Goal: Transaction & Acquisition: Book appointment/travel/reservation

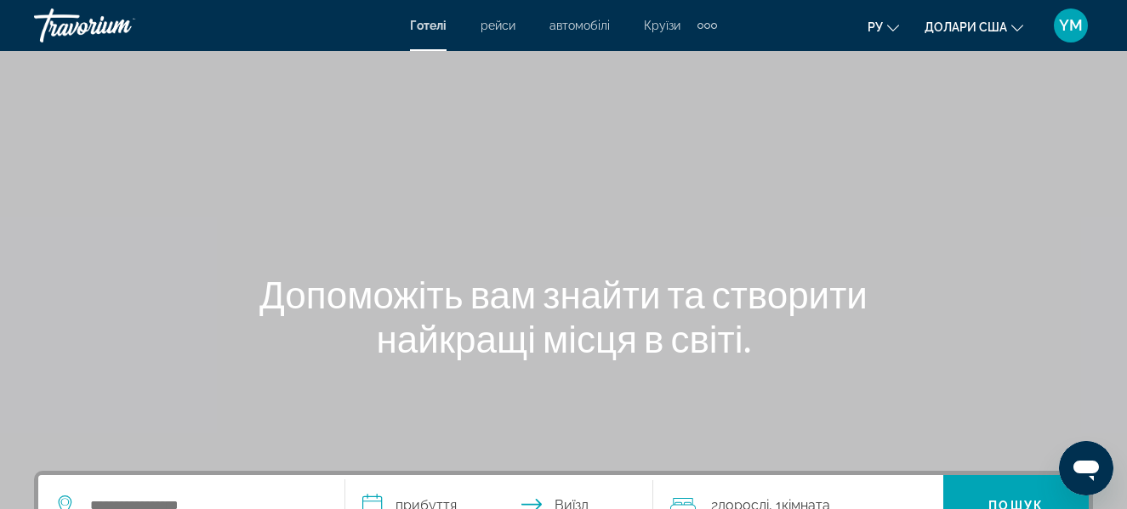
click at [1015, 23] on icon "Змінити валюту" at bounding box center [1017, 28] width 12 height 12
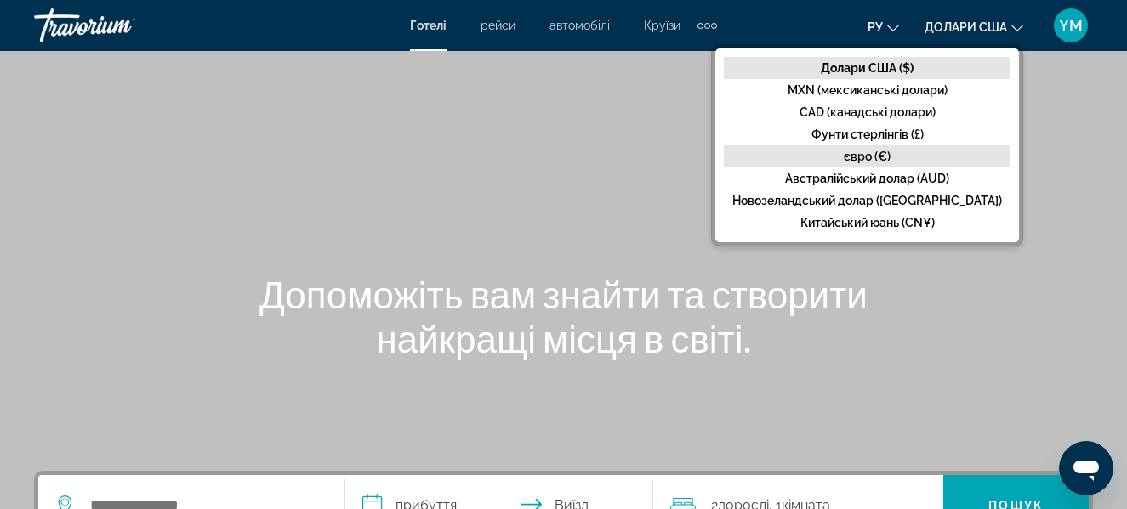
click at [858, 155] on font "євро (€)" at bounding box center [867, 157] width 47 height 14
click at [0, 0] on div at bounding box center [0, 0] width 0 height 0
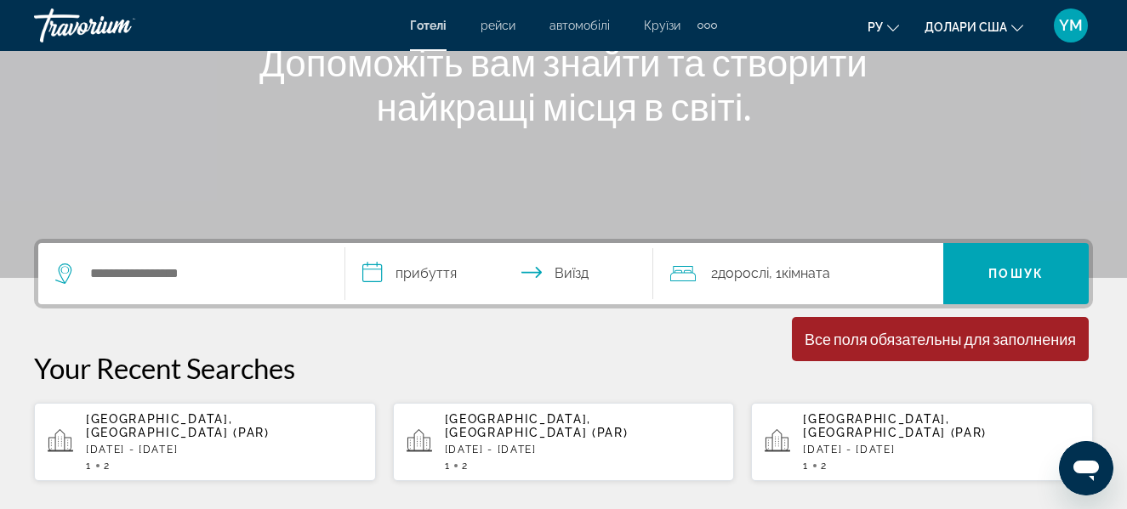
scroll to position [255, 0]
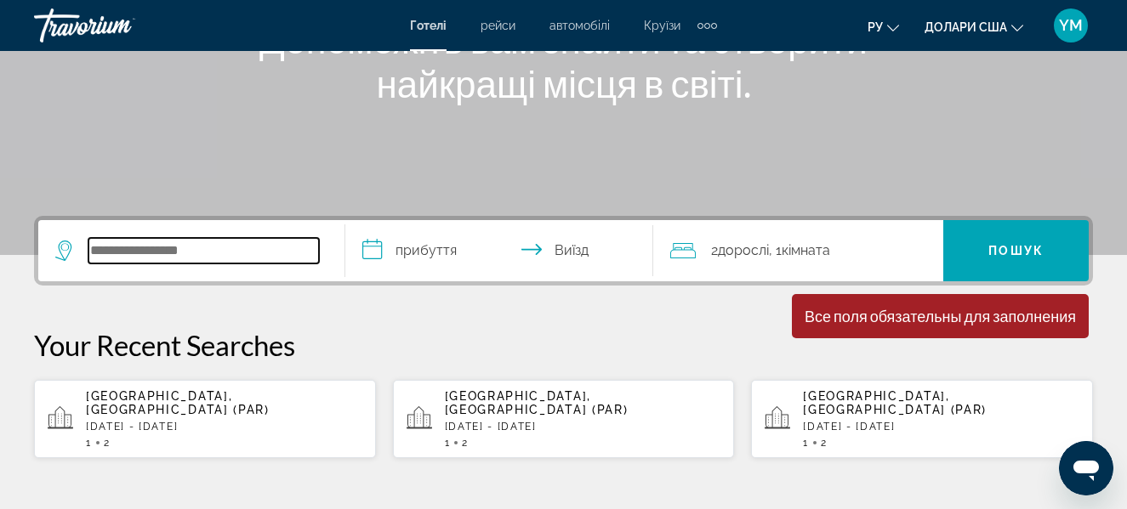
click at [242, 253] on input "Пошук готелю" at bounding box center [203, 251] width 230 height 26
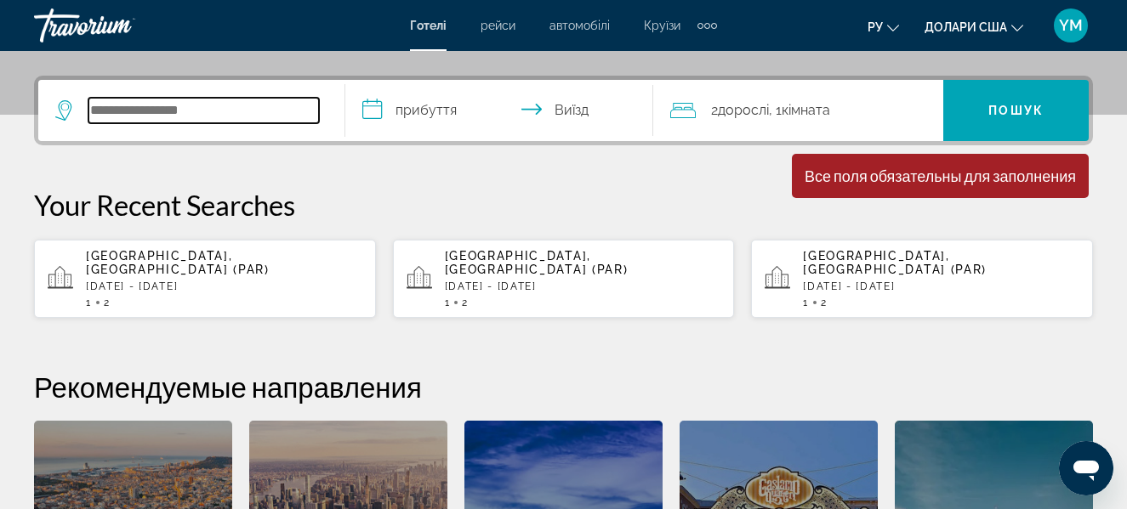
scroll to position [416, 0]
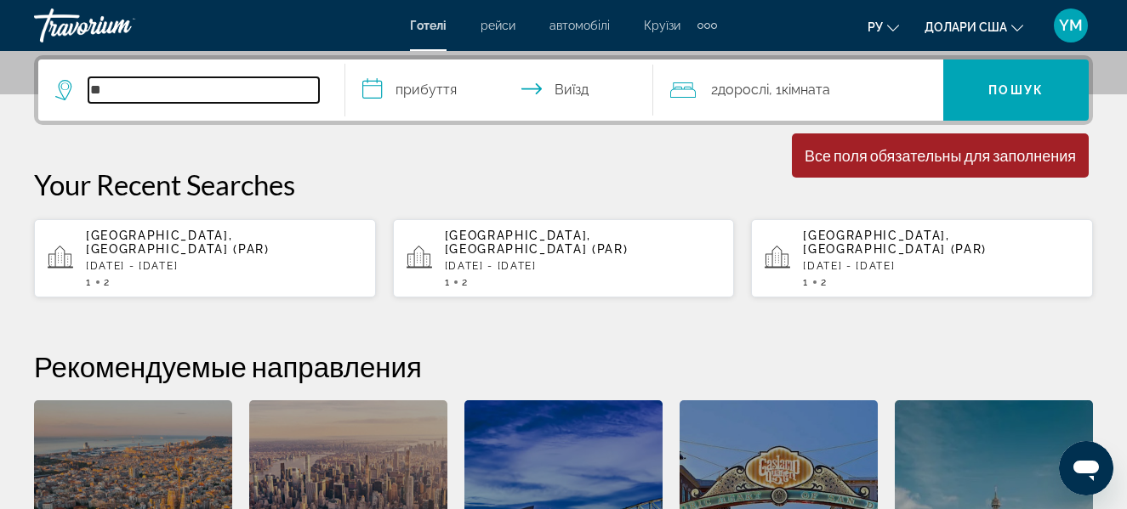
type input "*"
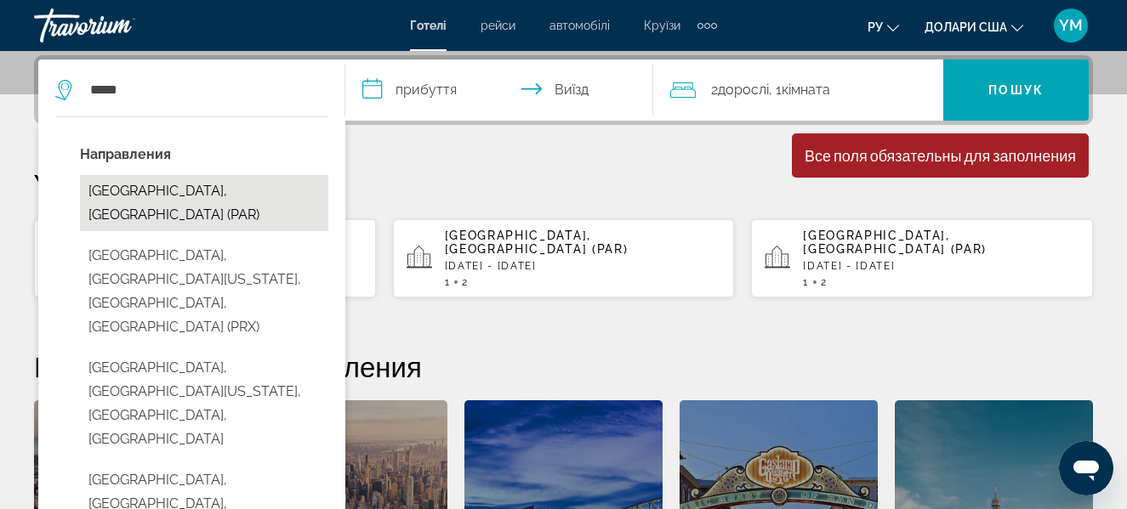
click at [173, 185] on button "[GEOGRAPHIC_DATA], [GEOGRAPHIC_DATA] (PAR)" at bounding box center [204, 203] width 248 height 56
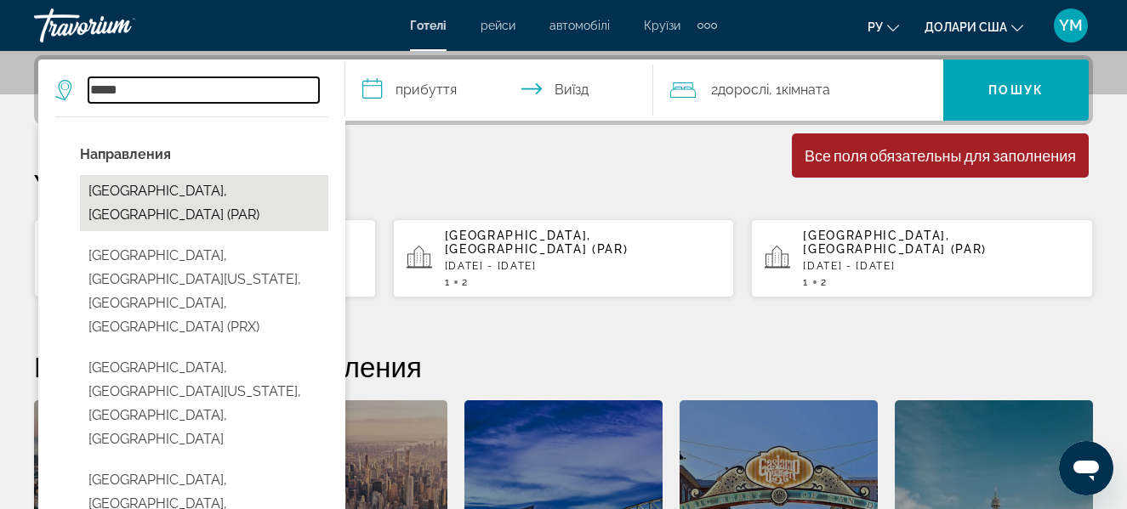
type input "**********"
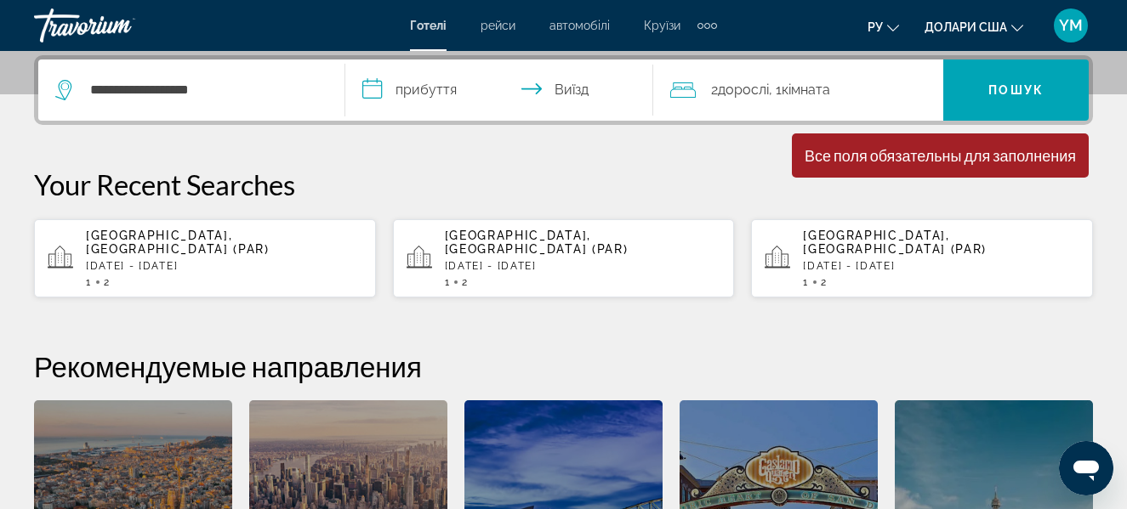
click at [435, 88] on input "**********" at bounding box center [502, 93] width 314 height 66
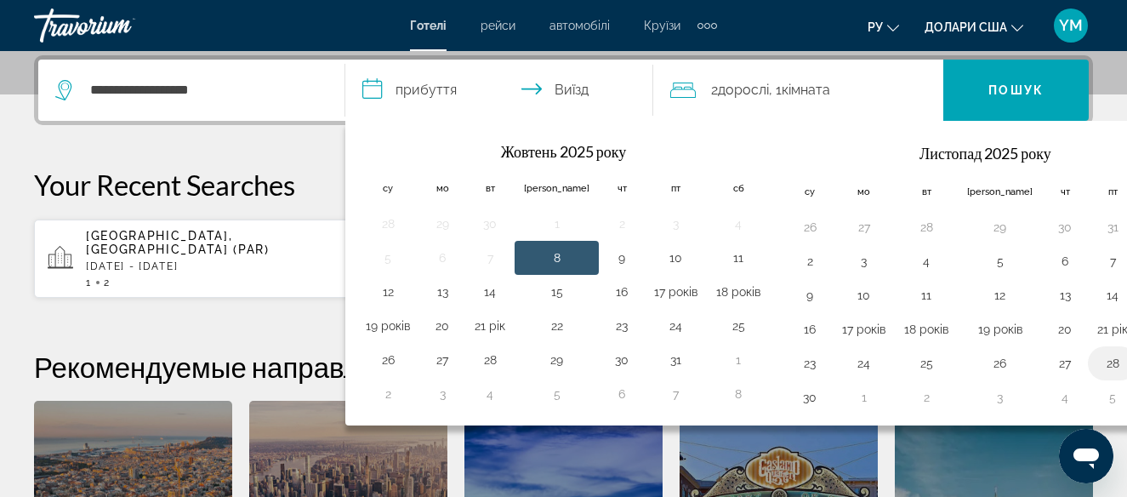
click at [1097, 366] on button "28" at bounding box center [1112, 363] width 31 height 24
click at [796, 400] on button "30" at bounding box center [809, 397] width 27 height 24
type input "**********"
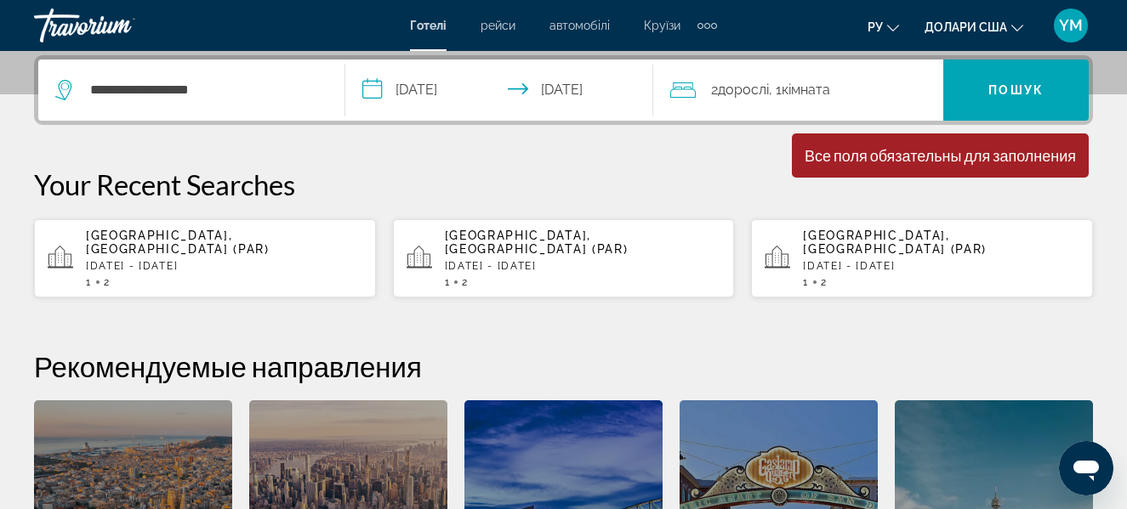
click at [858, 85] on div "2 Дорослі Дорослий , 1 кімната номери" at bounding box center [806, 90] width 273 height 24
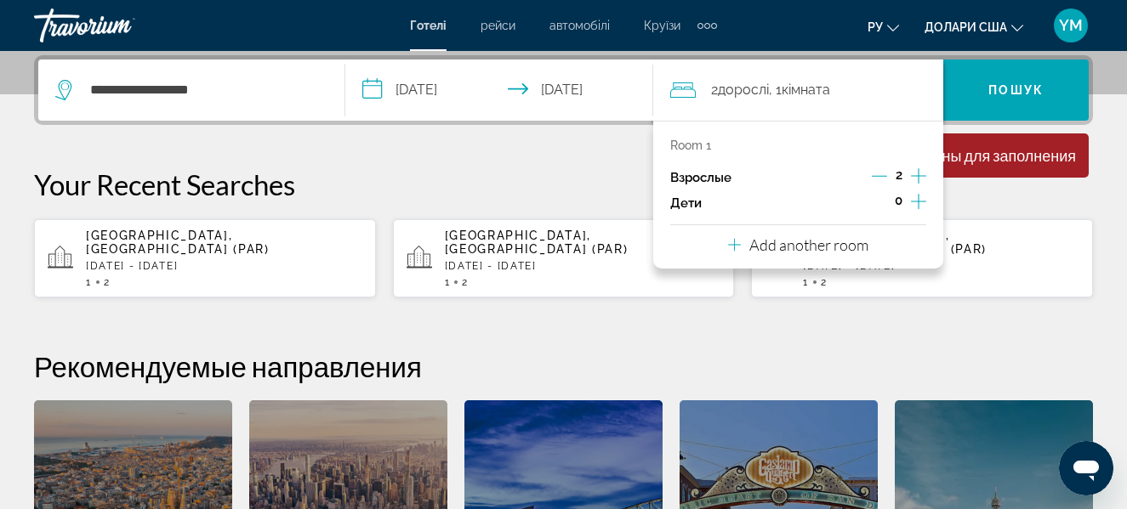
click at [883, 173] on icon "Decrement adults" at bounding box center [879, 175] width 15 height 15
click at [1001, 190] on p "Your Recent Searches" at bounding box center [563, 185] width 1059 height 34
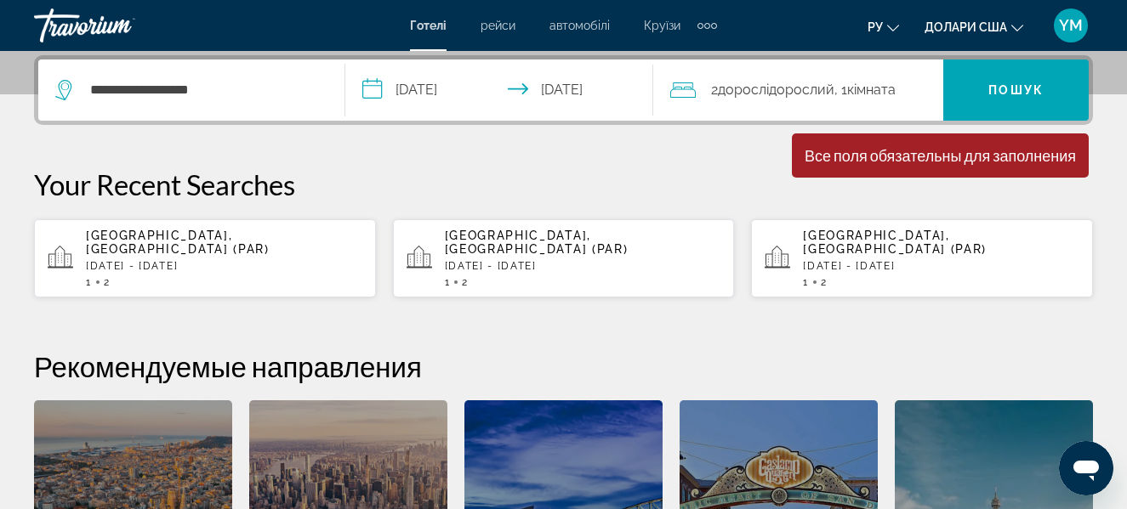
click at [878, 78] on span ", 1 кімната номери" at bounding box center [864, 90] width 61 height 24
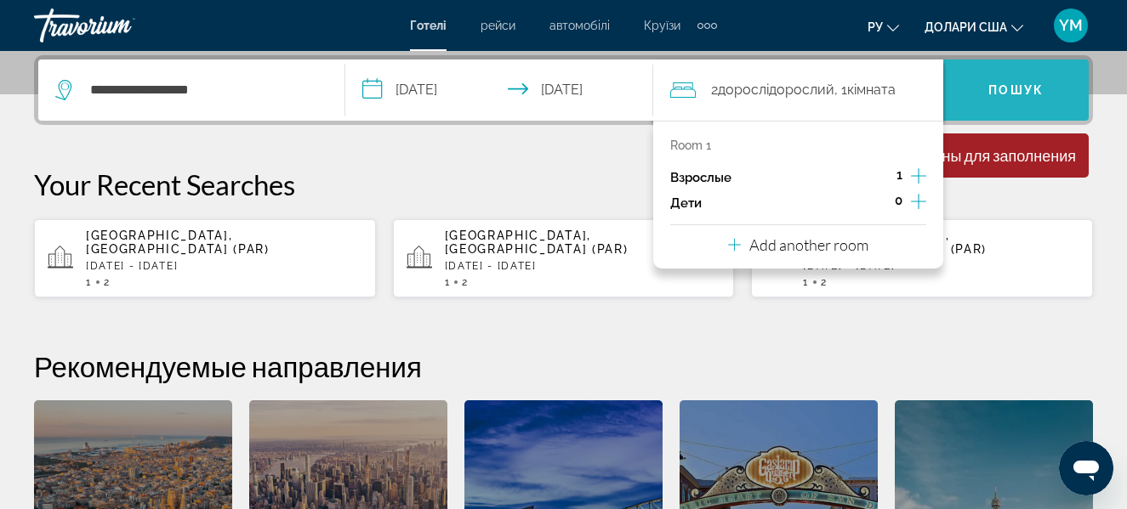
click at [1008, 88] on font "Пошук" at bounding box center [1015, 90] width 55 height 14
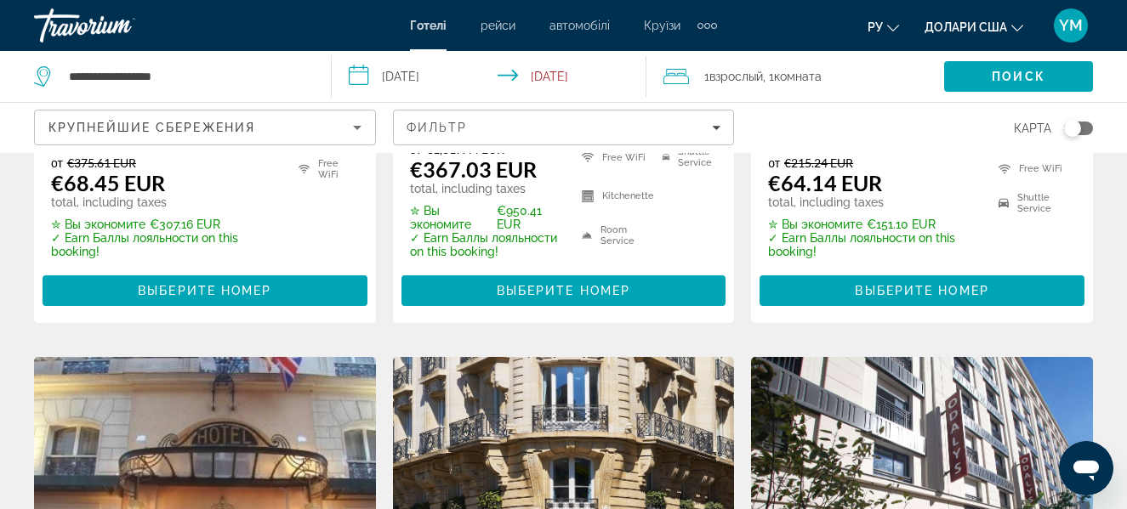
scroll to position [510, 0]
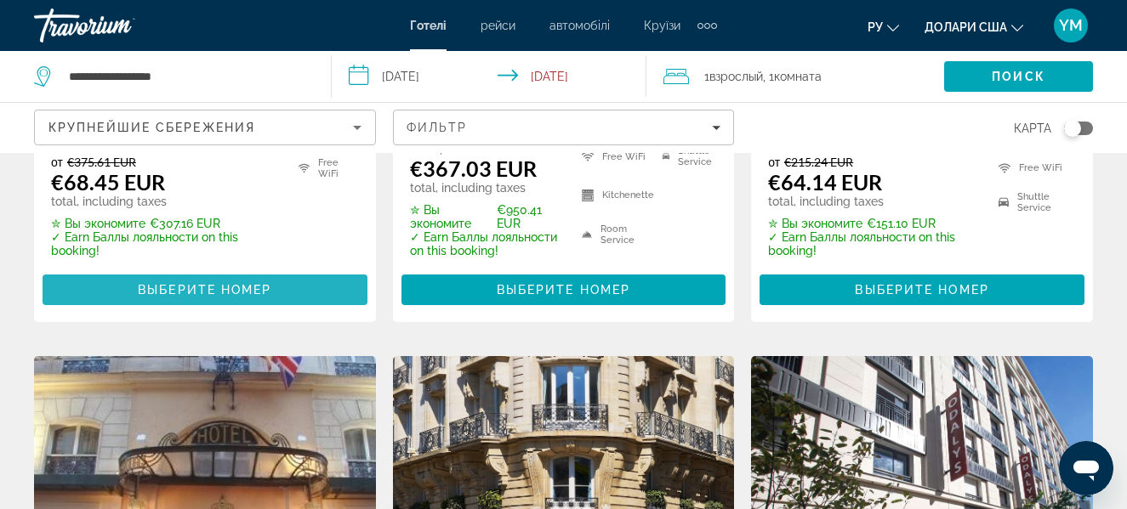
click at [238, 287] on span "Выберите номер" at bounding box center [205, 290] width 134 height 14
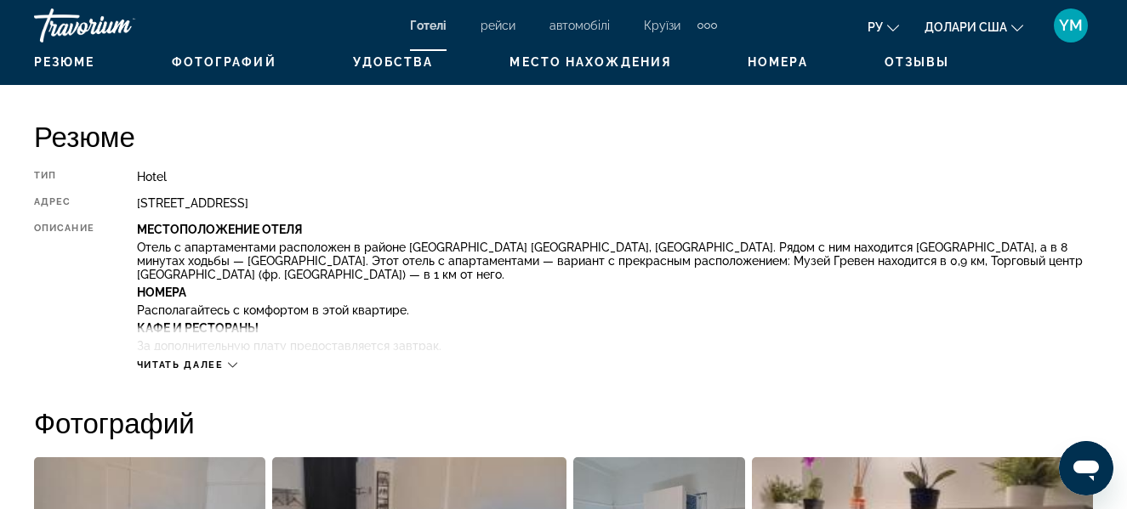
scroll to position [850, 0]
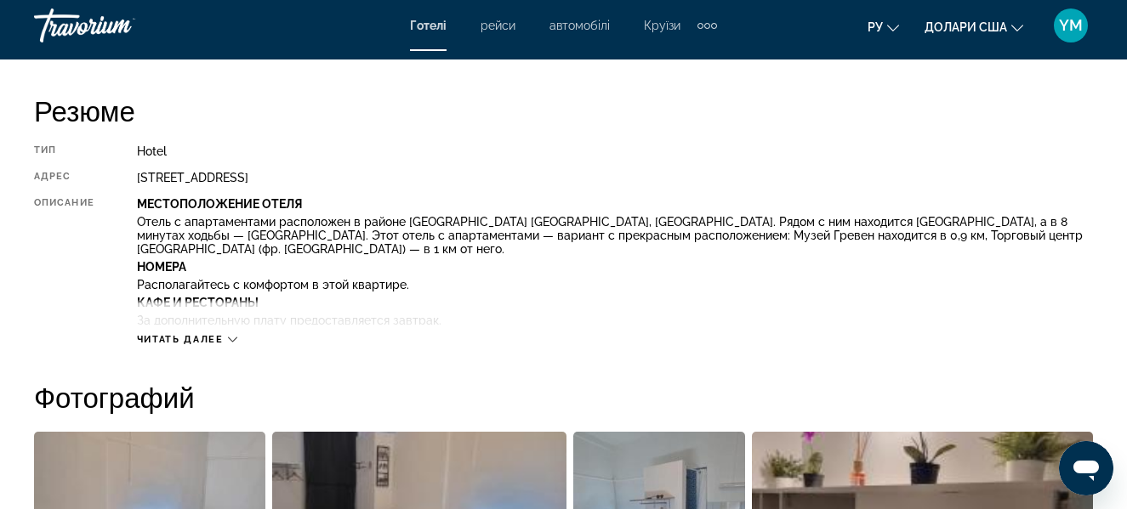
click at [226, 335] on div "Читать далее" at bounding box center [187, 339] width 100 height 11
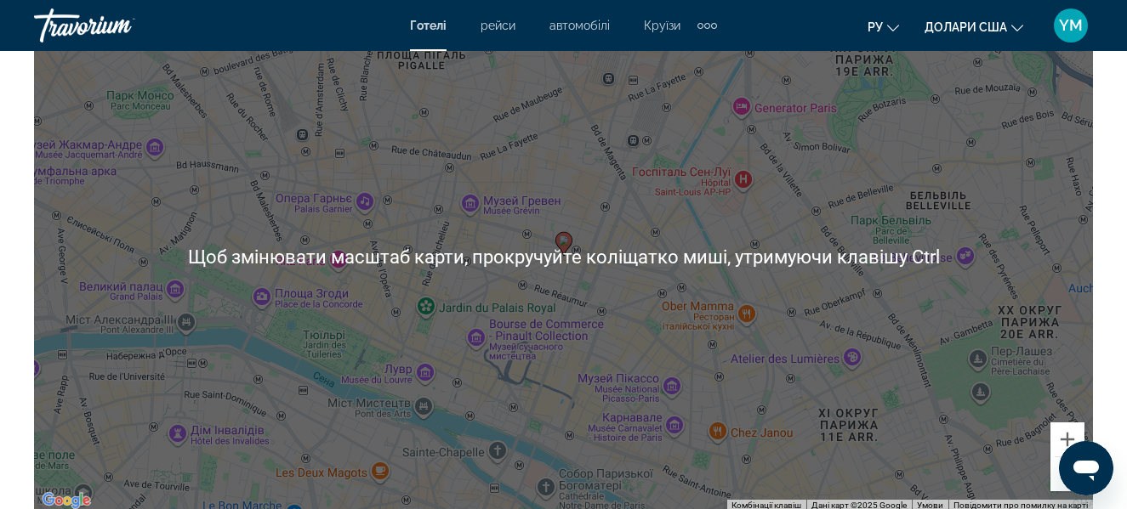
scroll to position [2041, 0]
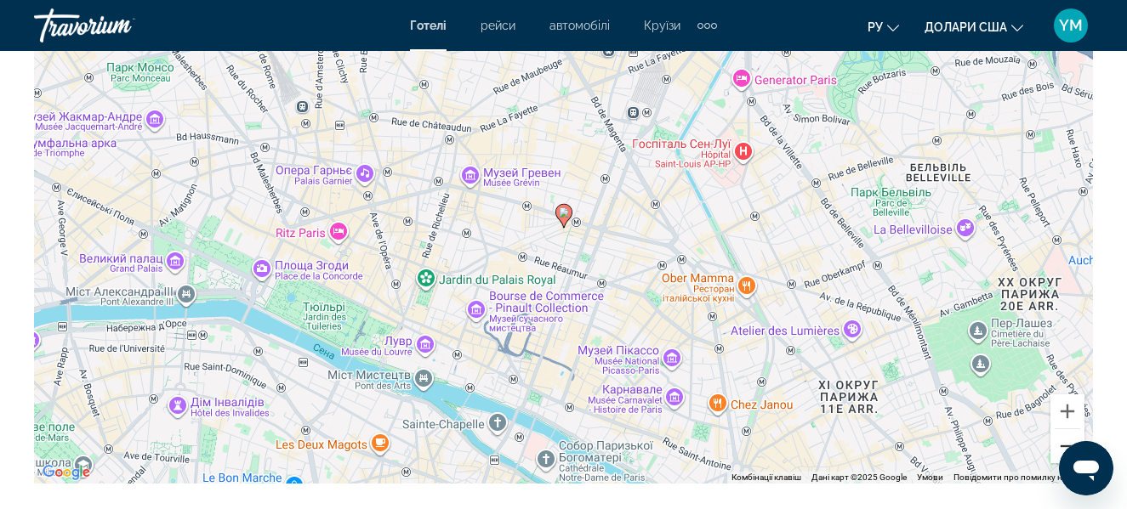
click at [1064, 429] on button "Зменшити" at bounding box center [1067, 446] width 34 height 34
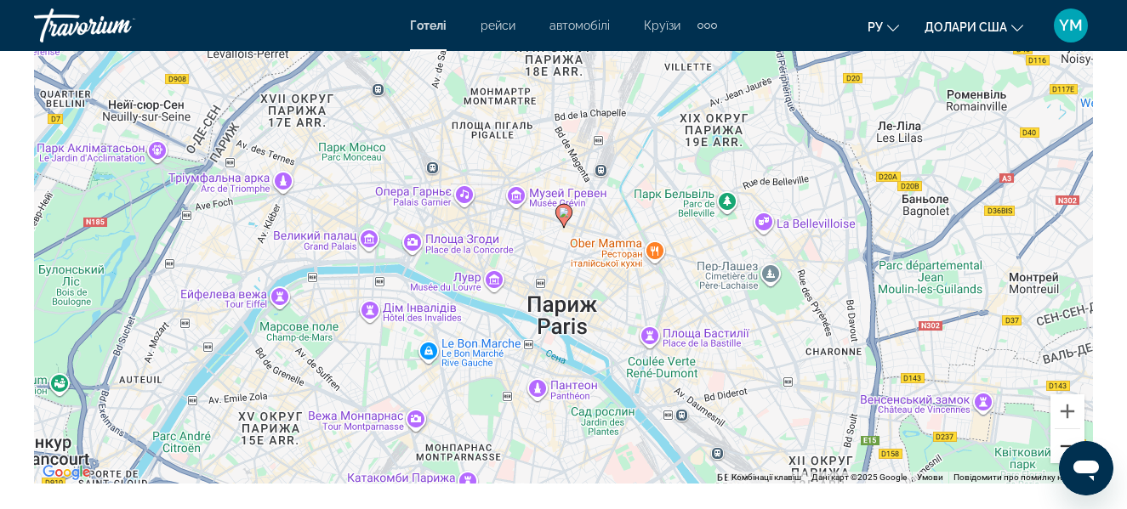
click at [1064, 429] on button "Зменшити" at bounding box center [1067, 446] width 34 height 34
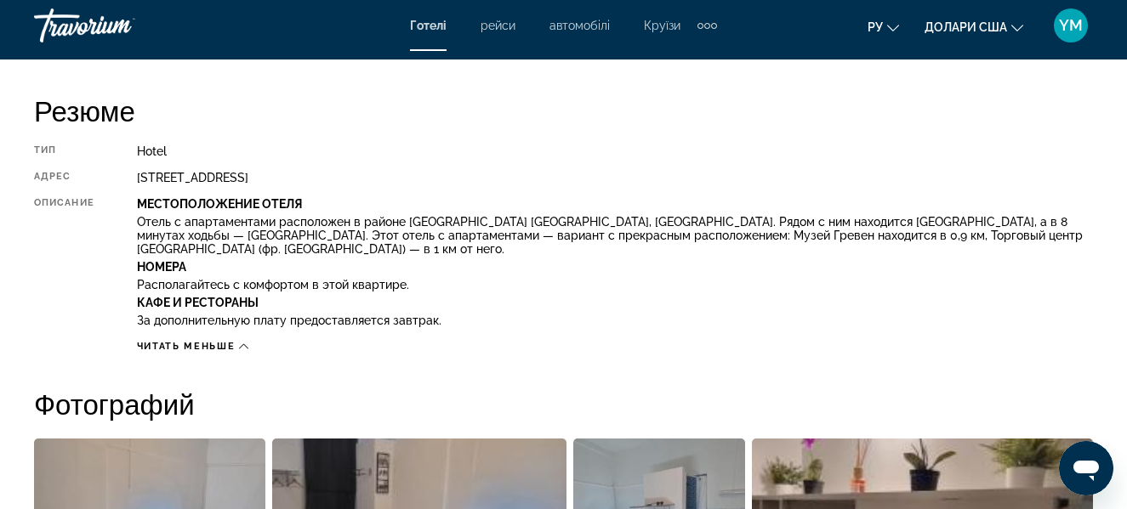
scroll to position [765, 0]
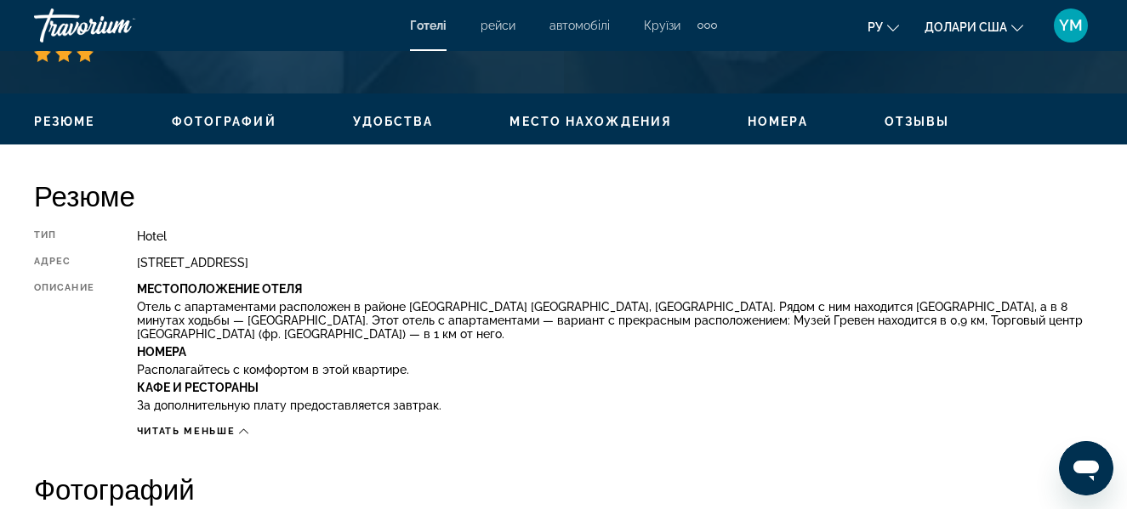
click at [244, 429] on icon "Основний зміст" at bounding box center [243, 431] width 9 height 5
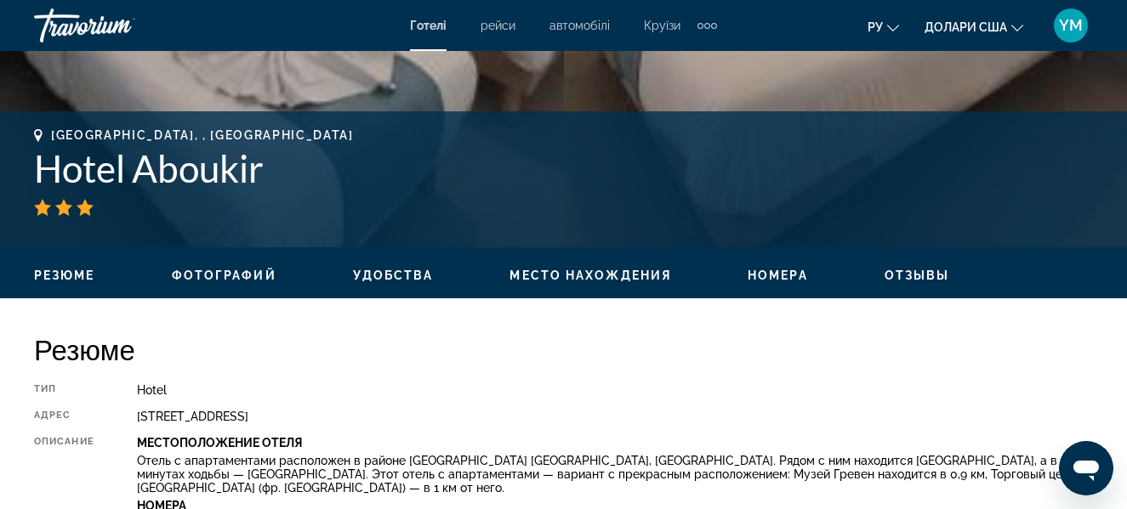
scroll to position [595, 0]
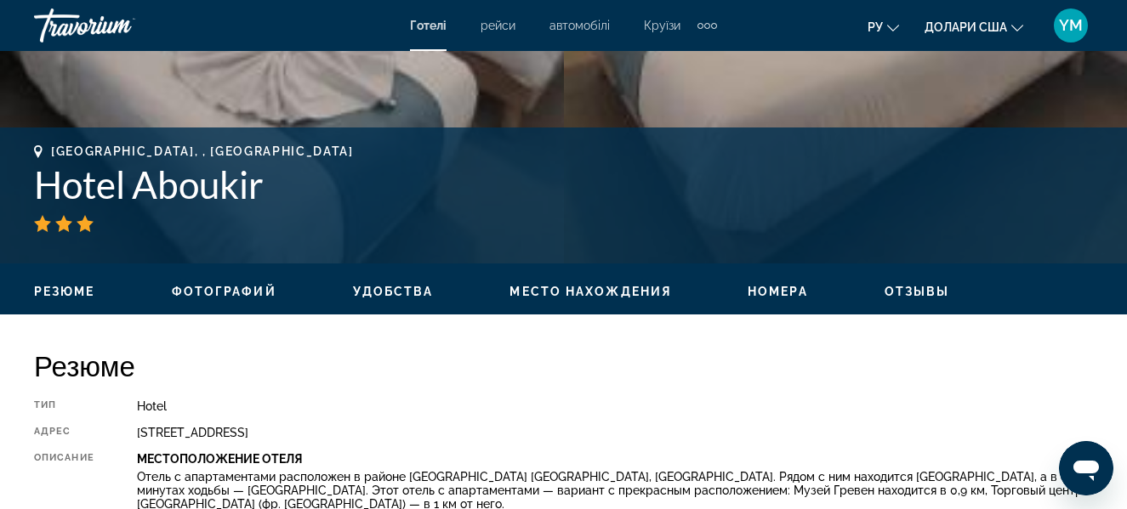
click at [400, 292] on span "Удобства" at bounding box center [393, 292] width 81 height 14
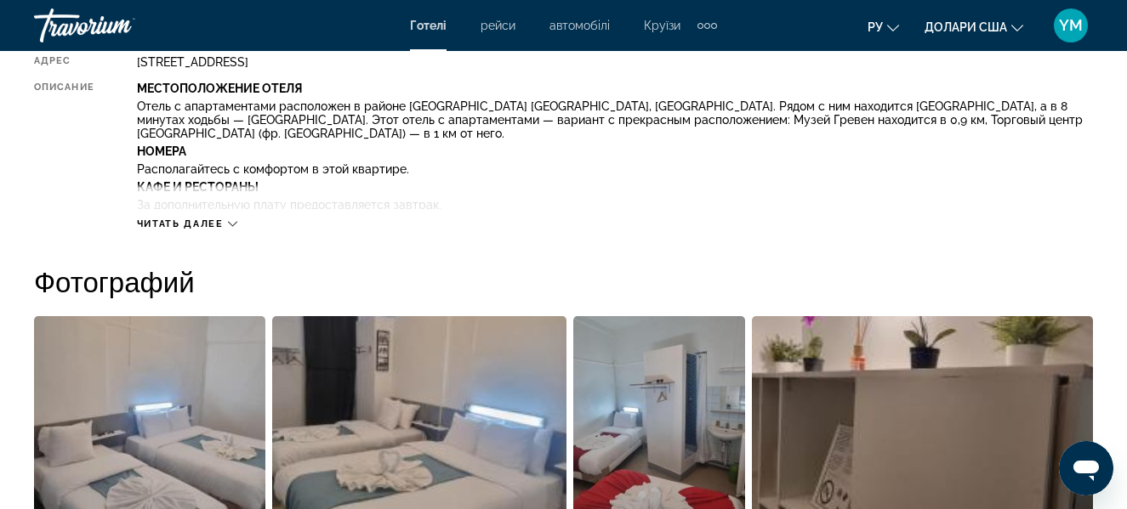
scroll to position [965, 0]
click at [680, 398] on img "Open full-screen image slider" at bounding box center [659, 422] width 172 height 211
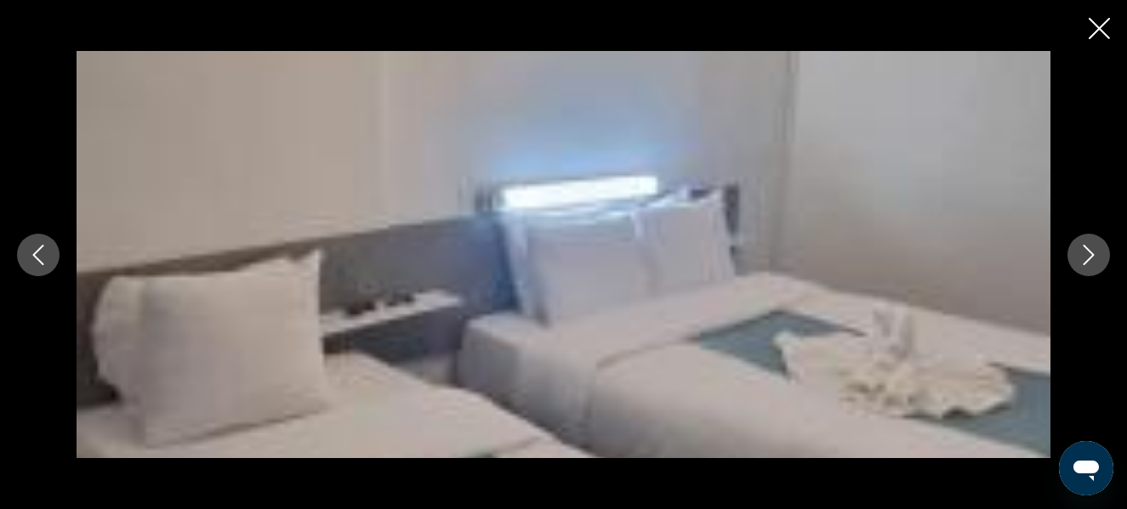
click at [1088, 253] on icon "Next image" at bounding box center [1088, 255] width 20 height 20
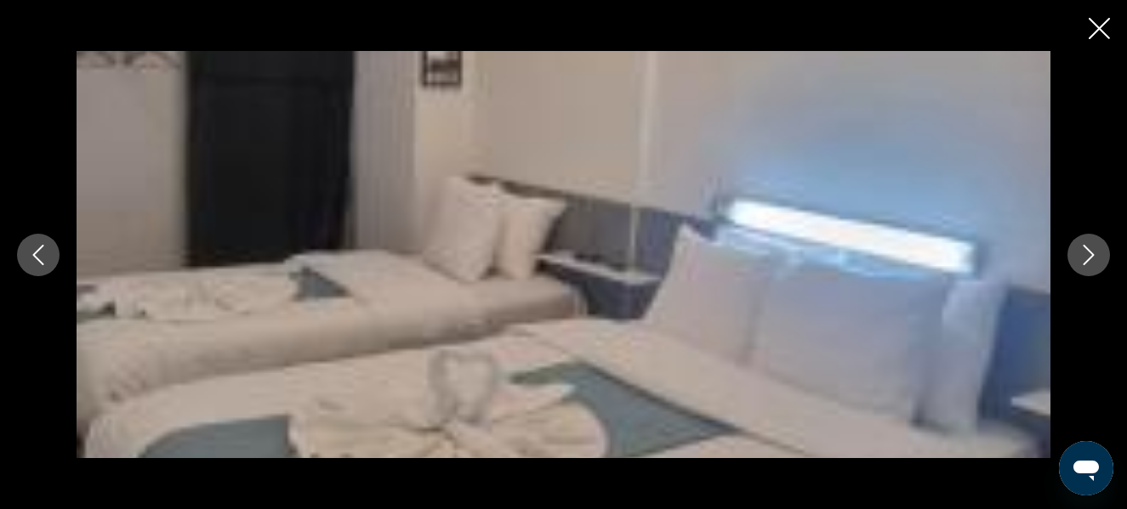
click at [1088, 253] on icon "Next image" at bounding box center [1088, 255] width 20 height 20
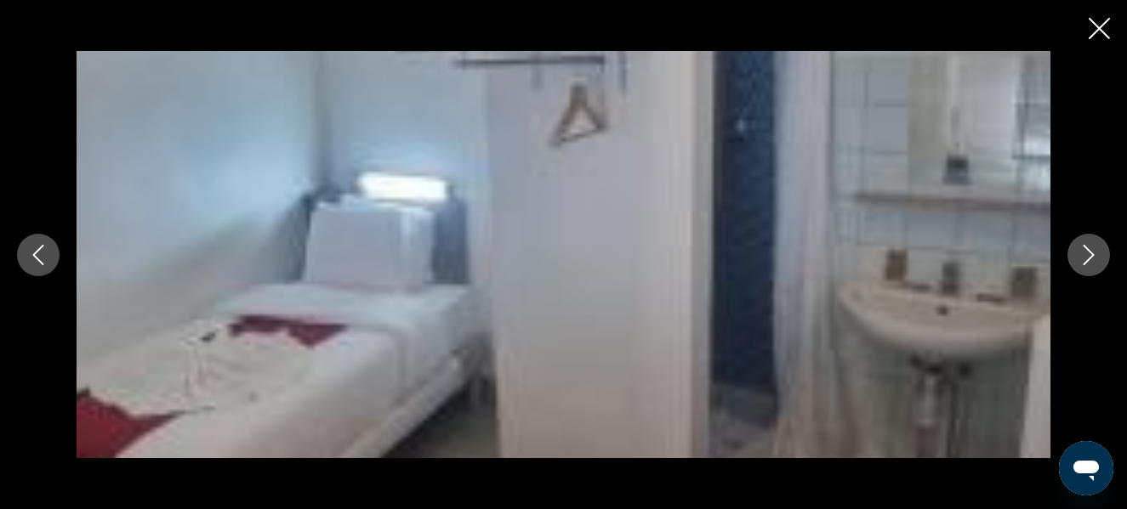
scroll to position [1050, 0]
drag, startPoint x: 743, startPoint y: 269, endPoint x: 636, endPoint y: 344, distance: 131.2
click at [635, 344] on img "Основний зміст" at bounding box center [564, 254] width 974 height 407
click at [1094, 252] on icon "Next image" at bounding box center [1088, 255] width 20 height 20
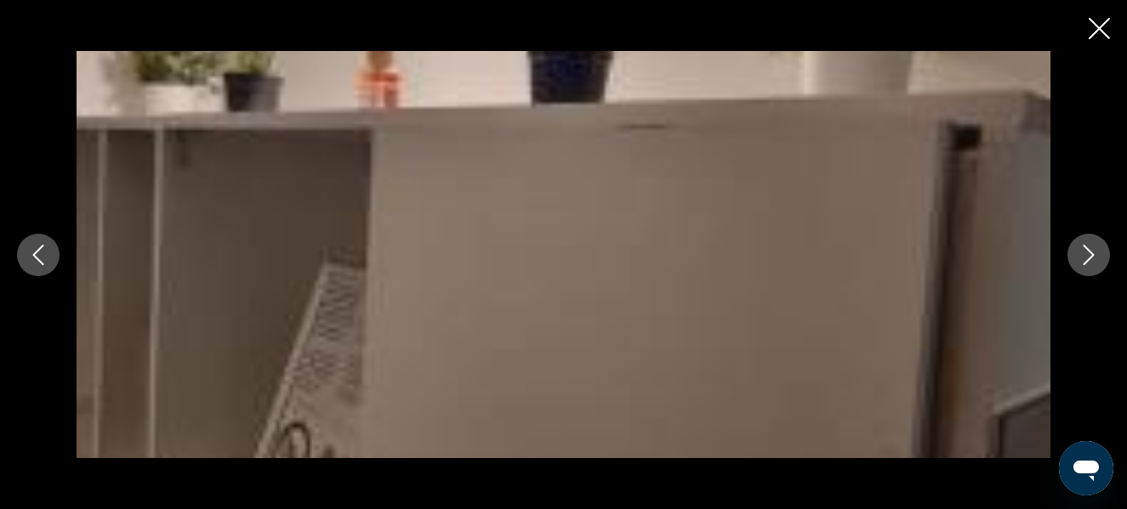
click at [1094, 252] on icon "Next image" at bounding box center [1088, 255] width 20 height 20
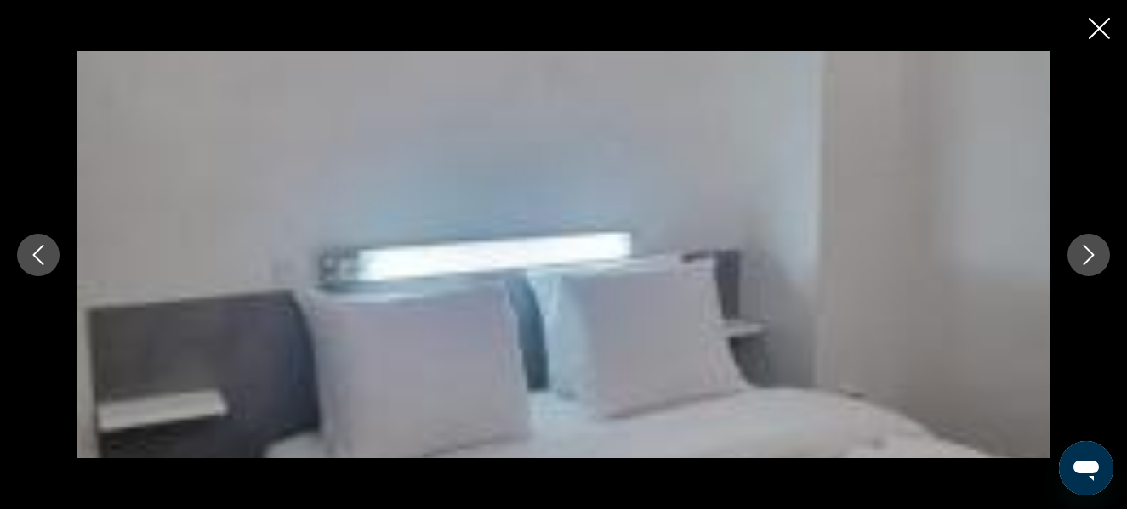
click at [1098, 25] on icon "Close slideshow" at bounding box center [1099, 28] width 21 height 21
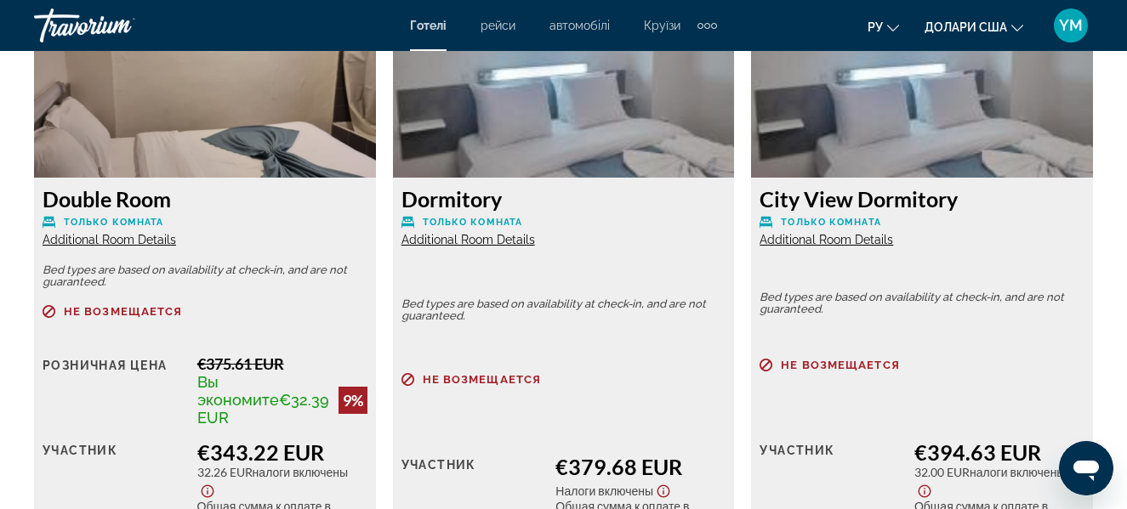
scroll to position [2496, 0]
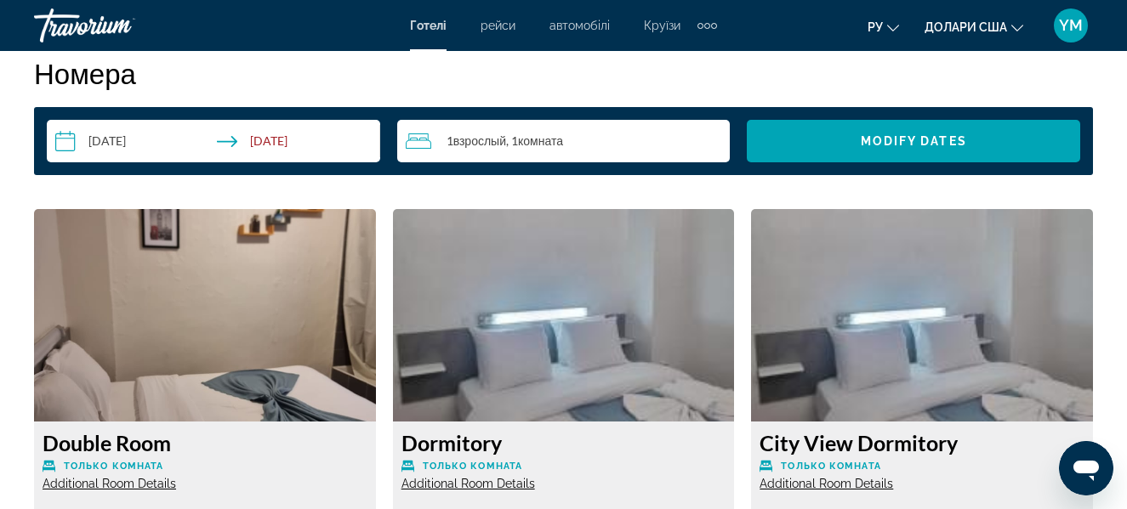
click at [636, 135] on div "1 Взрослый Взрослые , 1 Комната номера" at bounding box center [568, 141] width 325 height 20
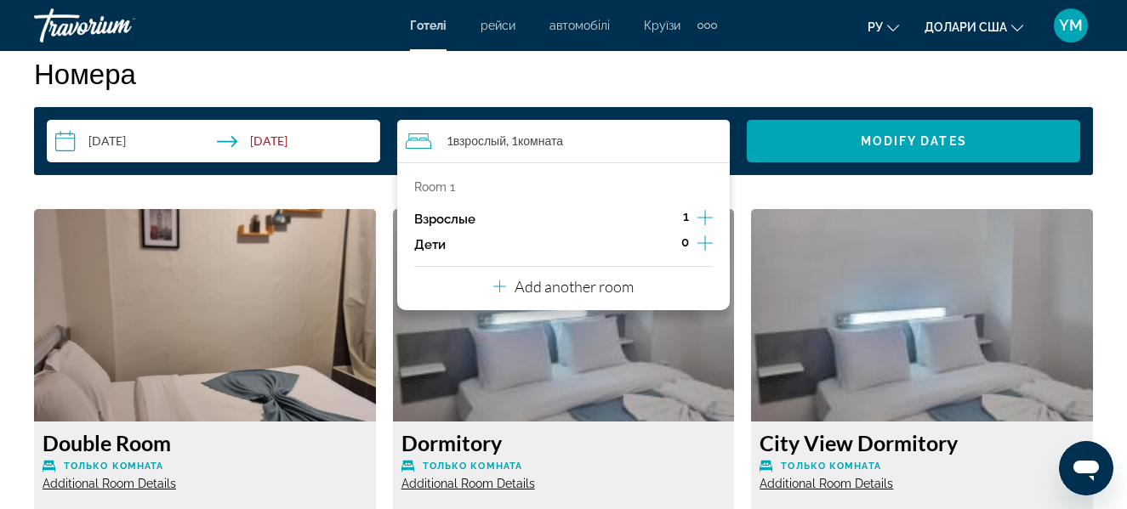
click at [708, 208] on icon "Increment adults" at bounding box center [704, 217] width 15 height 20
click at [806, 130] on span "Search widget" at bounding box center [913, 141] width 333 height 41
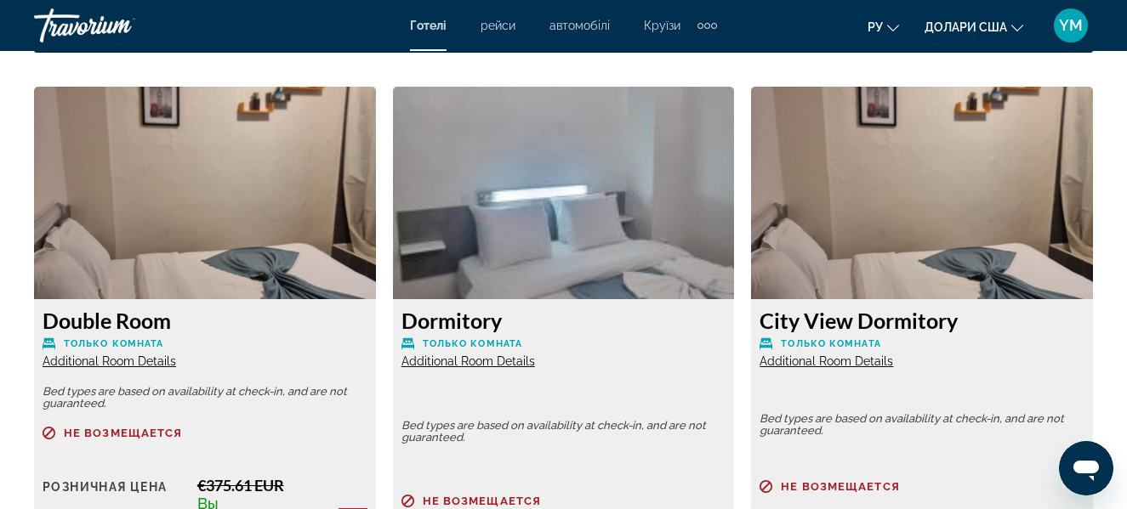
scroll to position [2528, 0]
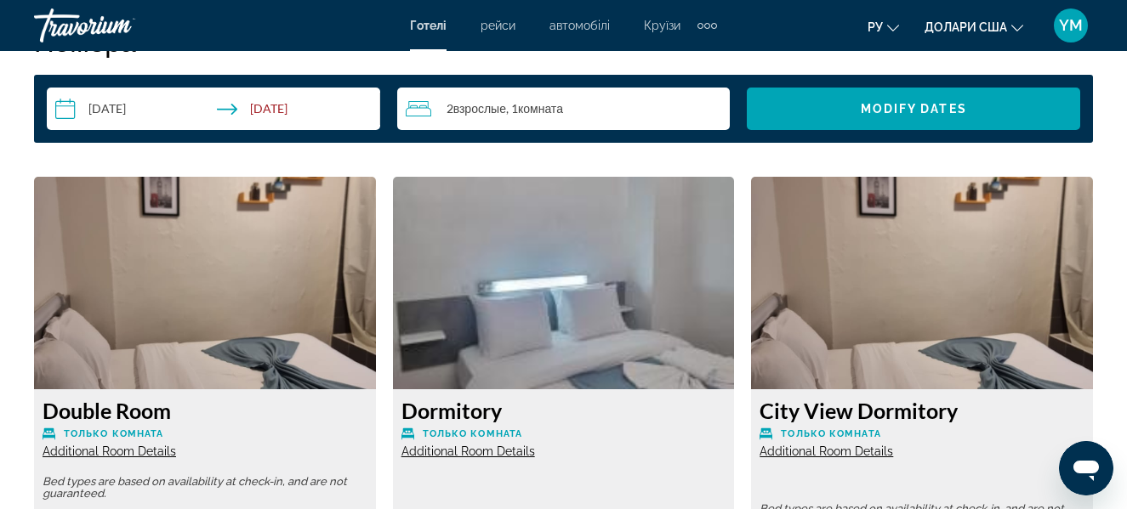
click at [626, 107] on div "2 Взрослый Взрослые , 1 Комната номера" at bounding box center [568, 109] width 325 height 20
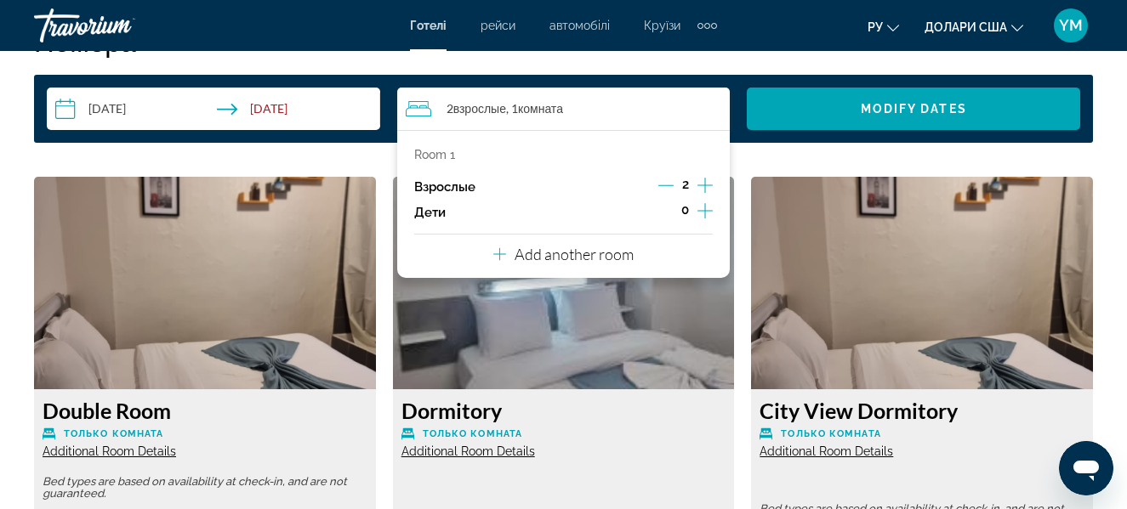
click at [670, 178] on icon "Decrement adults" at bounding box center [665, 185] width 15 height 15
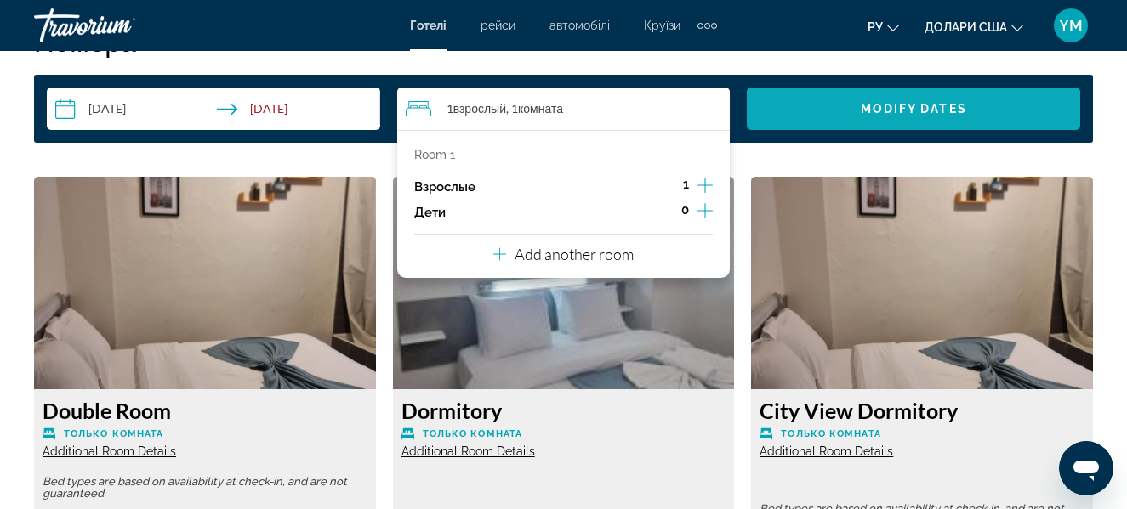
click at [856, 98] on span "Search widget" at bounding box center [913, 108] width 333 height 41
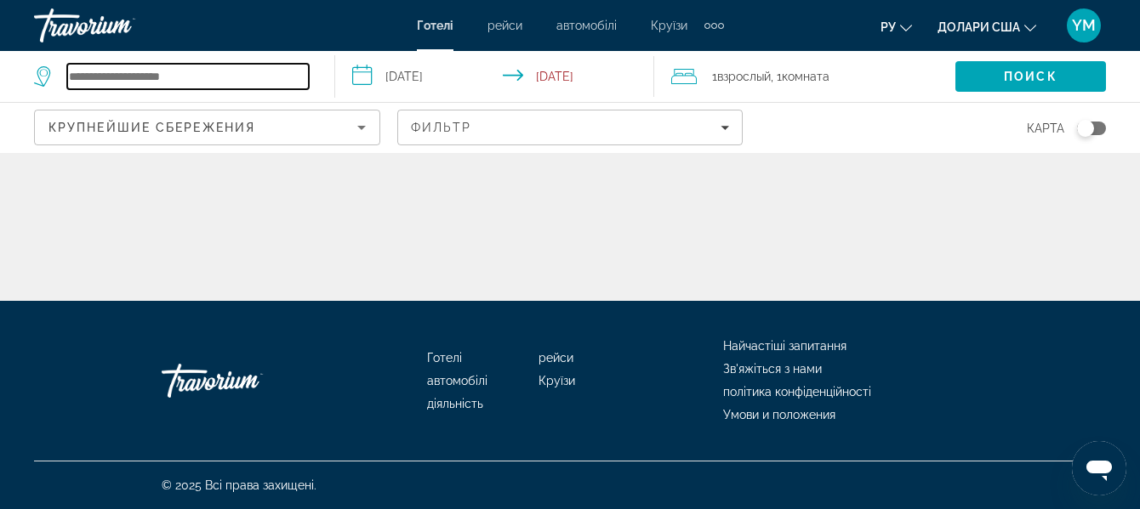
click at [262, 82] on input "Search hotel destination" at bounding box center [188, 77] width 242 height 26
drag, startPoint x: 262, startPoint y: 82, endPoint x: 88, endPoint y: 65, distance: 174.4
click at [88, 65] on input "Search hotel destination" at bounding box center [188, 77] width 242 height 26
click at [104, 79] on input "Search hotel destination" at bounding box center [188, 77] width 242 height 26
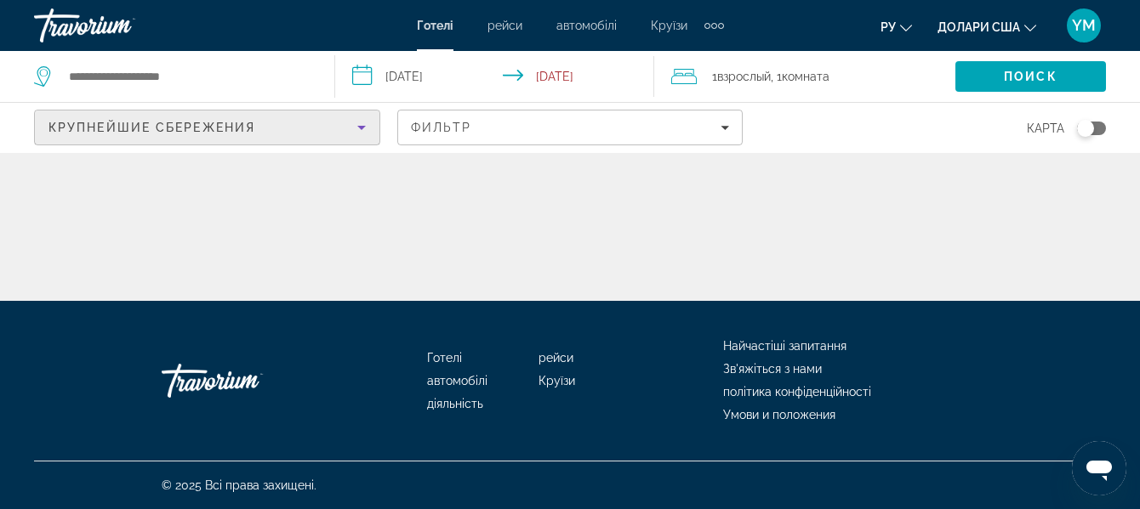
click at [333, 128] on div "Крупнейшие сбережения" at bounding box center [202, 127] width 309 height 20
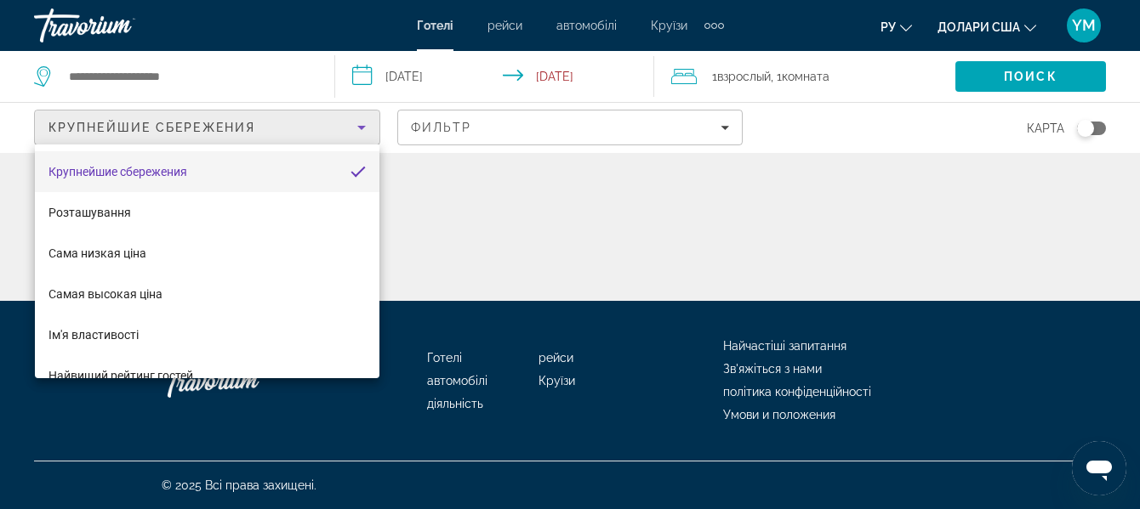
click at [333, 128] on div at bounding box center [570, 254] width 1140 height 509
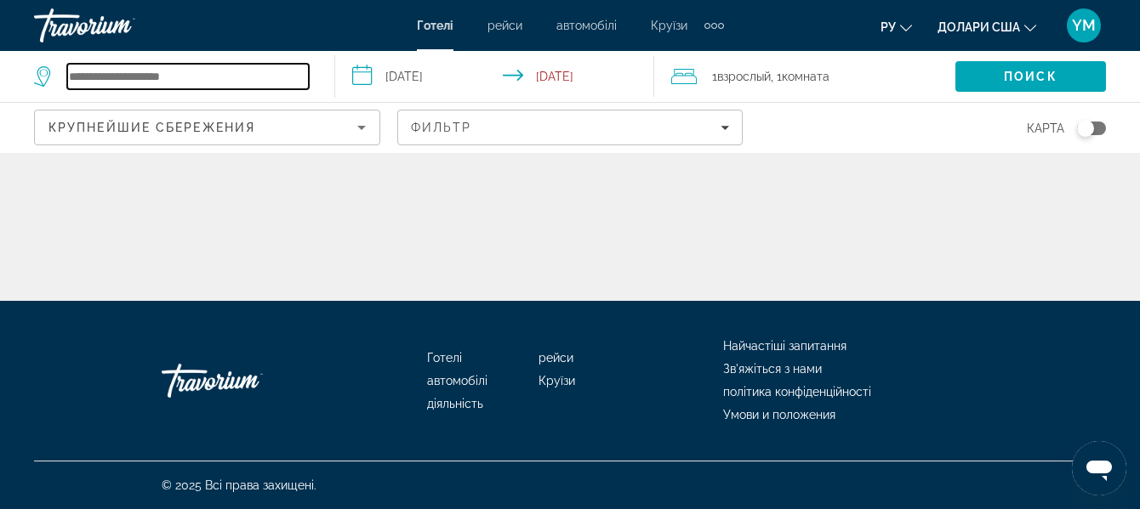
click at [195, 66] on input "Search hotel destination" at bounding box center [188, 77] width 242 height 26
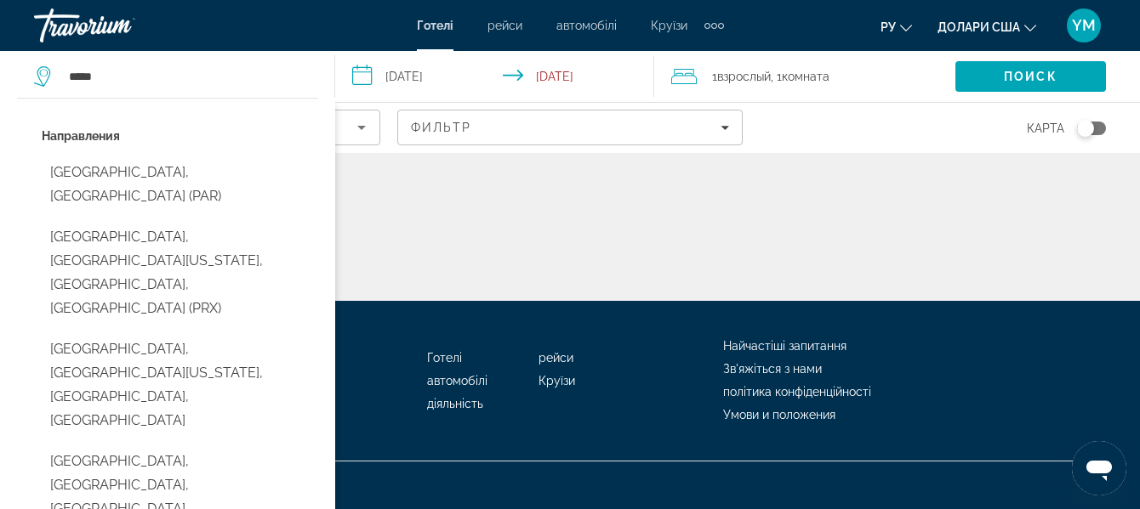
click at [135, 177] on button "[GEOGRAPHIC_DATA], [GEOGRAPHIC_DATA] (PAR)" at bounding box center [180, 184] width 276 height 56
type input "**********"
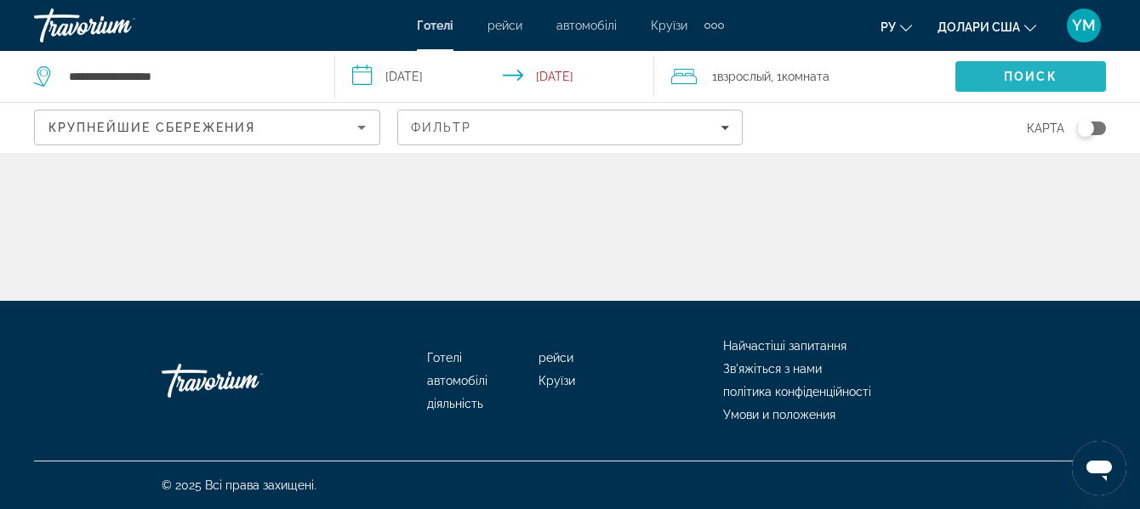
click at [1035, 75] on span "Поиск" at bounding box center [1030, 77] width 54 height 14
click at [1035, 74] on span "Поиск" at bounding box center [1019, 77] width 54 height 14
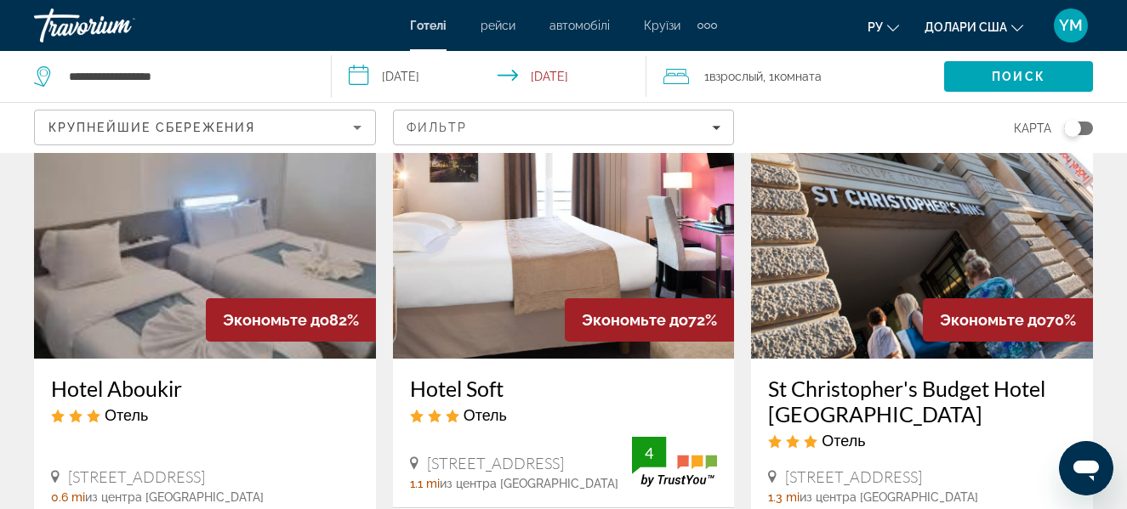
scroll to position [170, 0]
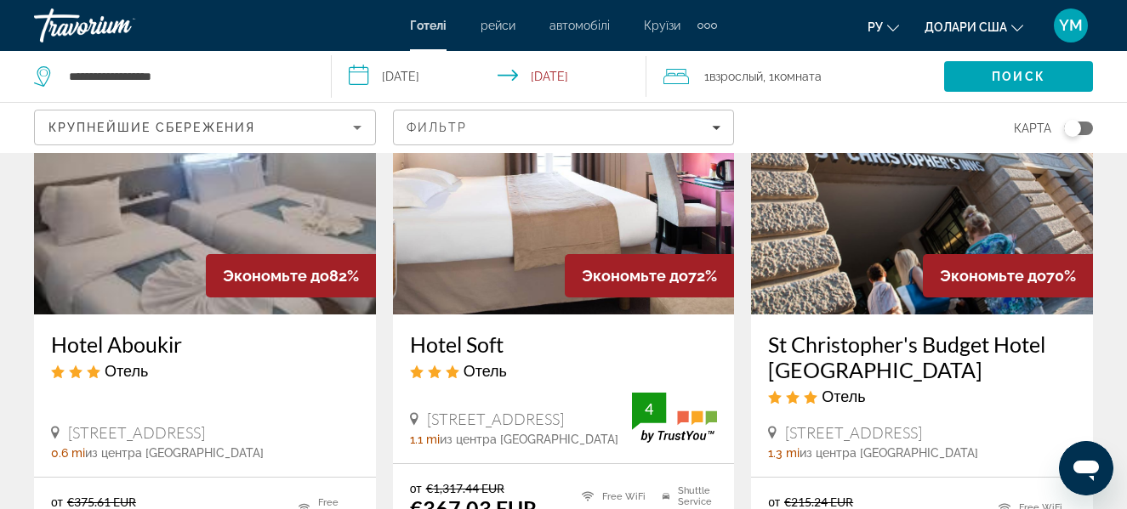
click at [883, 216] on img "Основний зміст" at bounding box center [922, 179] width 342 height 272
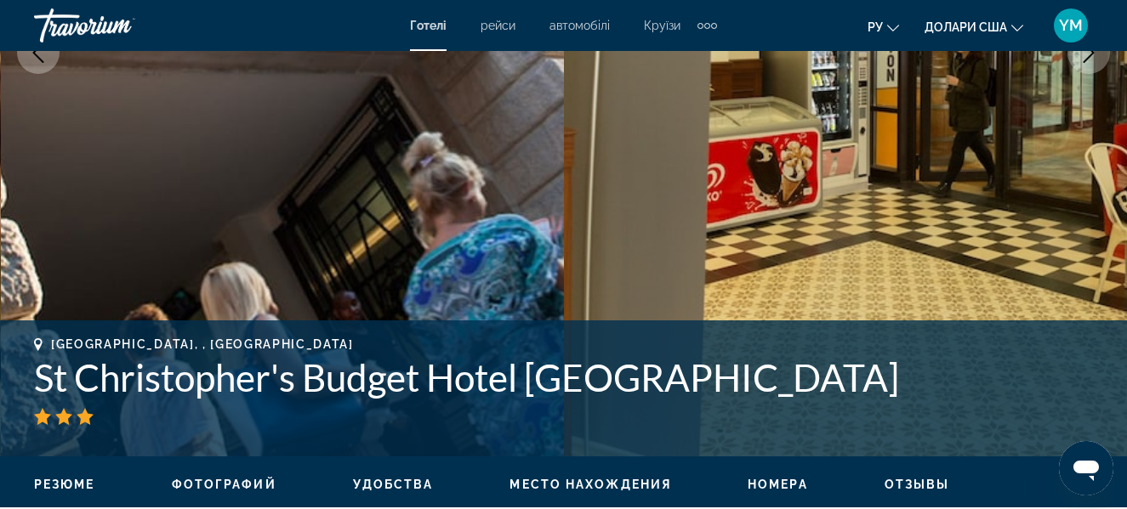
scroll to position [255, 0]
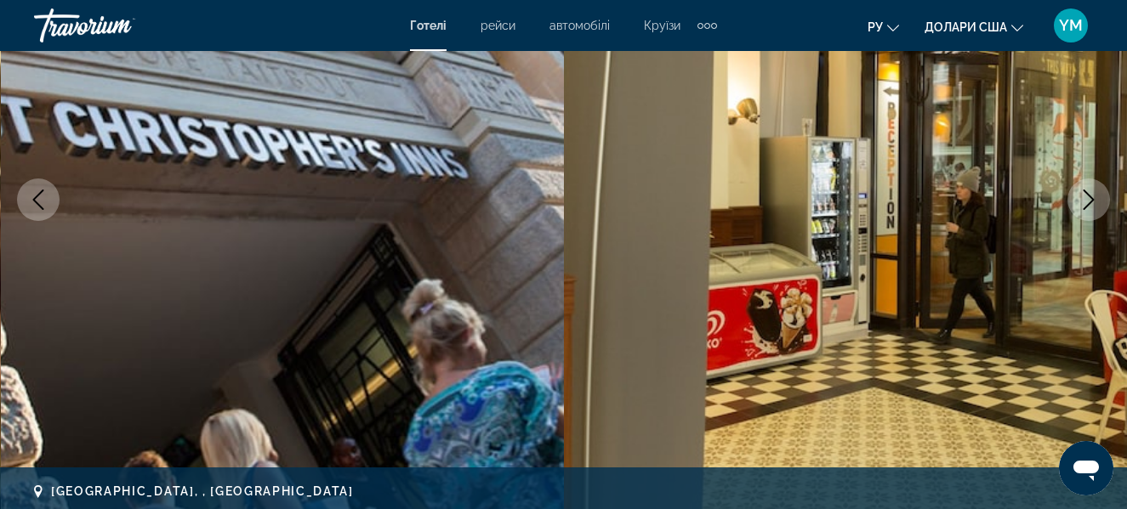
click at [1085, 196] on icon "Next image" at bounding box center [1088, 200] width 20 height 20
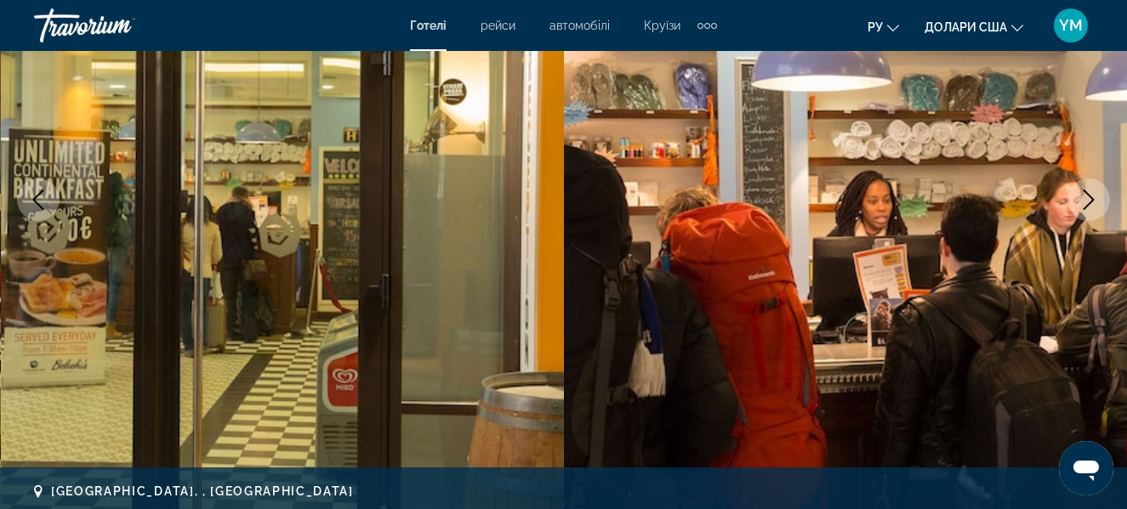
click at [1085, 196] on icon "Next image" at bounding box center [1088, 200] width 20 height 20
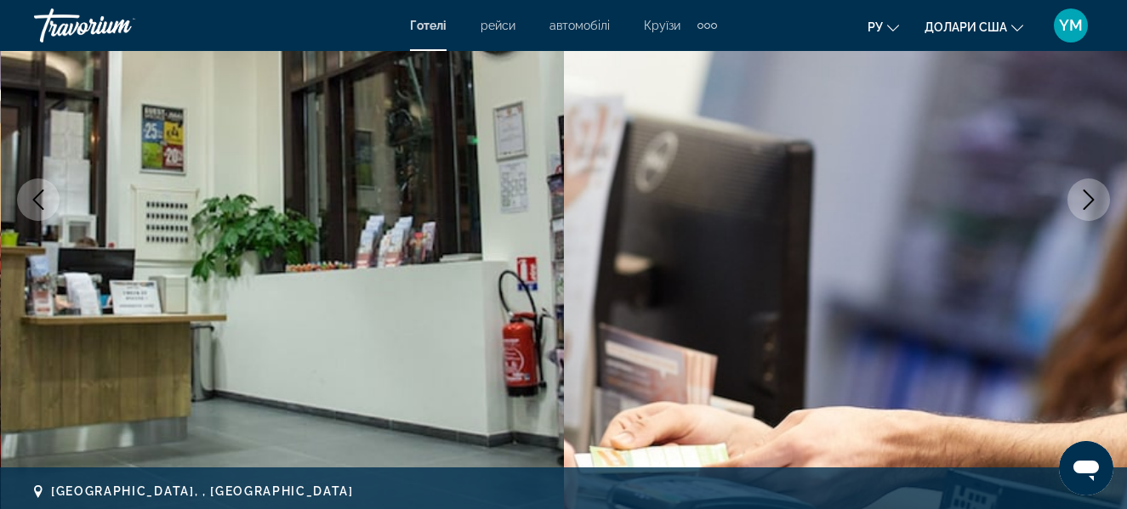
click at [1086, 196] on icon "Next image" at bounding box center [1088, 200] width 20 height 20
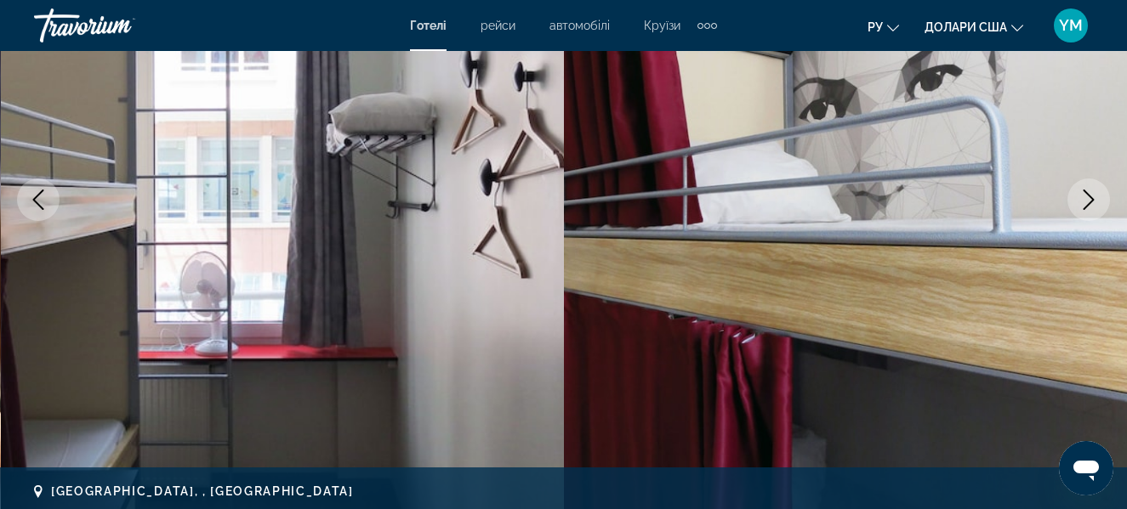
click at [1086, 196] on icon "Next image" at bounding box center [1088, 200] width 20 height 20
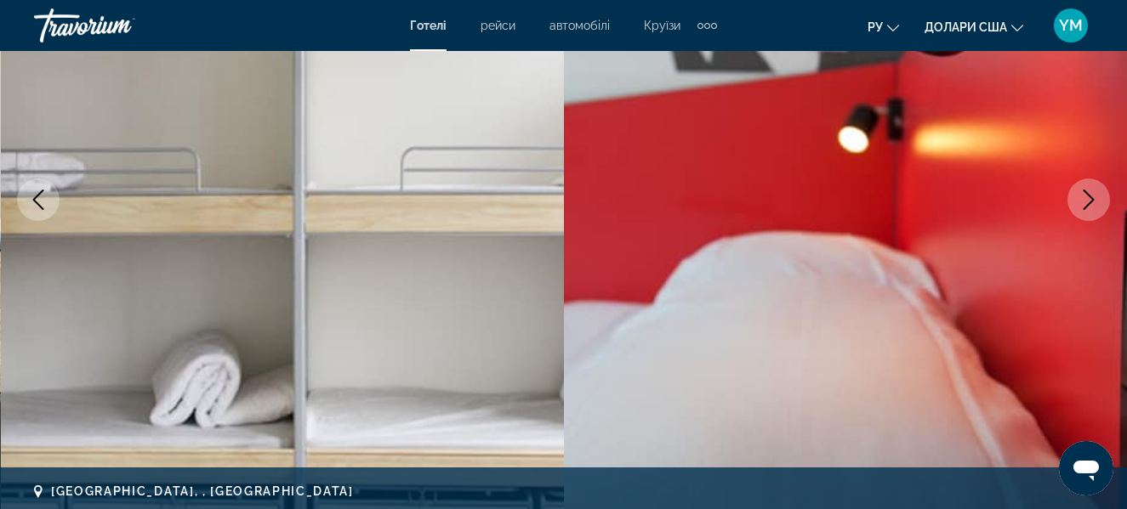
click at [1086, 196] on icon "Next image" at bounding box center [1088, 200] width 20 height 20
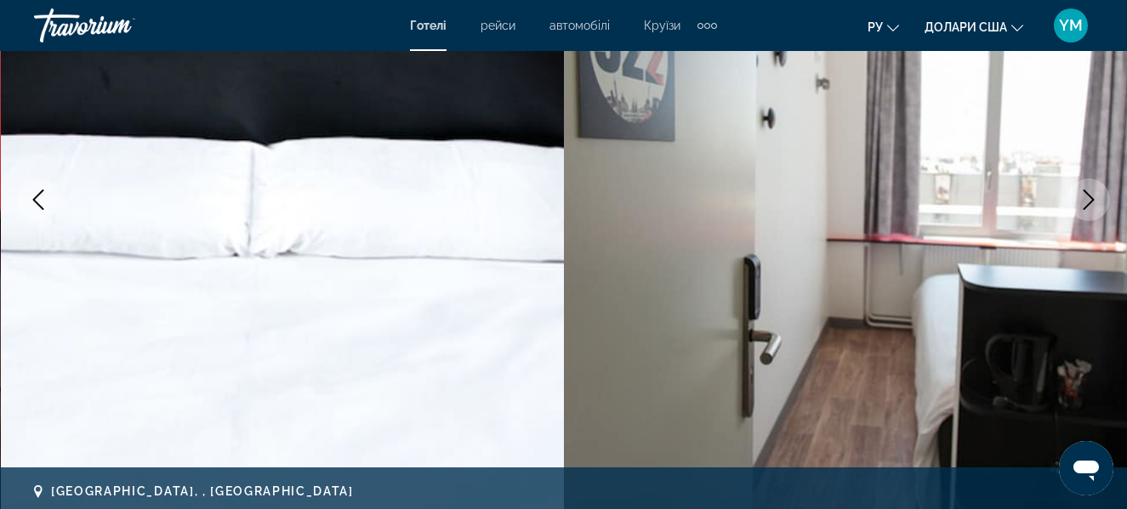
click at [1086, 196] on icon "Next image" at bounding box center [1088, 200] width 20 height 20
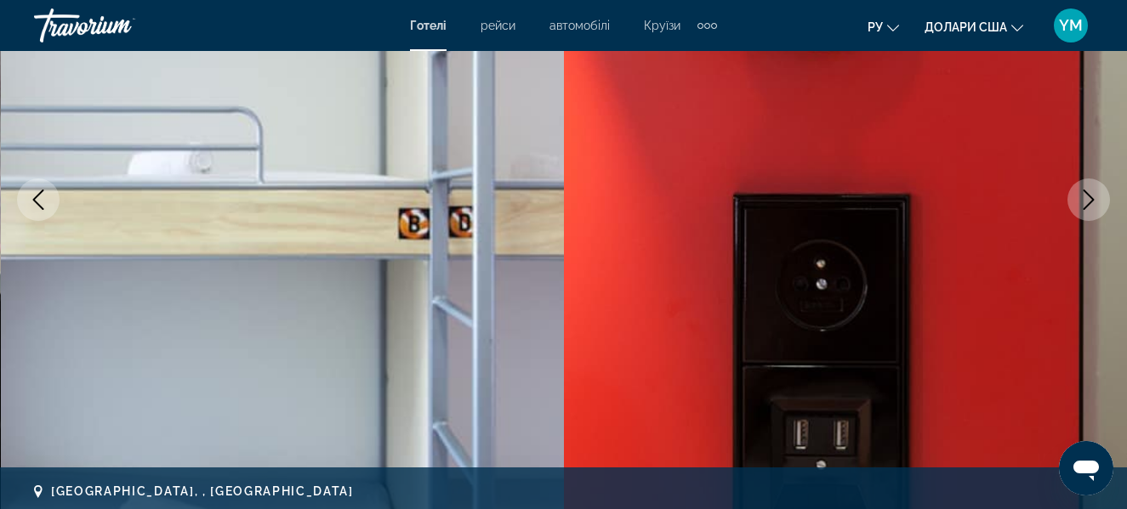
click at [1086, 196] on icon "Next image" at bounding box center [1088, 200] width 20 height 20
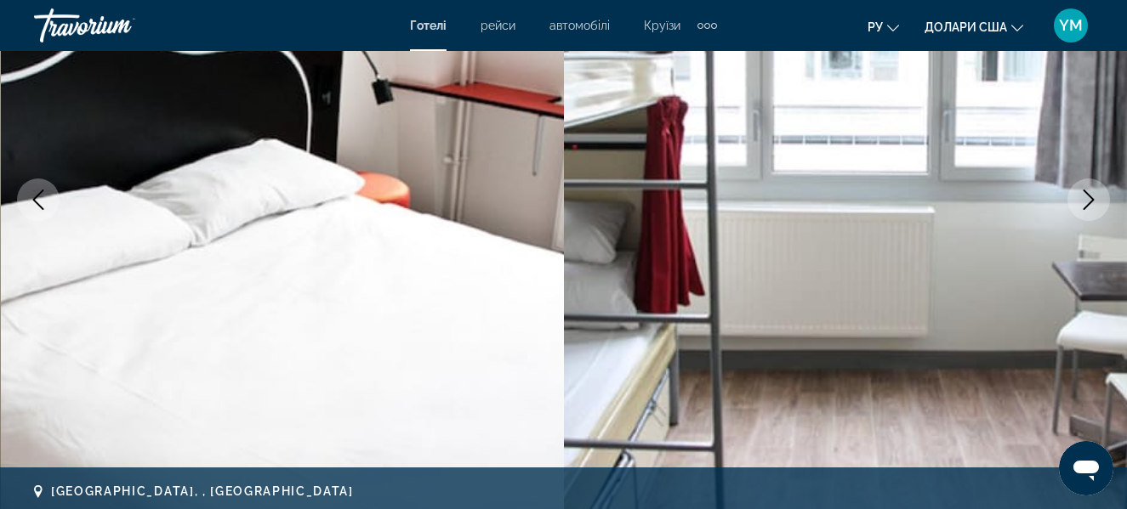
click at [1086, 196] on icon "Next image" at bounding box center [1088, 200] width 20 height 20
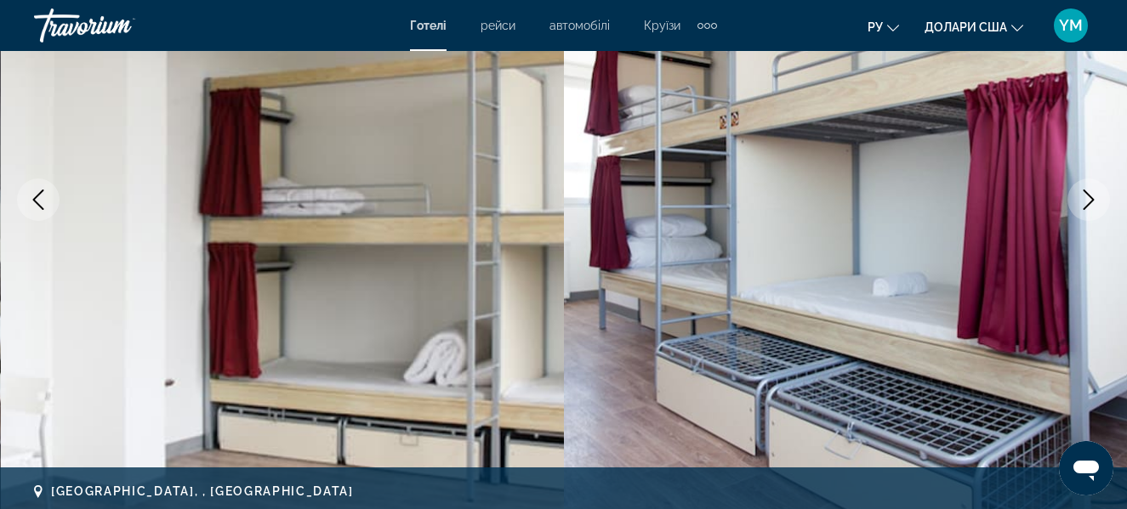
click at [1086, 196] on icon "Next image" at bounding box center [1088, 200] width 20 height 20
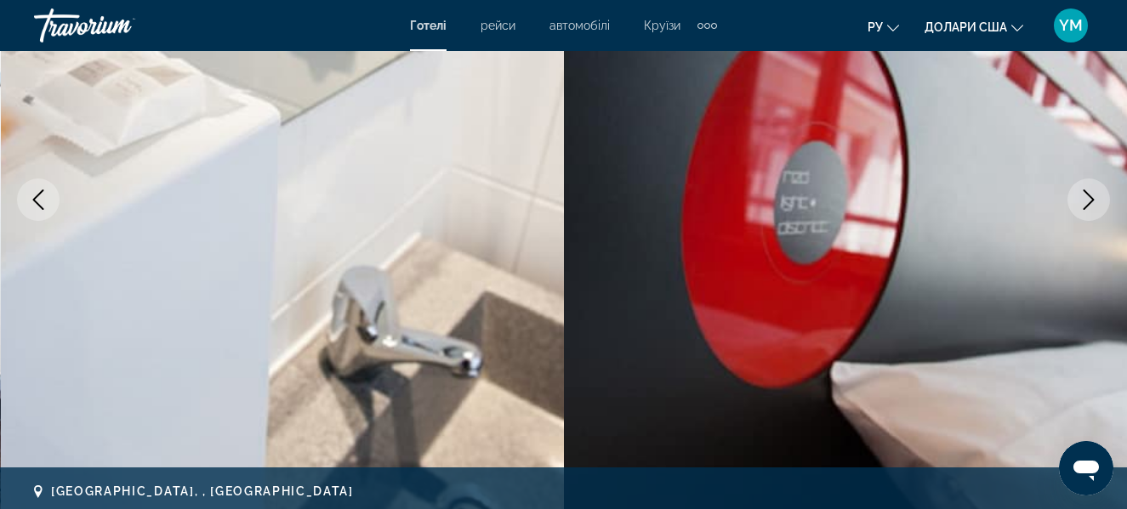
click at [1086, 196] on icon "Next image" at bounding box center [1088, 200] width 20 height 20
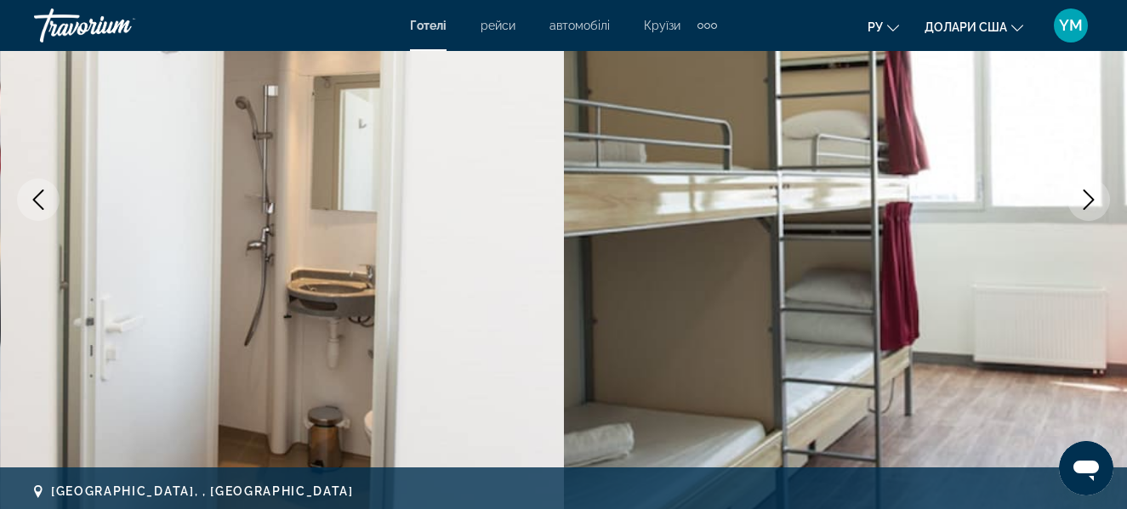
click at [1086, 196] on icon "Next image" at bounding box center [1088, 200] width 20 height 20
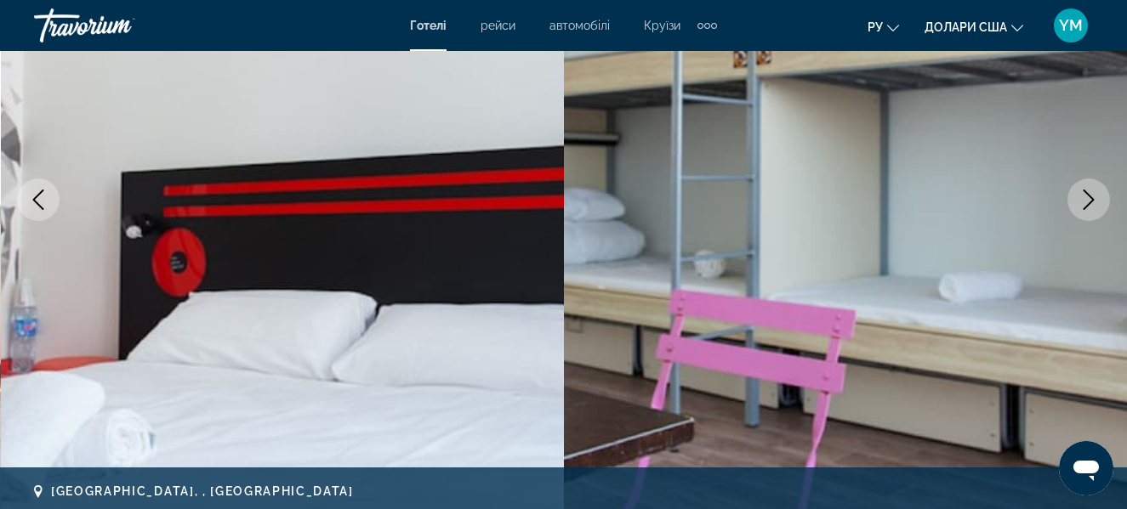
click at [1086, 196] on icon "Next image" at bounding box center [1088, 200] width 20 height 20
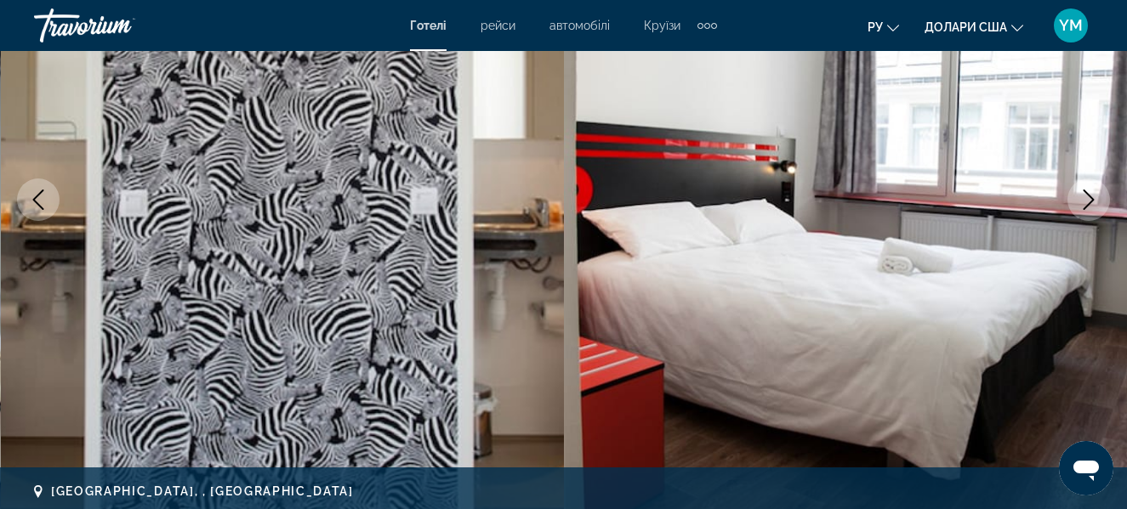
click at [1086, 196] on icon "Next image" at bounding box center [1088, 200] width 20 height 20
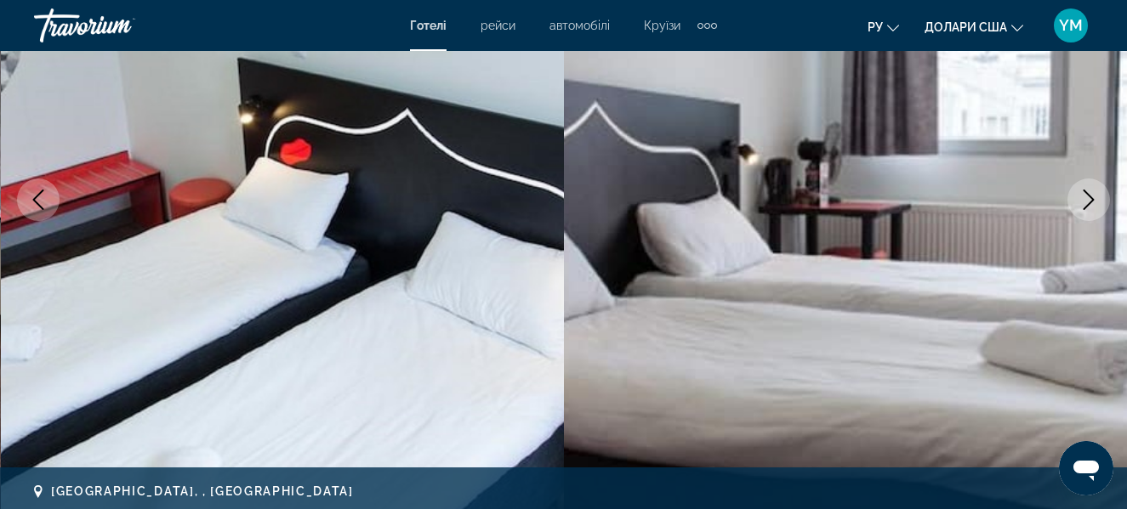
click at [1087, 196] on icon "Next image" at bounding box center [1088, 200] width 20 height 20
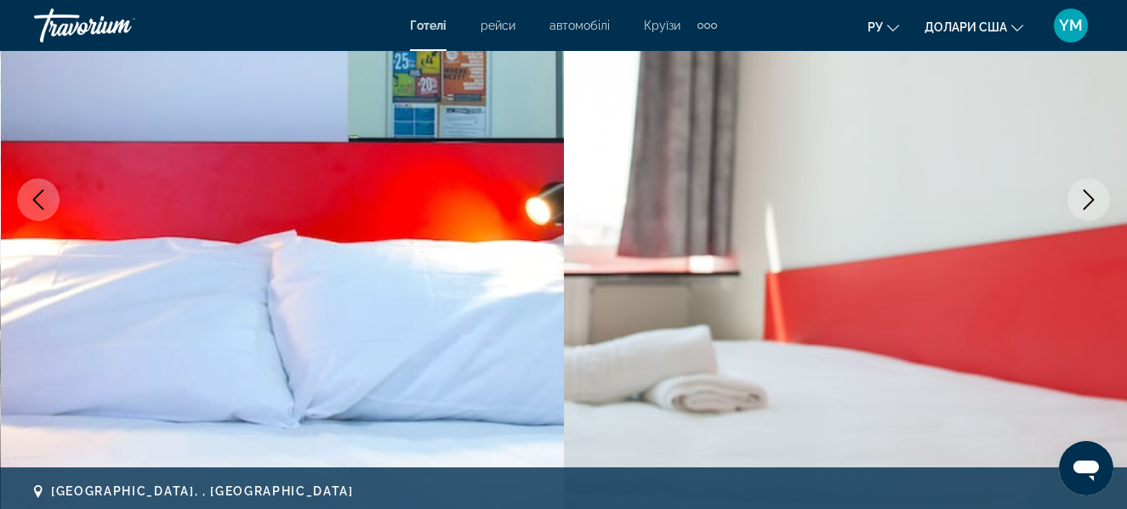
click at [1087, 196] on icon "Next image" at bounding box center [1088, 200] width 20 height 20
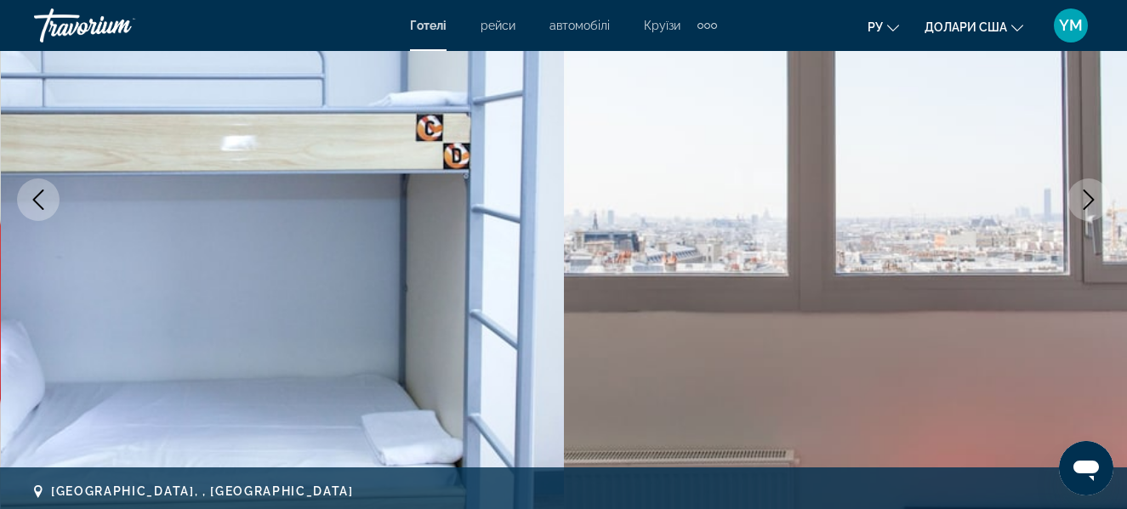
click at [1087, 196] on icon "Next image" at bounding box center [1088, 200] width 20 height 20
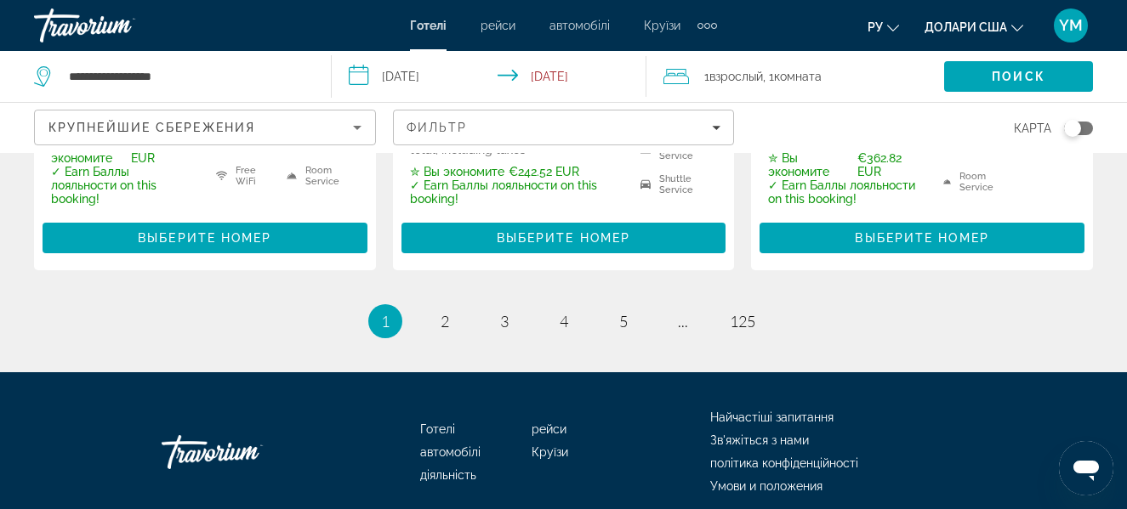
scroll to position [2700, 0]
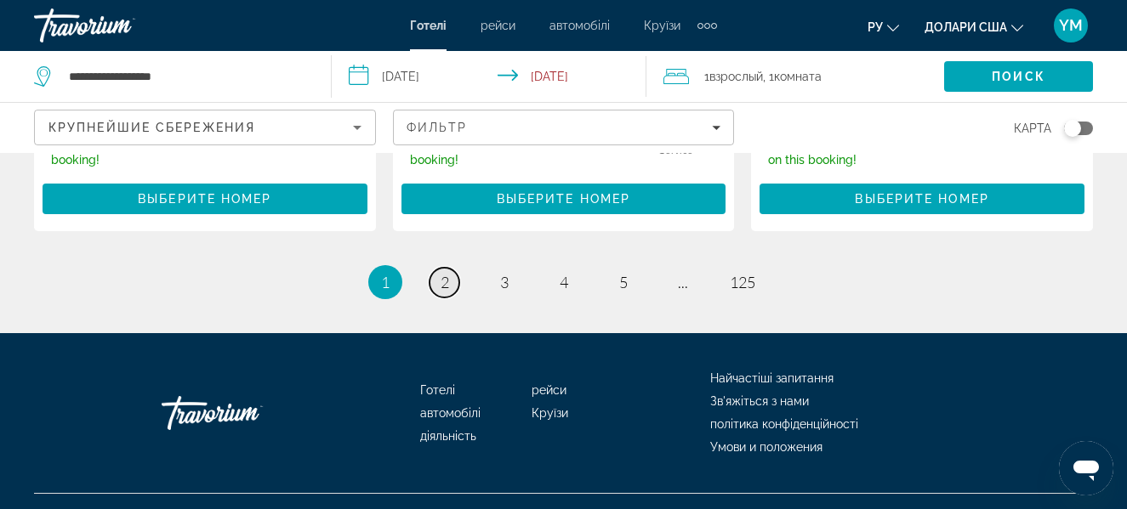
click at [435, 268] on link "page 2" at bounding box center [444, 283] width 30 height 30
click at [435, 265] on li "page 2" at bounding box center [445, 282] width 34 height 34
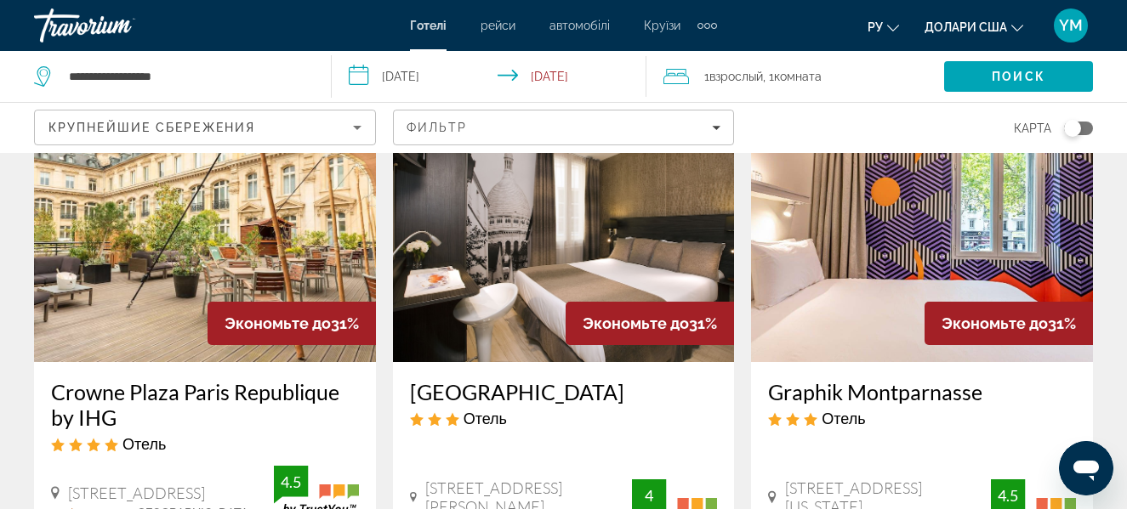
scroll to position [1531, 0]
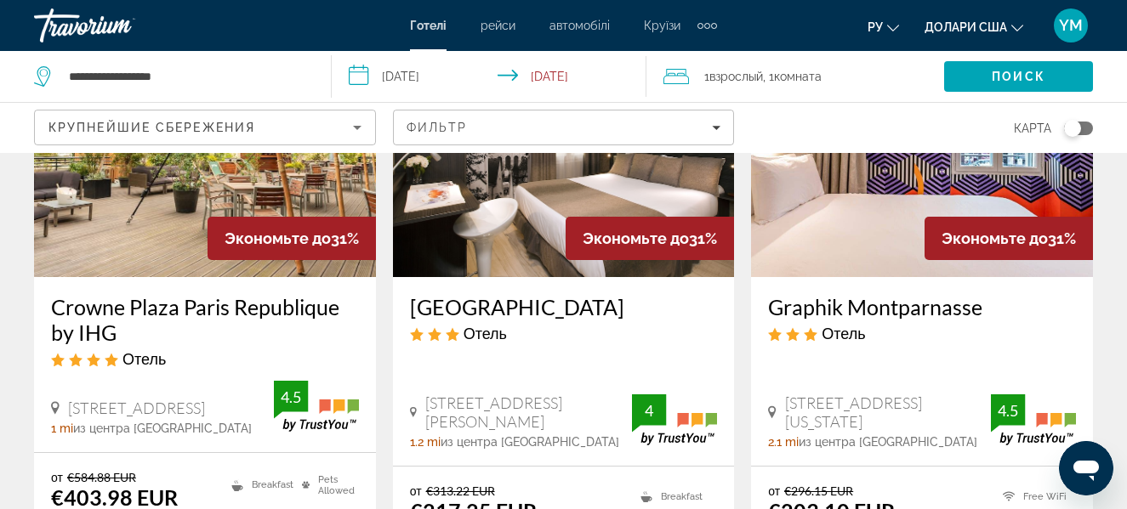
drag, startPoint x: 479, startPoint y: 310, endPoint x: 452, endPoint y: 303, distance: 28.3
click at [452, 277] on img "Основний зміст" at bounding box center [564, 141] width 342 height 272
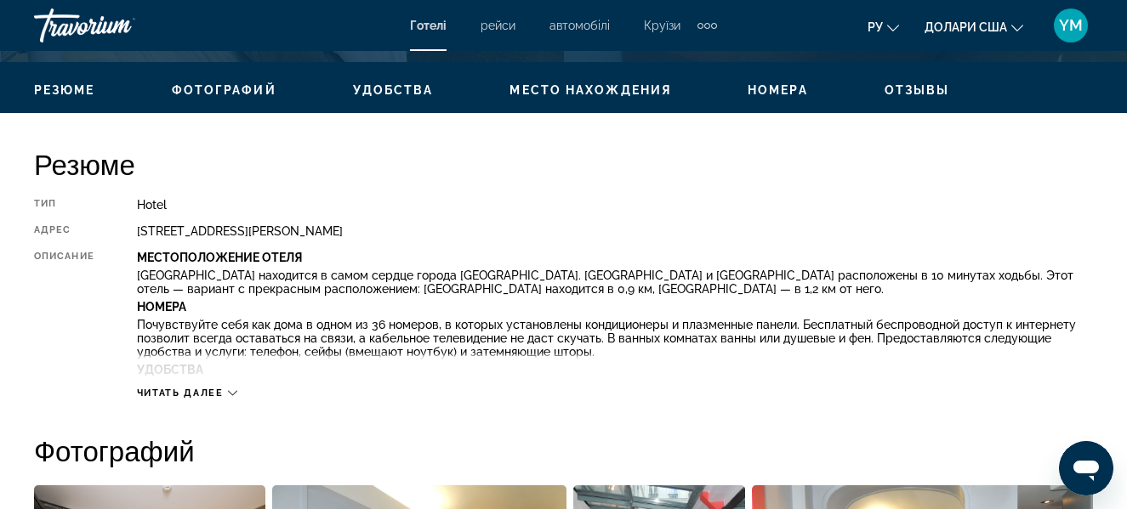
scroll to position [850, 0]
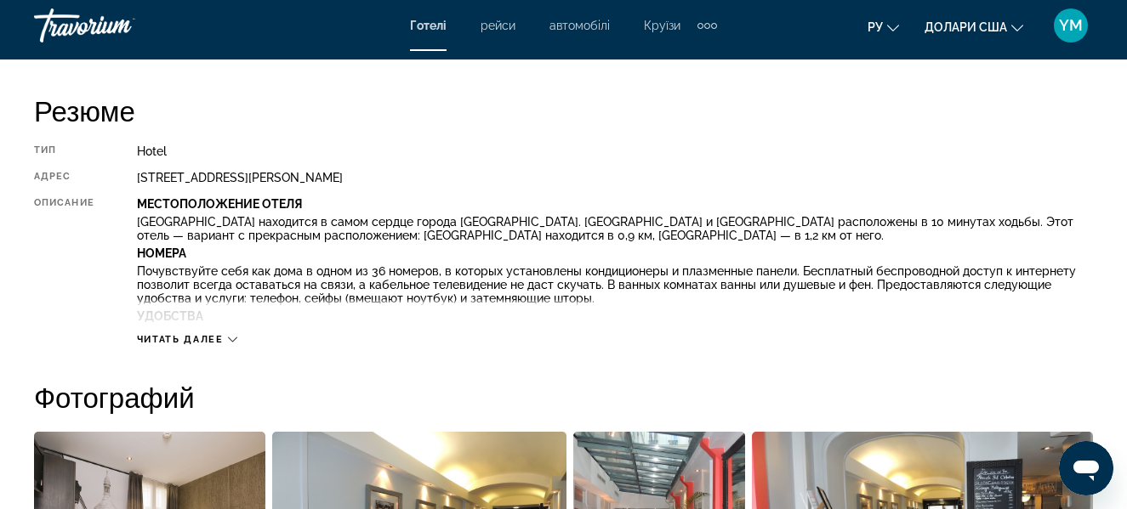
click at [233, 336] on icon "Основний зміст" at bounding box center [232, 339] width 9 height 9
click at [233, 336] on p "К вашим услугам терраса, где можно отдохнуть и насладиться красивым видом, а та…" at bounding box center [615, 340] width 956 height 27
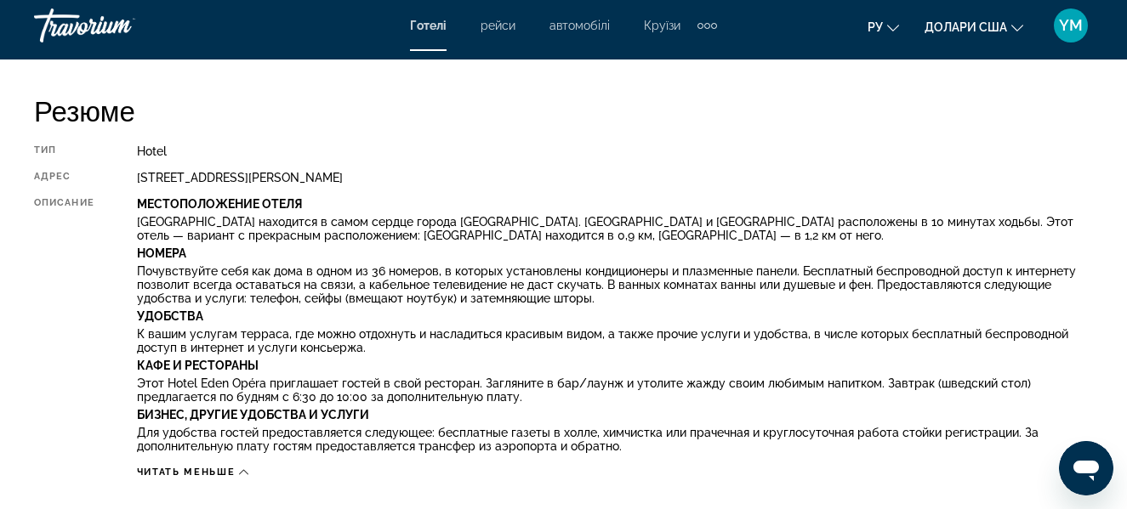
click at [54, 341] on div "Описание" at bounding box center [64, 327] width 60 height 260
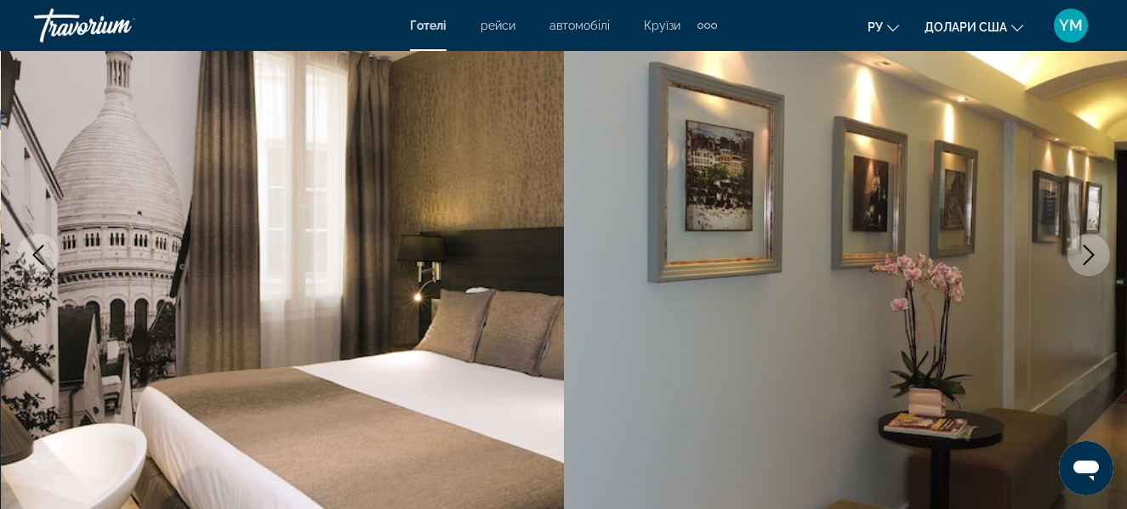
scroll to position [170, 0]
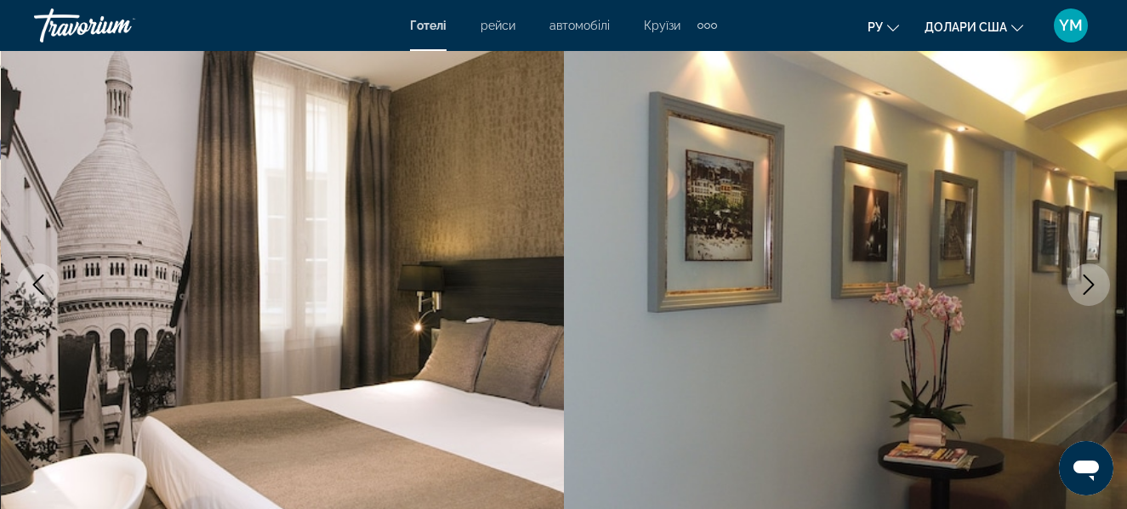
click at [1096, 283] on icon "Next image" at bounding box center [1088, 285] width 20 height 20
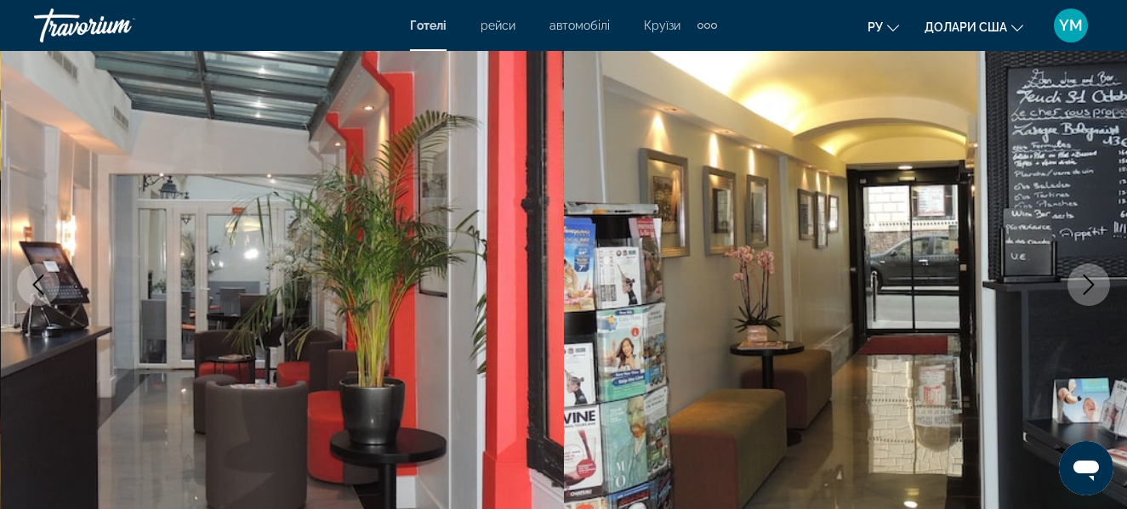
click at [1096, 283] on icon "Next image" at bounding box center [1088, 285] width 20 height 20
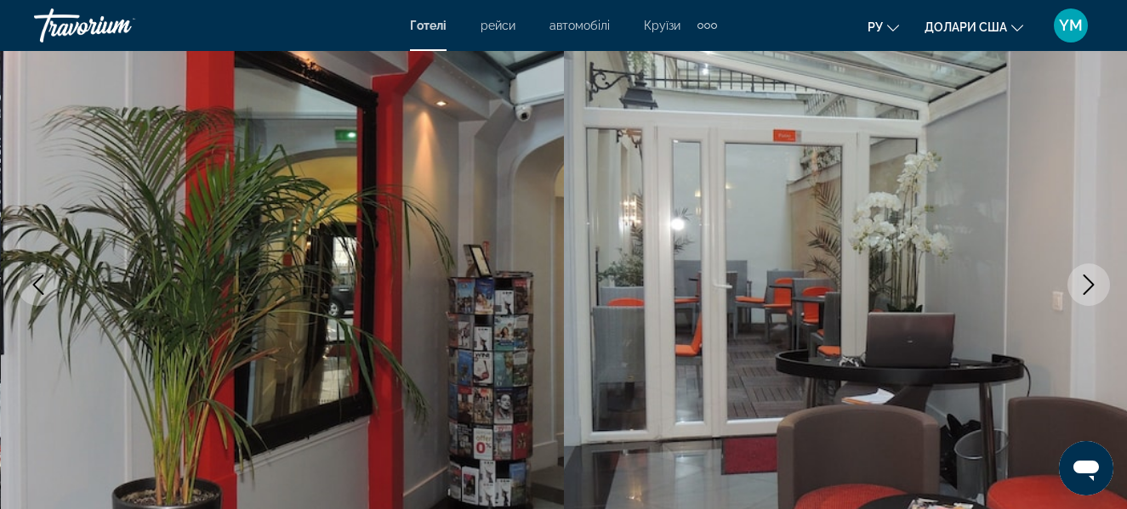
click at [1092, 284] on icon "Next image" at bounding box center [1088, 285] width 11 height 20
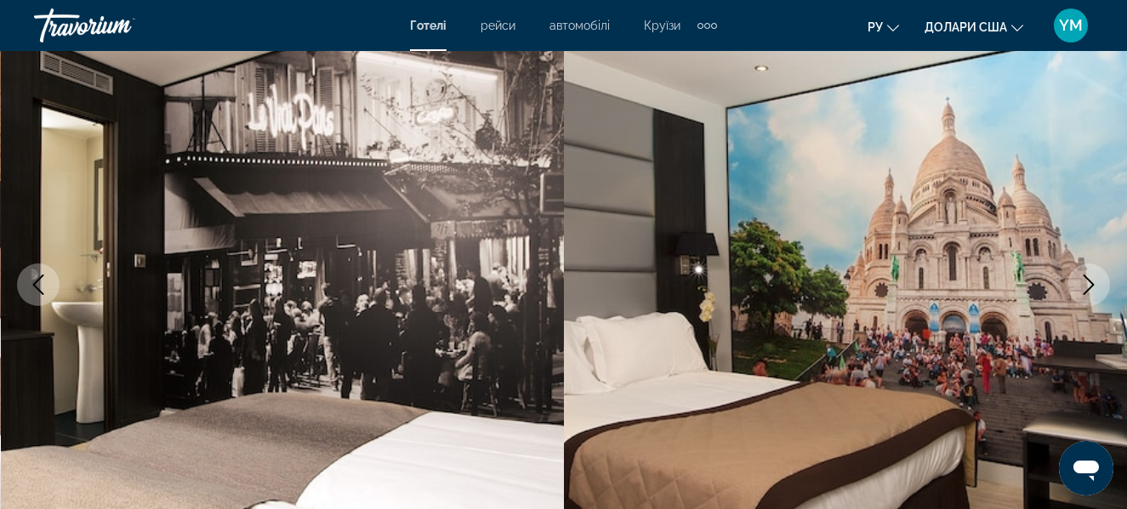
click at [1092, 284] on icon "Next image" at bounding box center [1088, 285] width 11 height 20
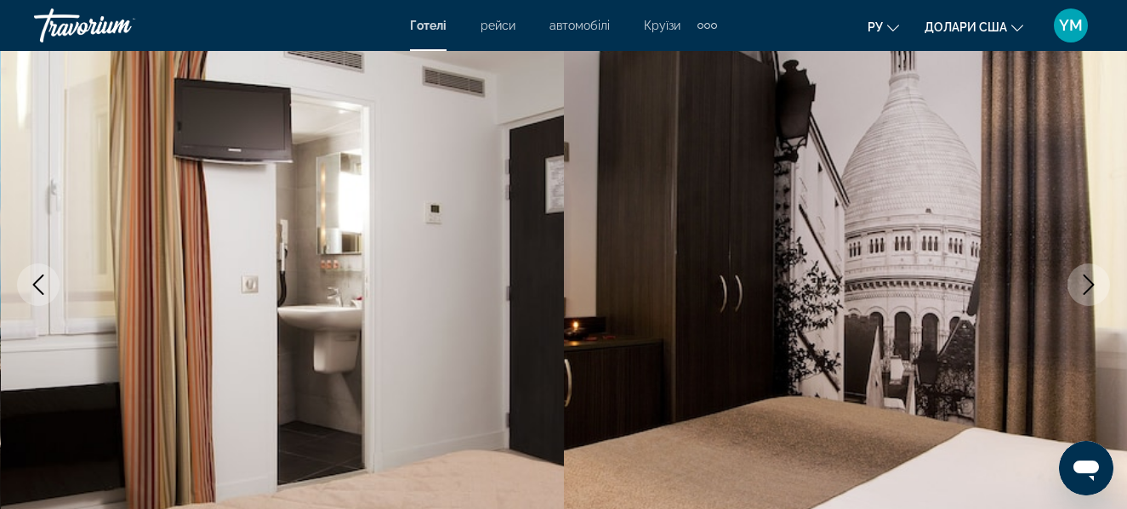
click at [1092, 284] on icon "Next image" at bounding box center [1088, 285] width 11 height 20
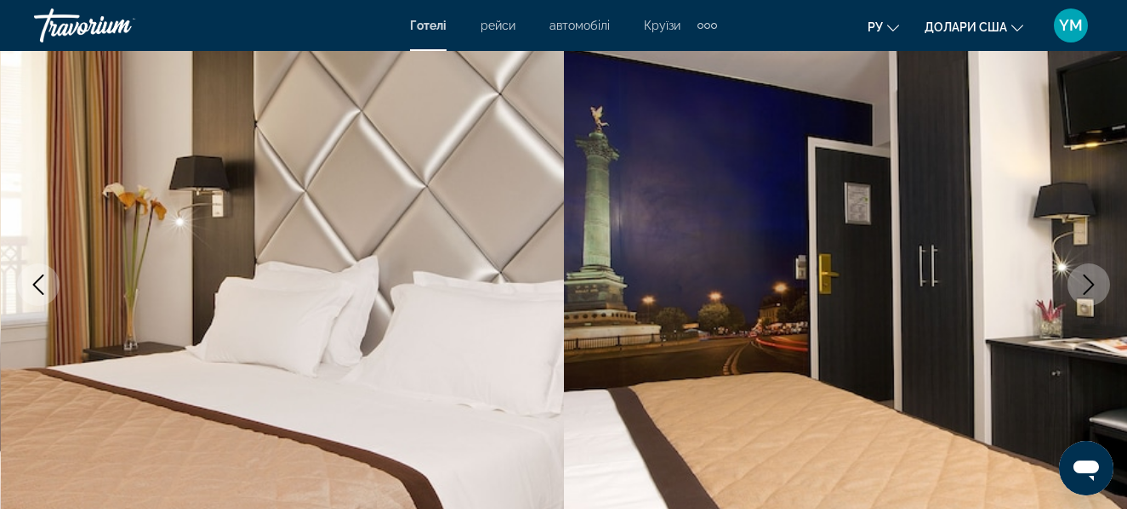
click at [1092, 284] on icon "Next image" at bounding box center [1088, 285] width 11 height 20
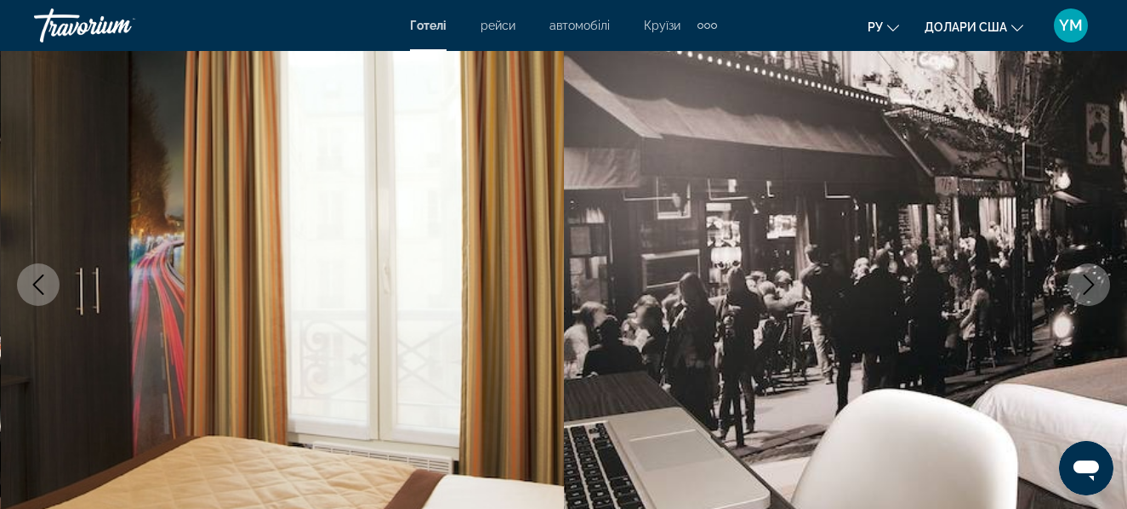
click at [1092, 284] on icon "Next image" at bounding box center [1088, 285] width 11 height 20
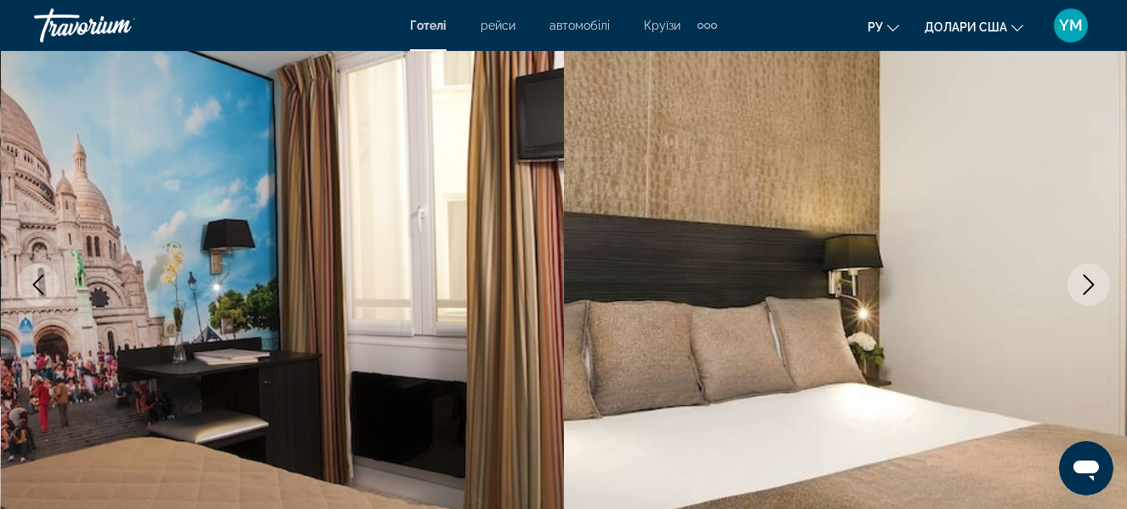
click at [1092, 284] on icon "Next image" at bounding box center [1088, 285] width 11 height 20
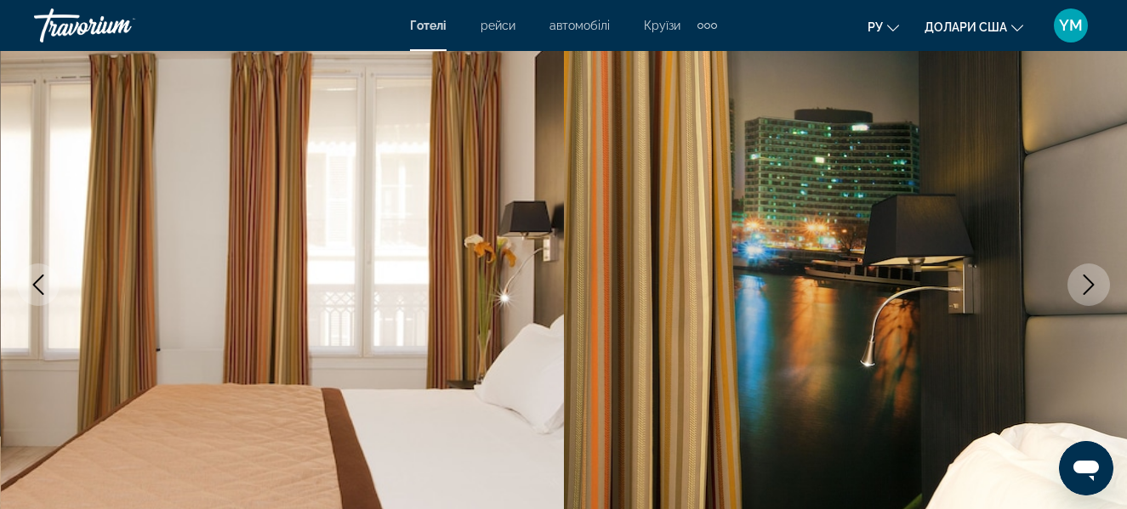
click at [1092, 284] on icon "Next image" at bounding box center [1088, 285] width 11 height 20
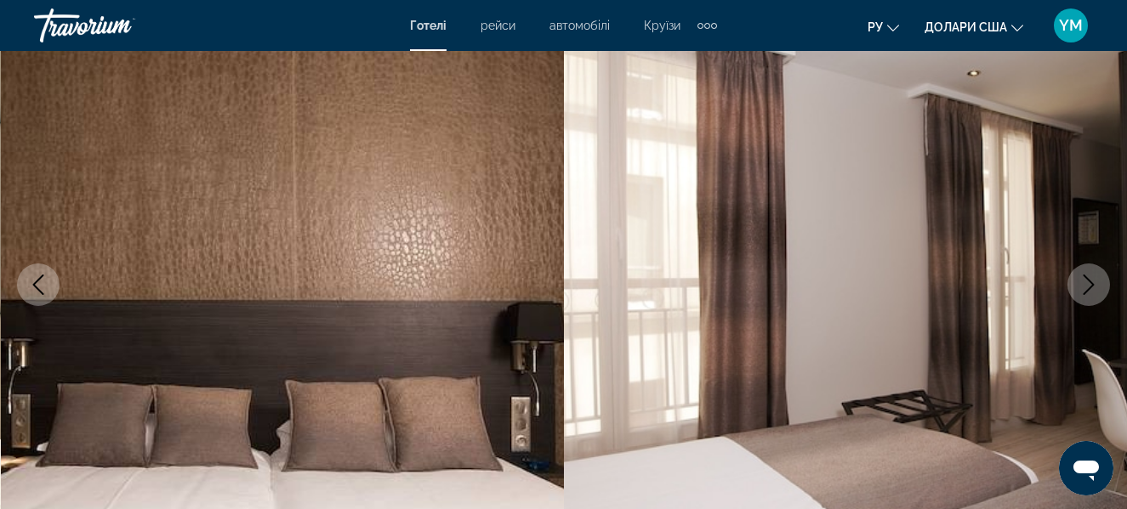
click at [1092, 284] on icon "Next image" at bounding box center [1088, 285] width 11 height 20
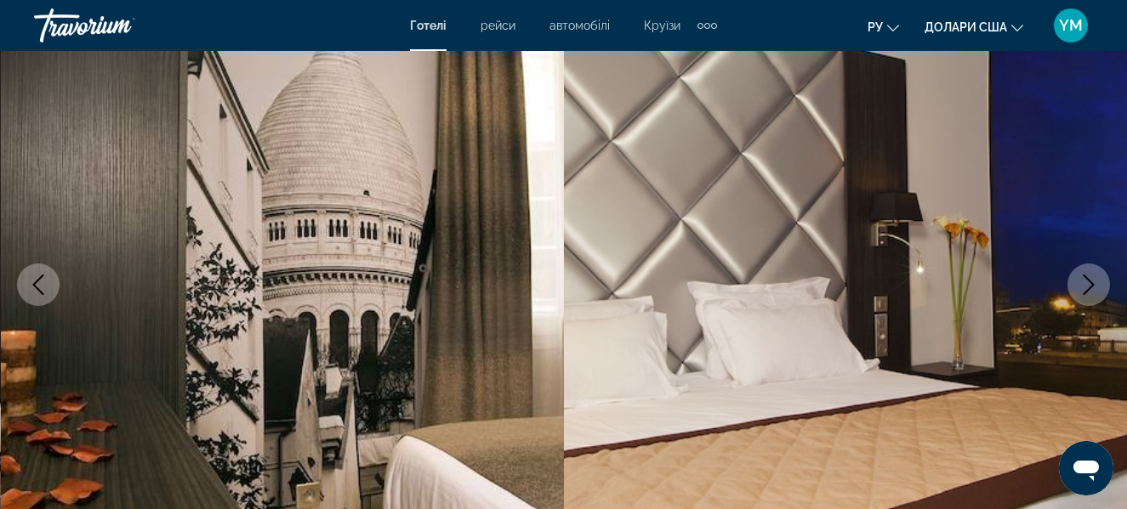
click at [1092, 284] on icon "Next image" at bounding box center [1088, 285] width 11 height 20
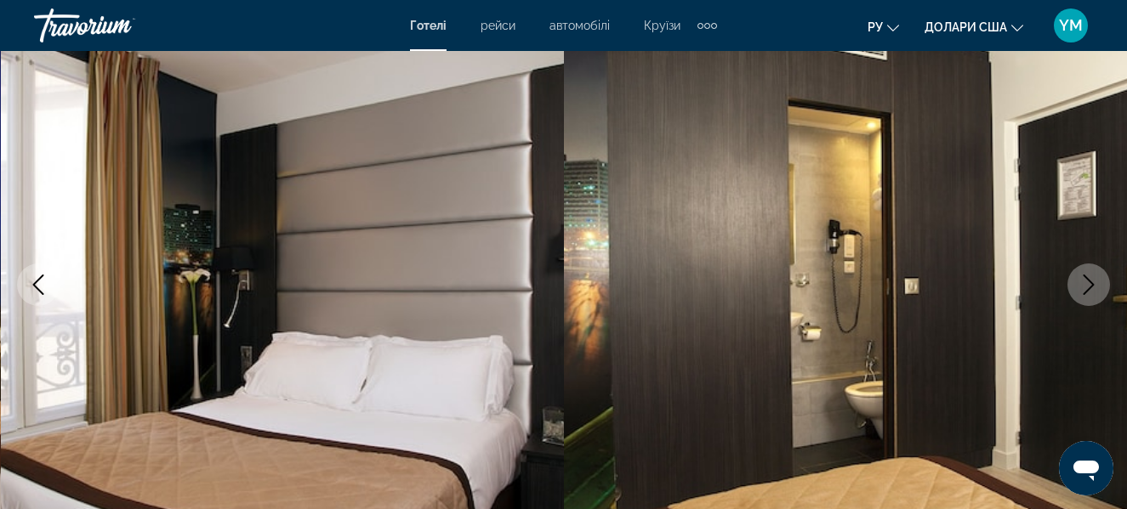
click at [1092, 284] on icon "Next image" at bounding box center [1088, 285] width 11 height 20
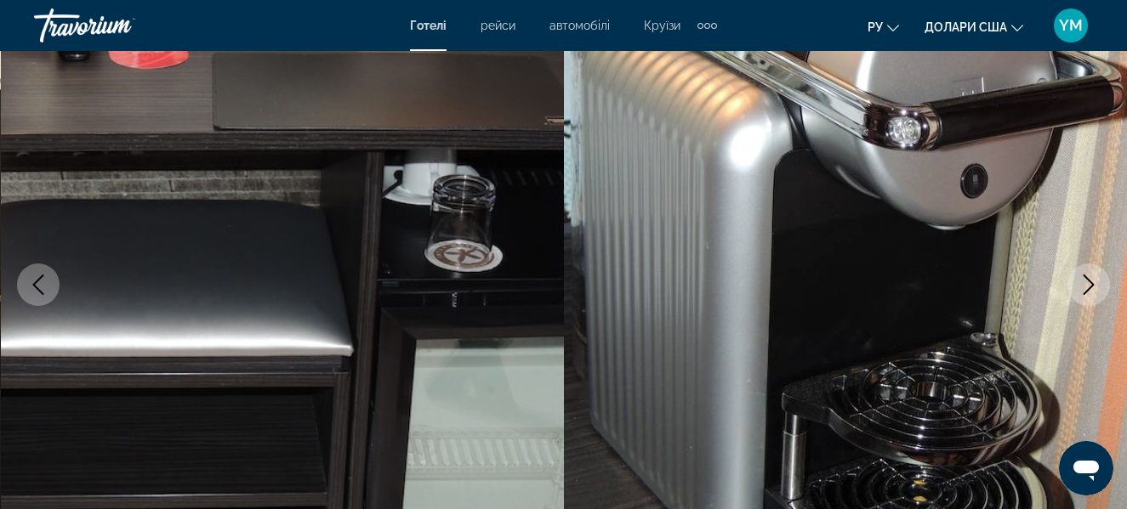
click at [1092, 284] on icon "Next image" at bounding box center [1088, 285] width 11 height 20
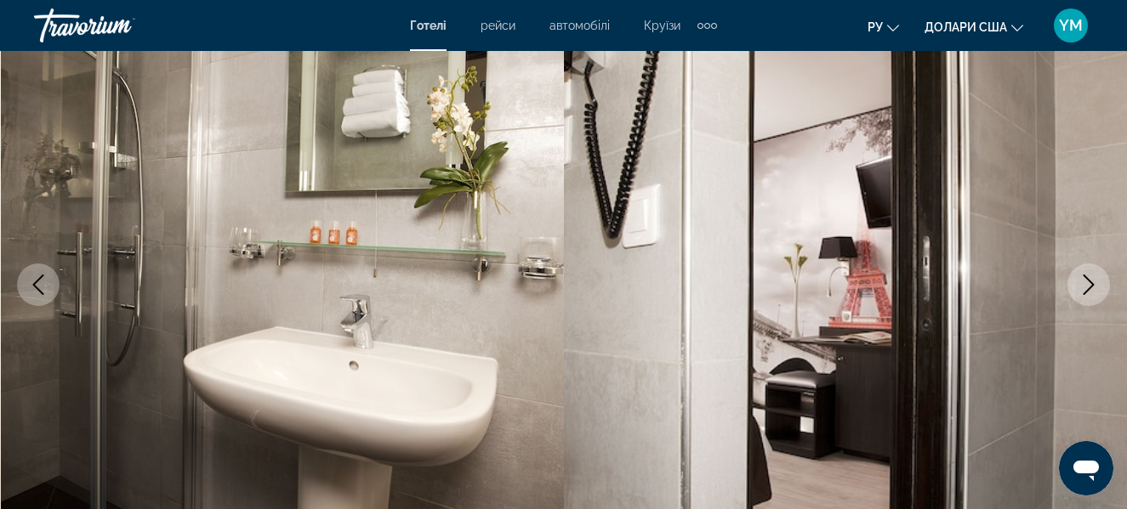
click at [1092, 284] on icon "Next image" at bounding box center [1088, 285] width 11 height 20
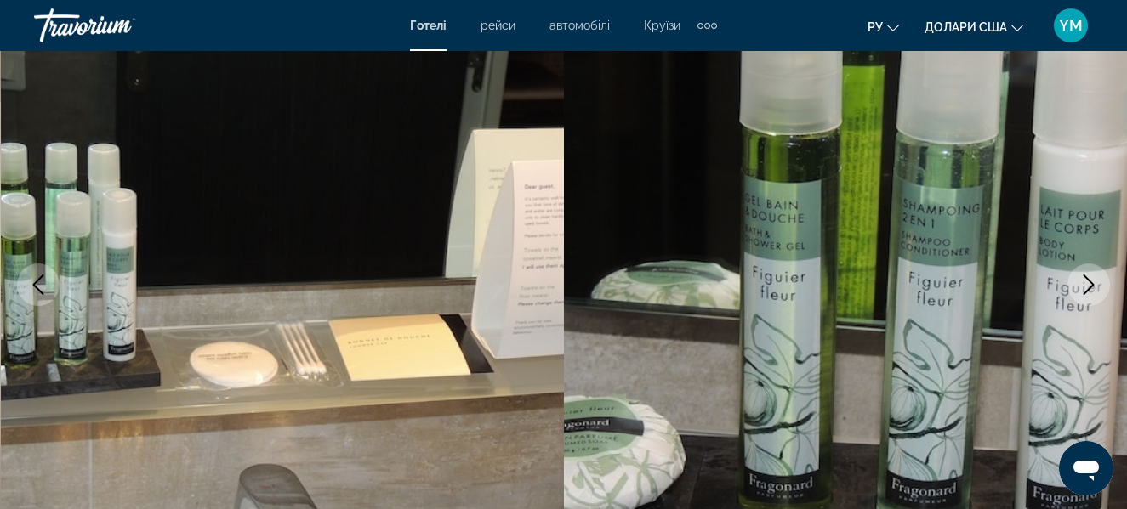
click at [1092, 284] on icon "Next image" at bounding box center [1088, 285] width 11 height 20
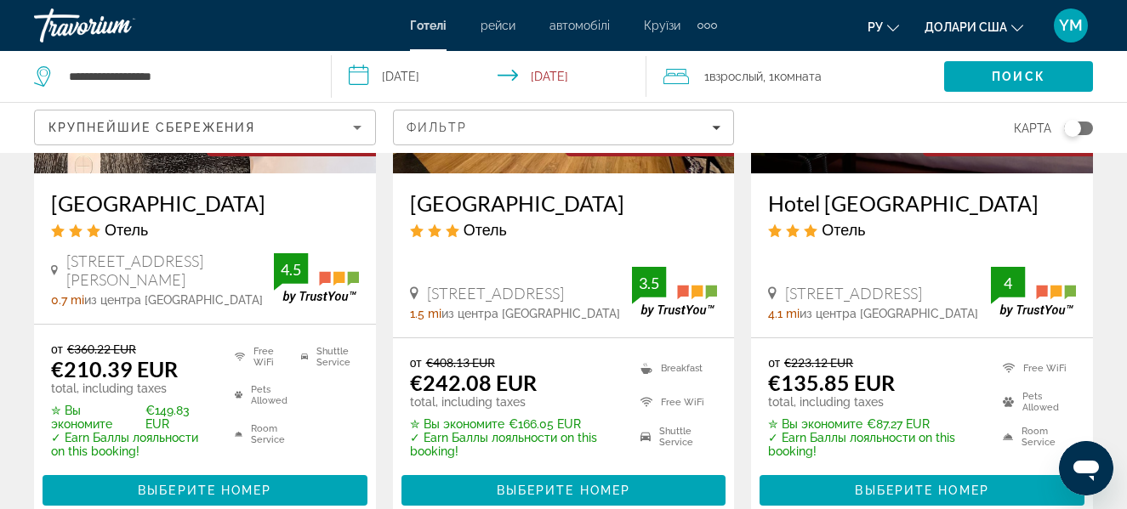
scroll to position [340, 0]
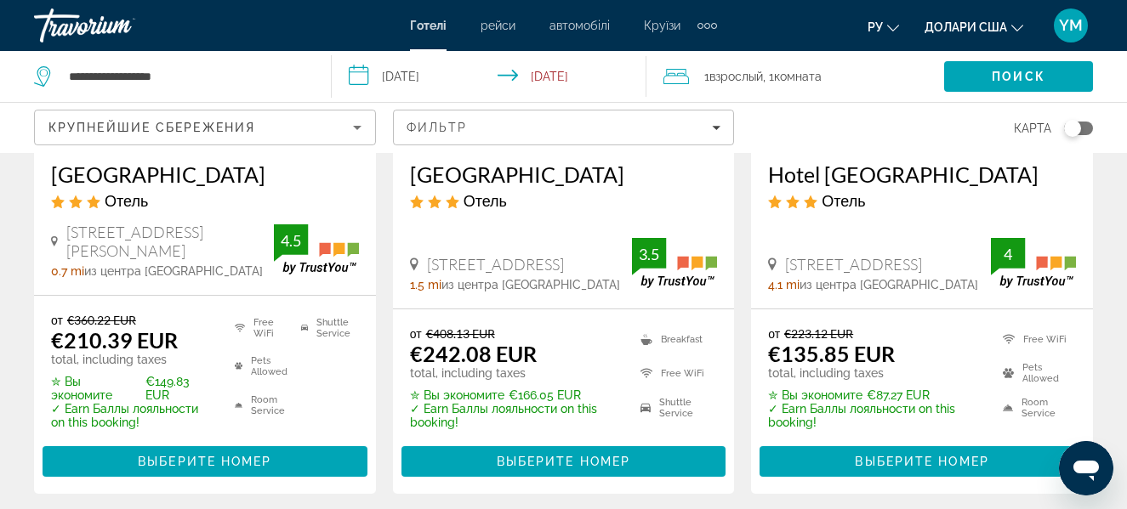
click at [145, 177] on h3 "[GEOGRAPHIC_DATA]" at bounding box center [205, 175] width 308 height 26
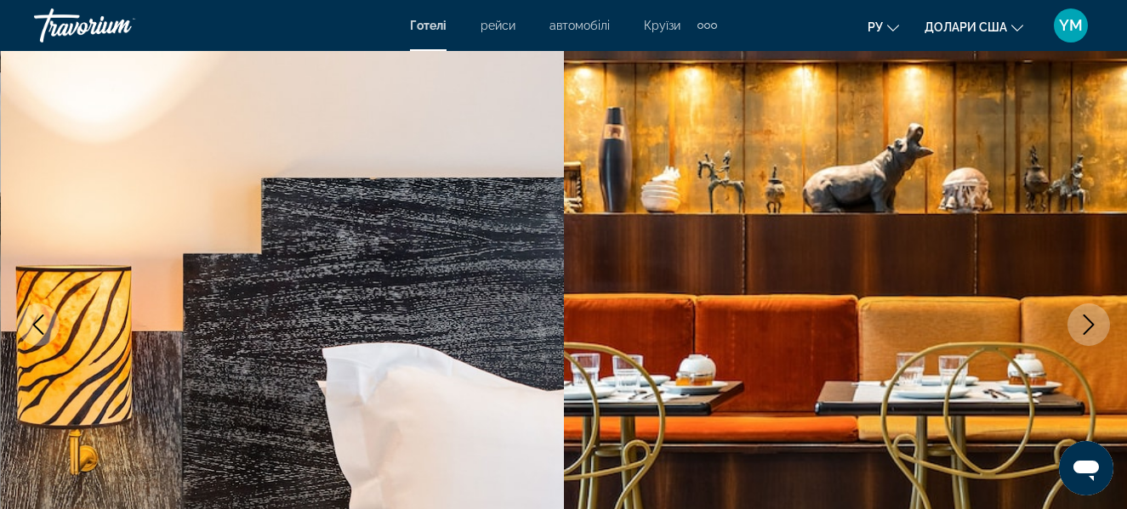
scroll to position [170, 0]
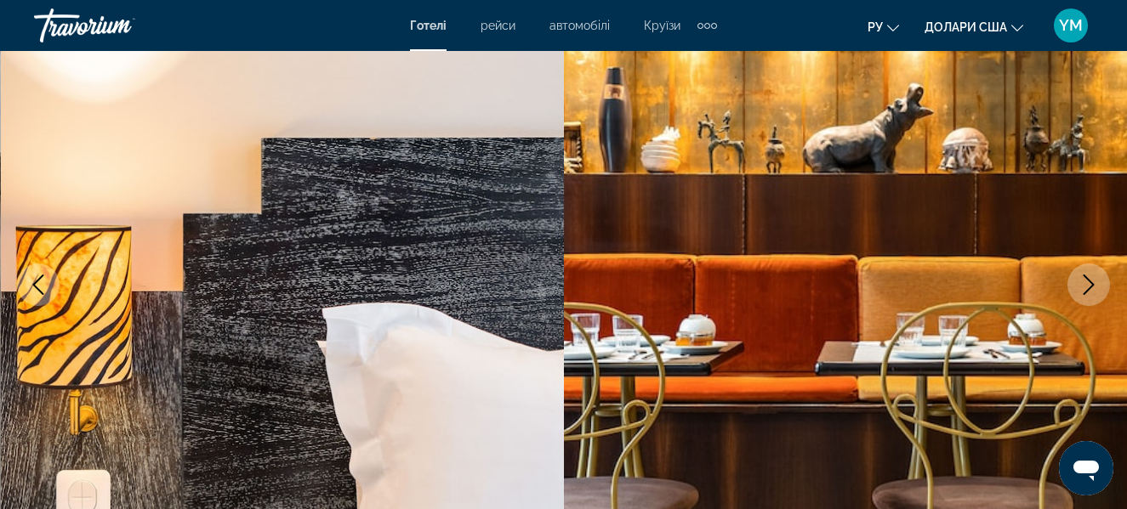
click at [1083, 295] on button "Next image" at bounding box center [1088, 285] width 43 height 43
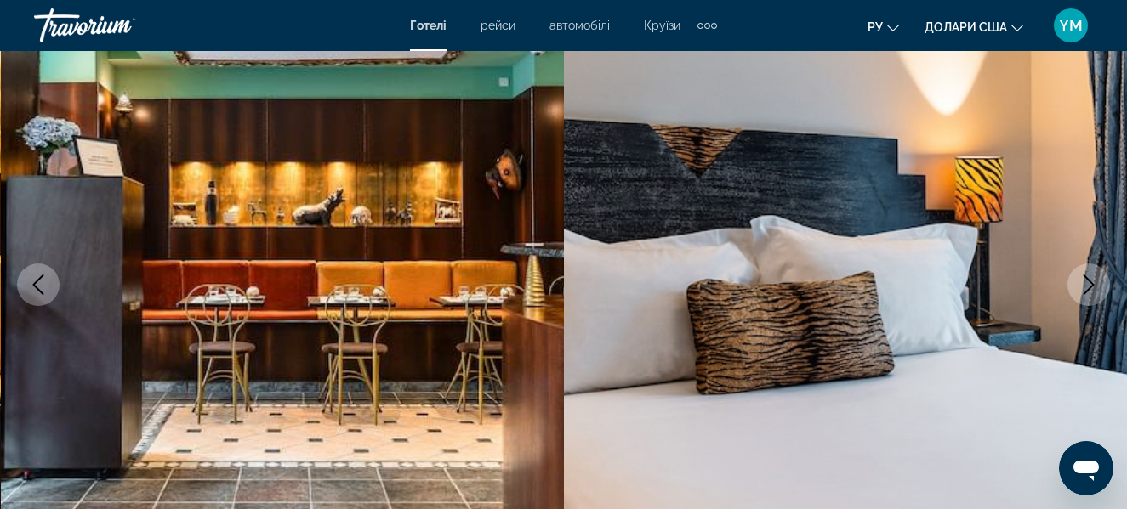
click at [1083, 277] on icon "Next image" at bounding box center [1088, 285] width 20 height 20
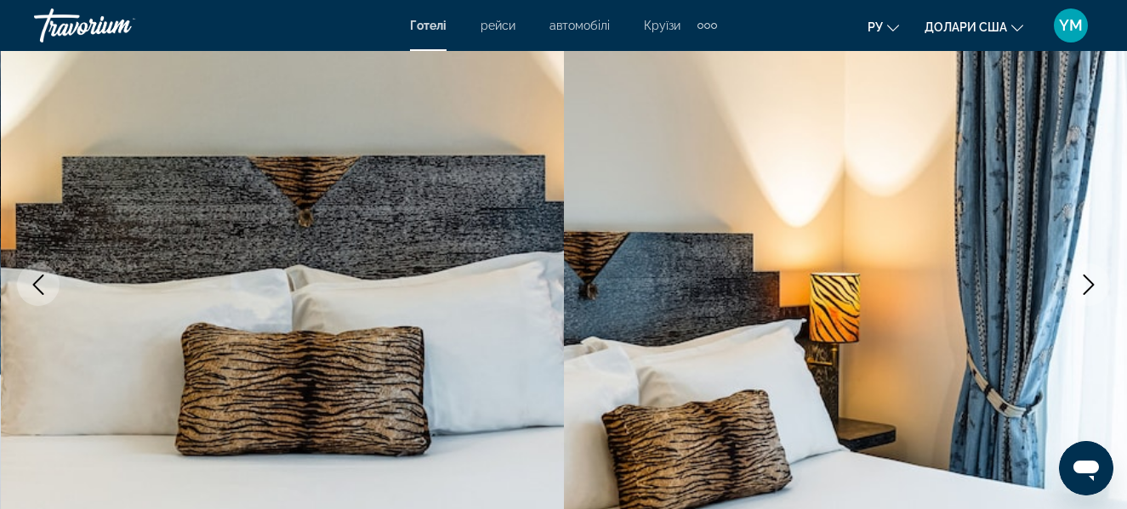
click at [1083, 277] on icon "Next image" at bounding box center [1088, 285] width 20 height 20
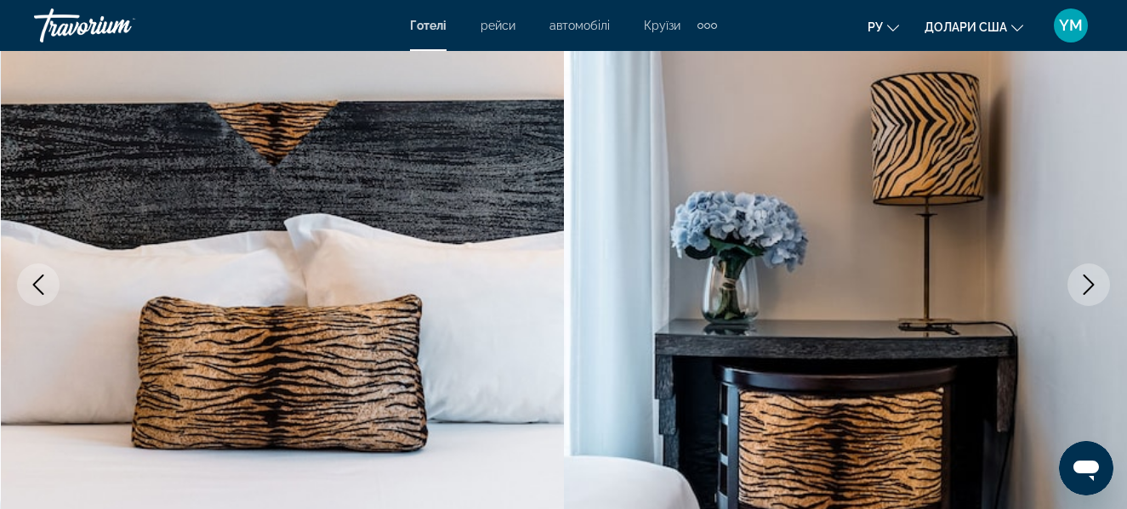
click at [1083, 277] on icon "Next image" at bounding box center [1088, 285] width 20 height 20
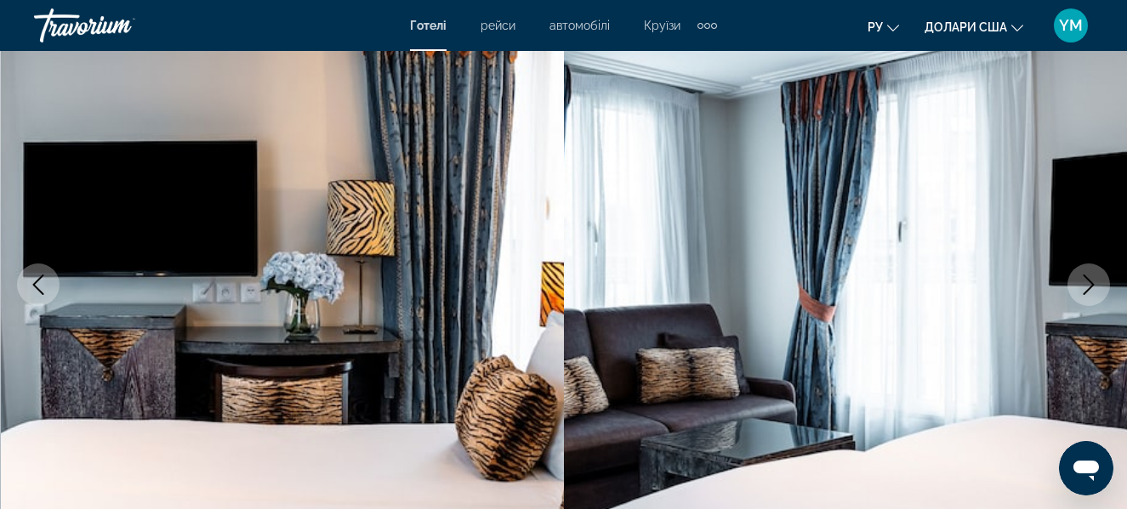
click at [1083, 277] on icon "Next image" at bounding box center [1088, 285] width 20 height 20
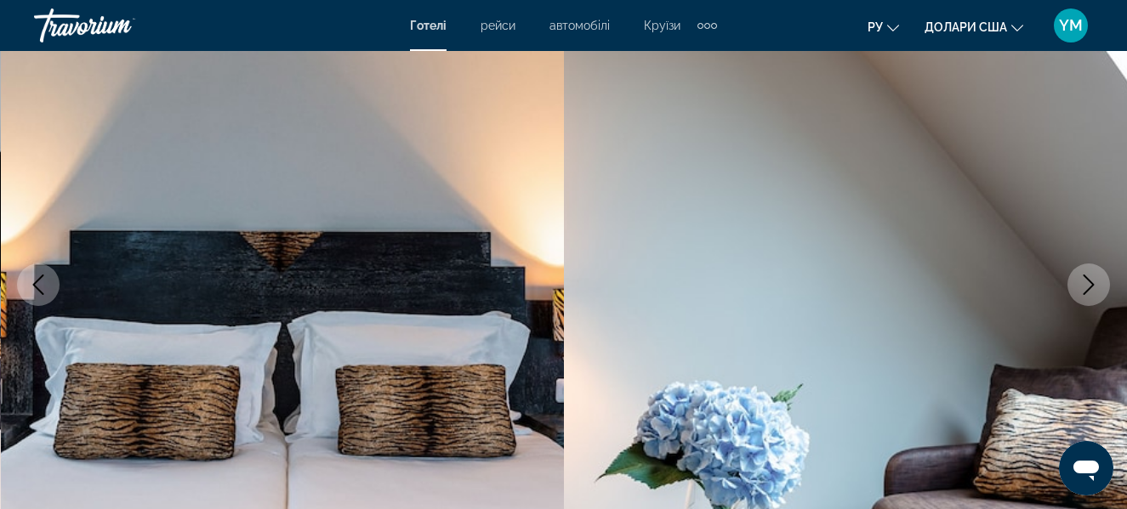
click at [1083, 277] on icon "Next image" at bounding box center [1088, 285] width 20 height 20
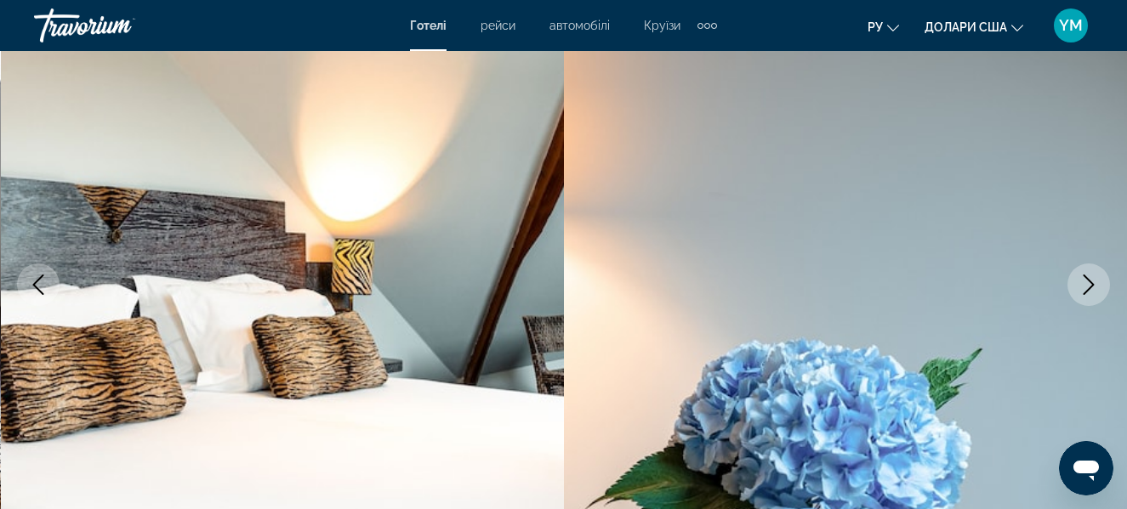
click at [1083, 277] on icon "Next image" at bounding box center [1088, 285] width 20 height 20
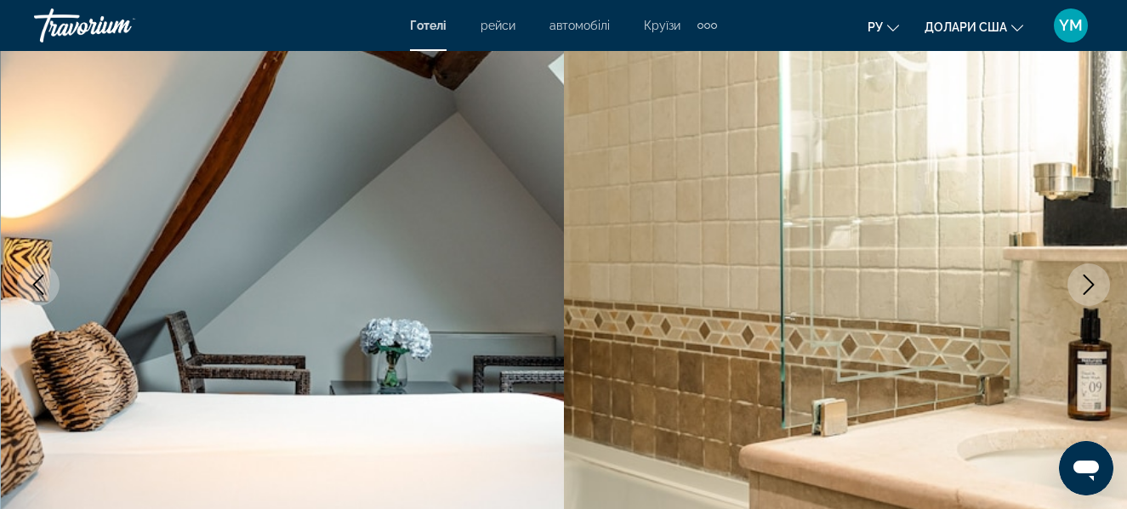
click at [1083, 277] on icon "Next image" at bounding box center [1088, 285] width 20 height 20
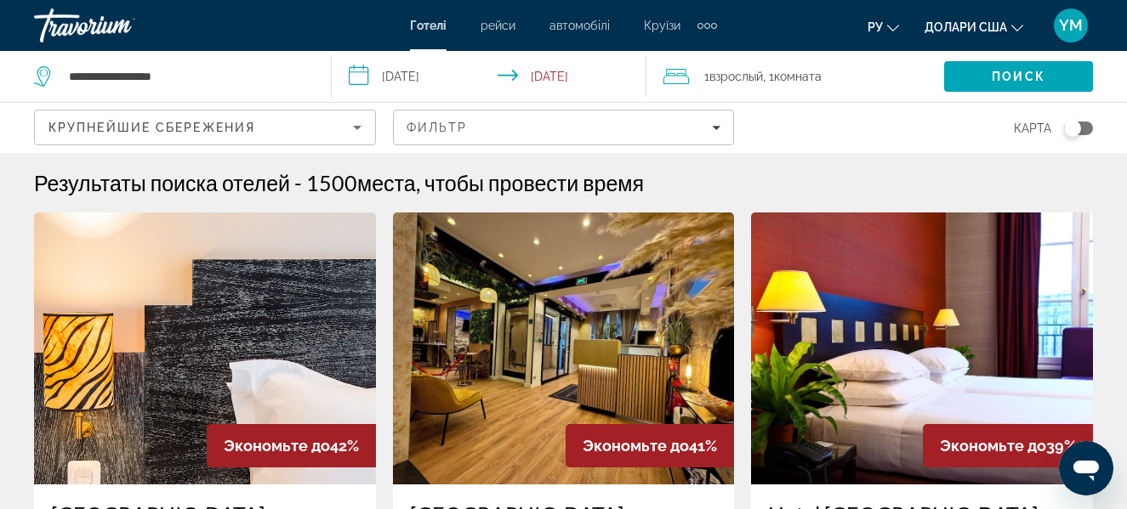
click at [889, 77] on div "1 Взрослый Взрослые , 1 Комната номера" at bounding box center [803, 77] width 281 height 24
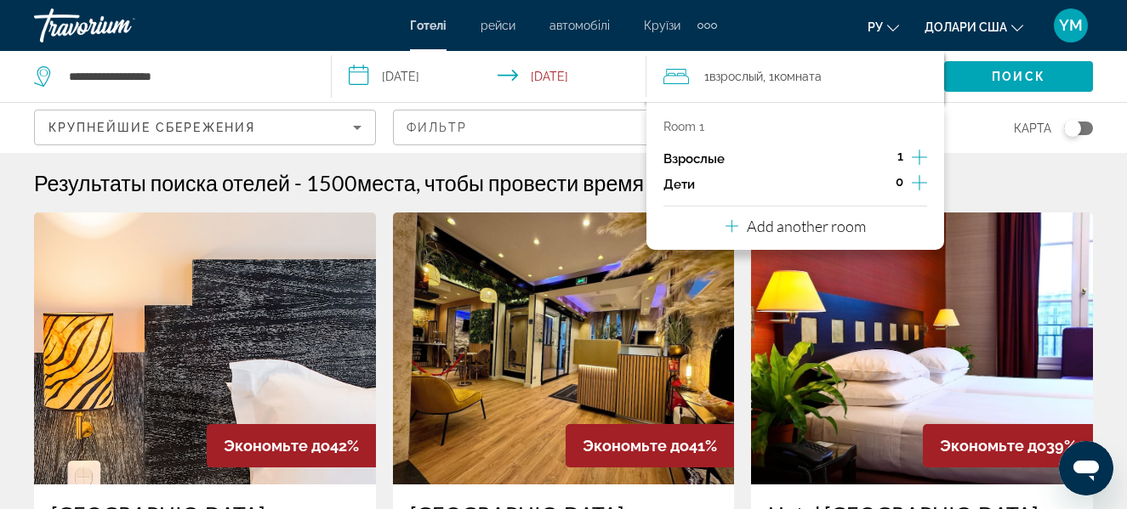
click at [922, 151] on icon "Increment adults" at bounding box center [919, 157] width 15 height 20
click at [1020, 74] on span "Поиск" at bounding box center [1019, 77] width 54 height 14
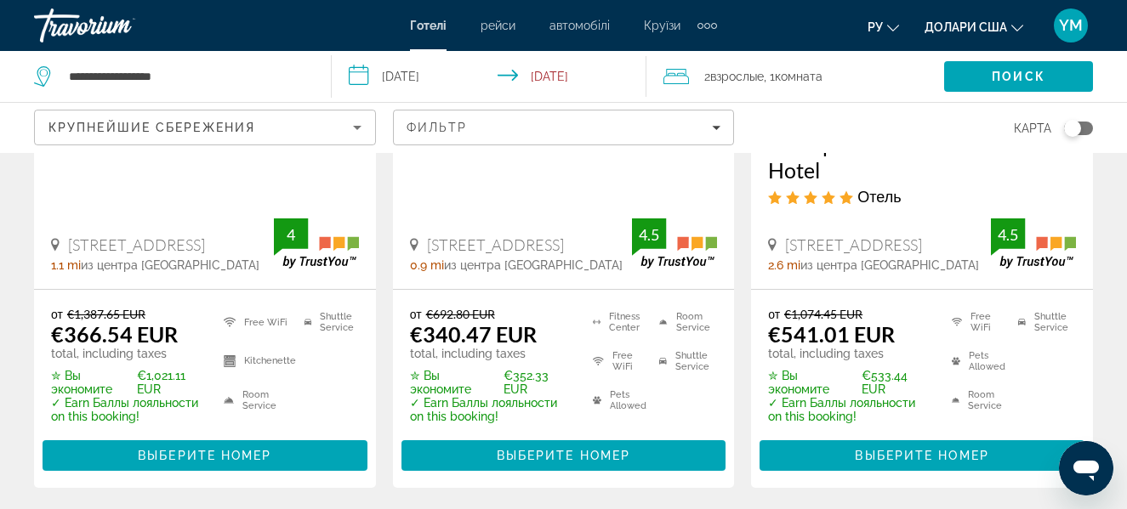
scroll to position [425, 0]
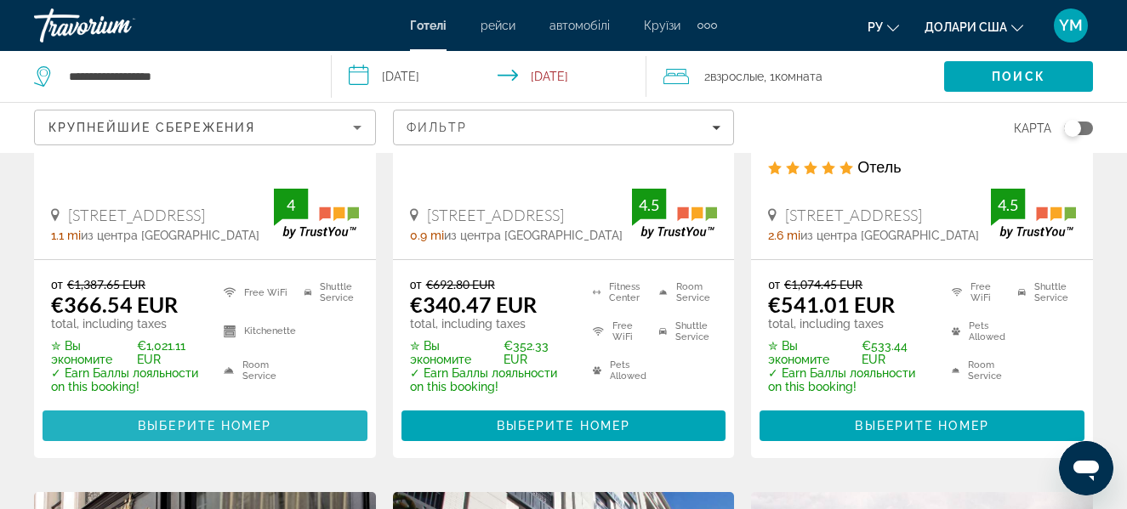
click at [220, 424] on span "Выберите номер" at bounding box center [205, 426] width 134 height 14
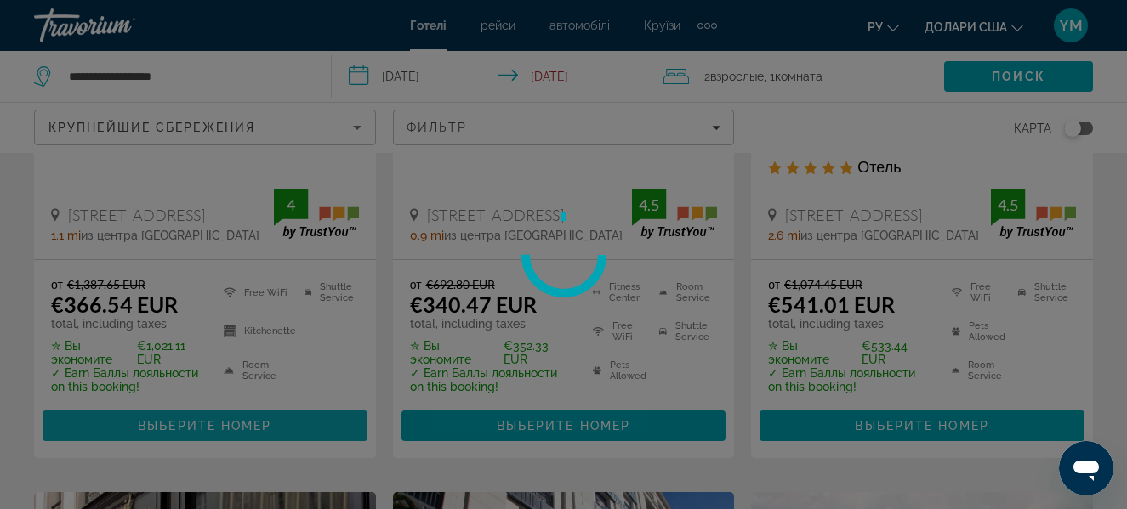
click at [220, 424] on div at bounding box center [563, 254] width 1127 height 509
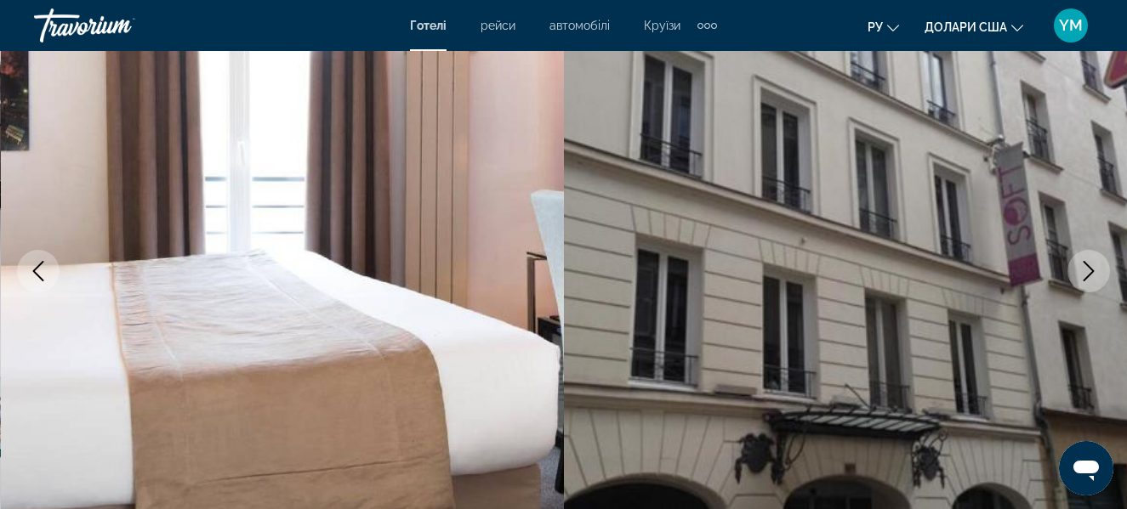
scroll to position [170, 0]
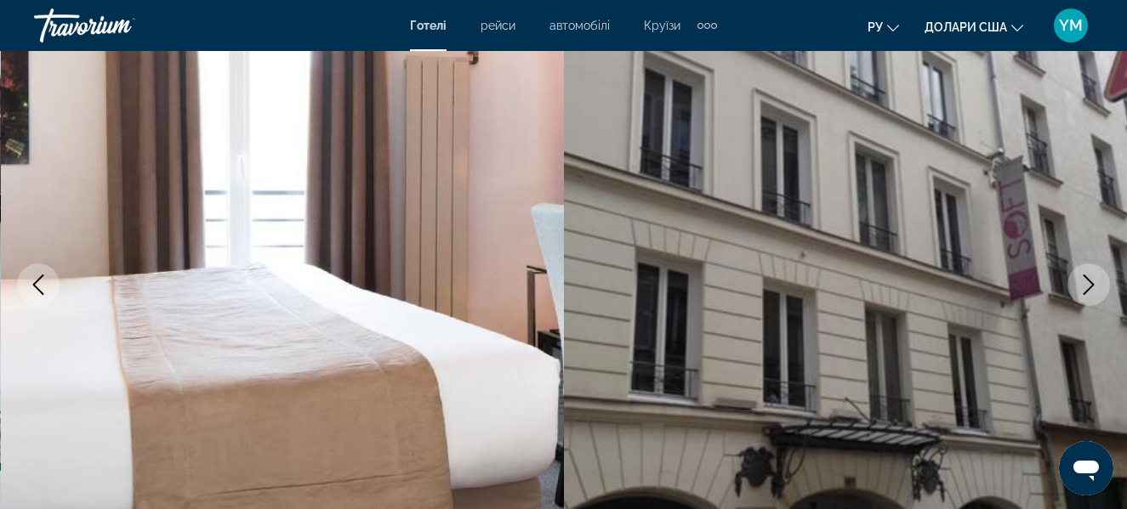
click at [1093, 267] on button "Next image" at bounding box center [1088, 285] width 43 height 43
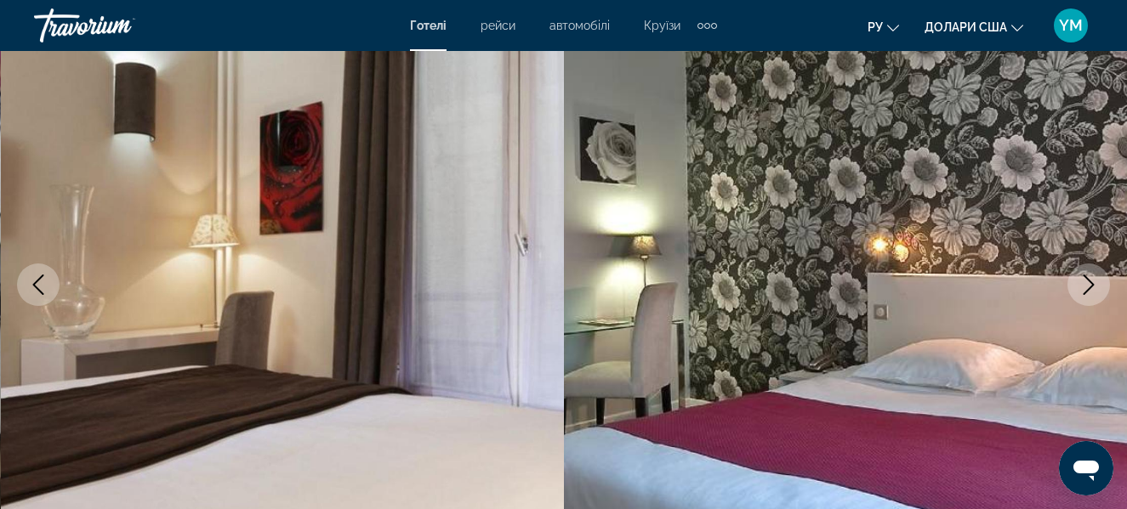
click at [1089, 279] on icon "Next image" at bounding box center [1088, 285] width 20 height 20
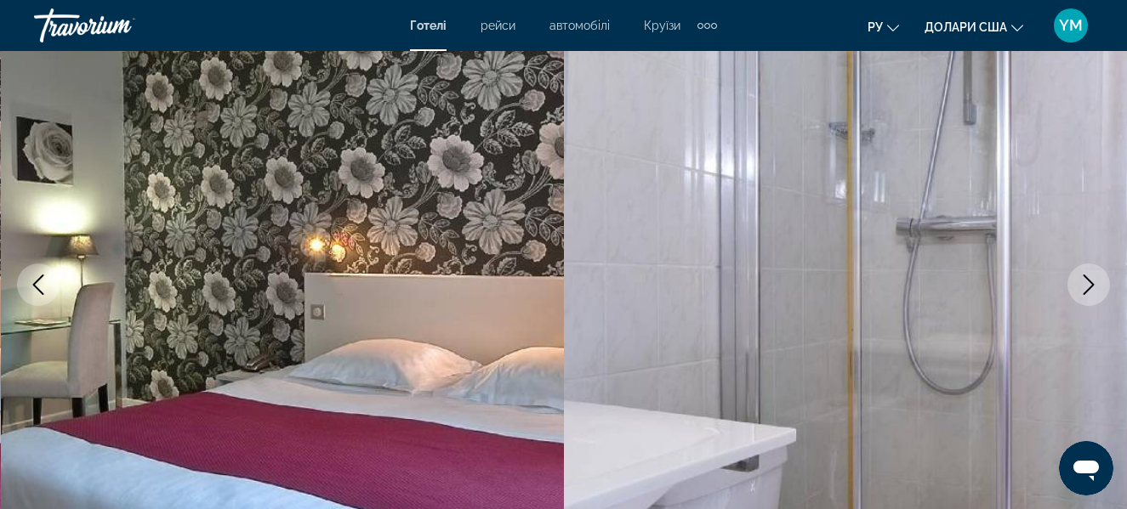
click at [1089, 279] on icon "Next image" at bounding box center [1088, 285] width 20 height 20
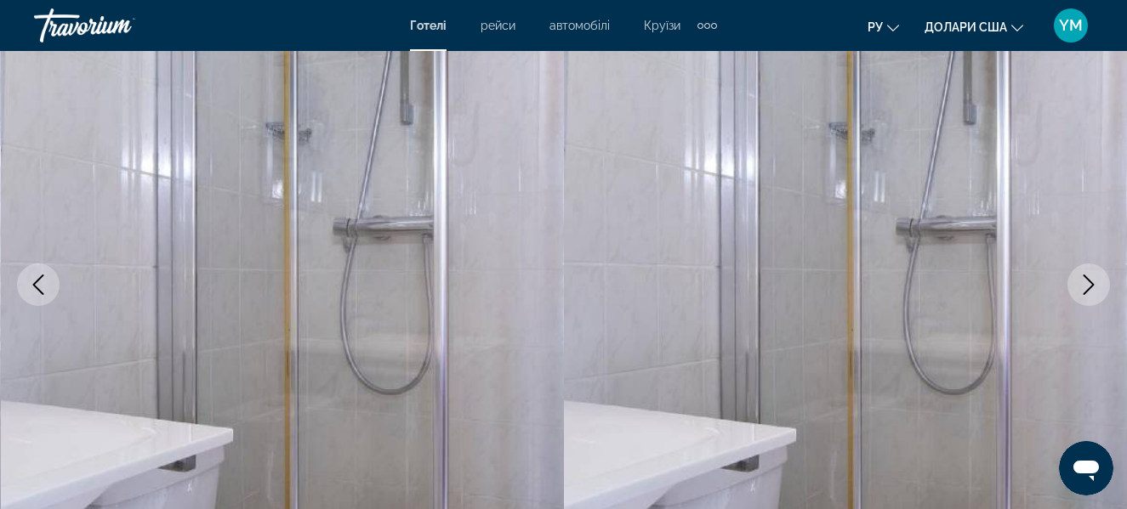
click at [1089, 279] on icon "Next image" at bounding box center [1088, 285] width 20 height 20
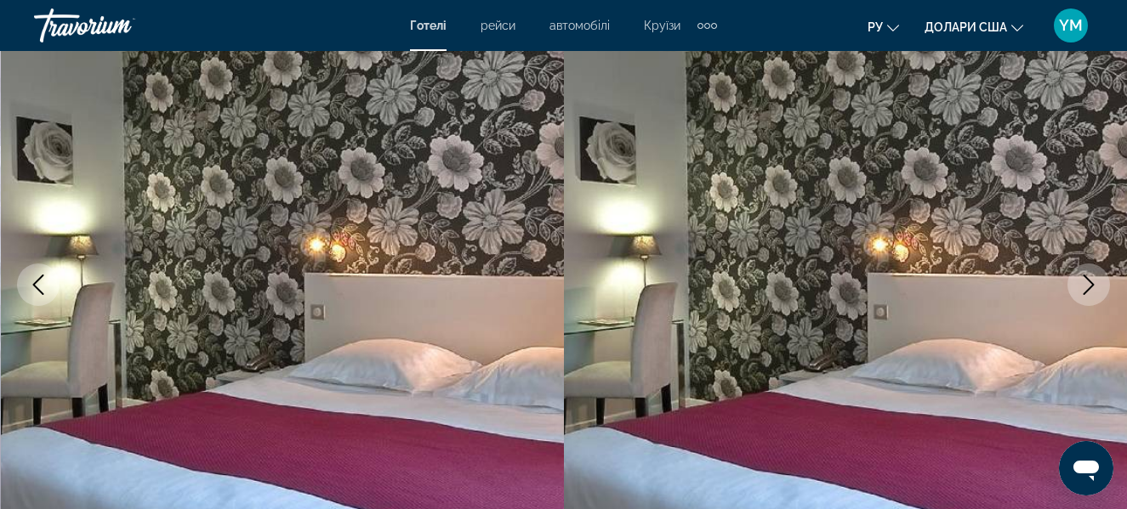
click at [1089, 279] on icon "Next image" at bounding box center [1088, 285] width 20 height 20
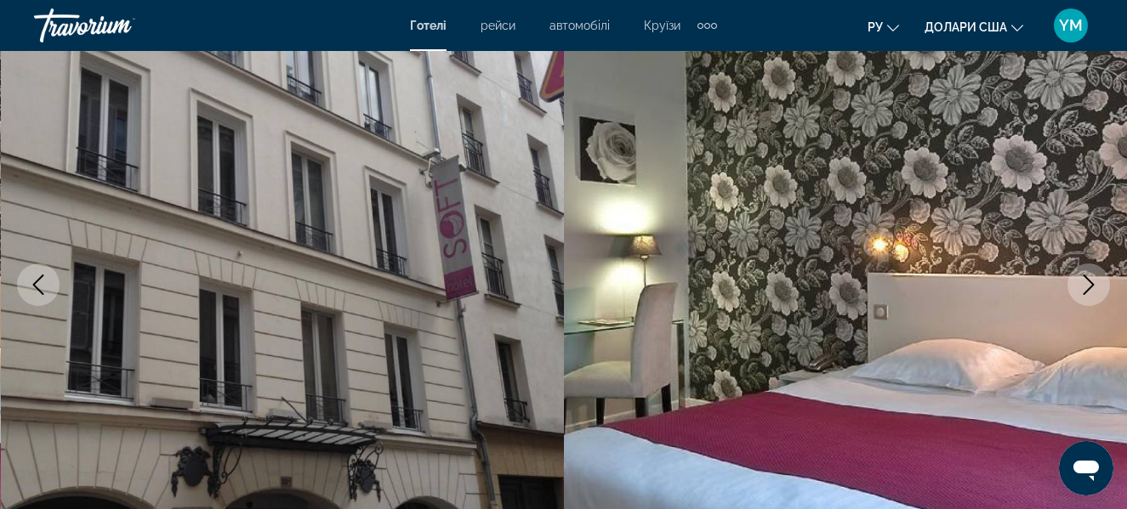
click at [1089, 279] on icon "Next image" at bounding box center [1088, 285] width 20 height 20
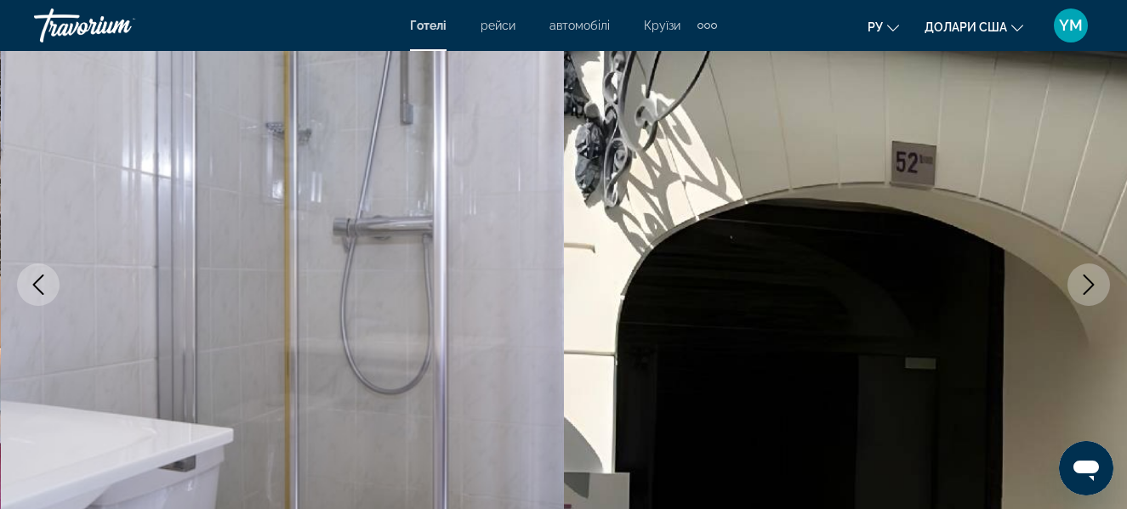
click at [1089, 279] on icon "Next image" at bounding box center [1088, 285] width 20 height 20
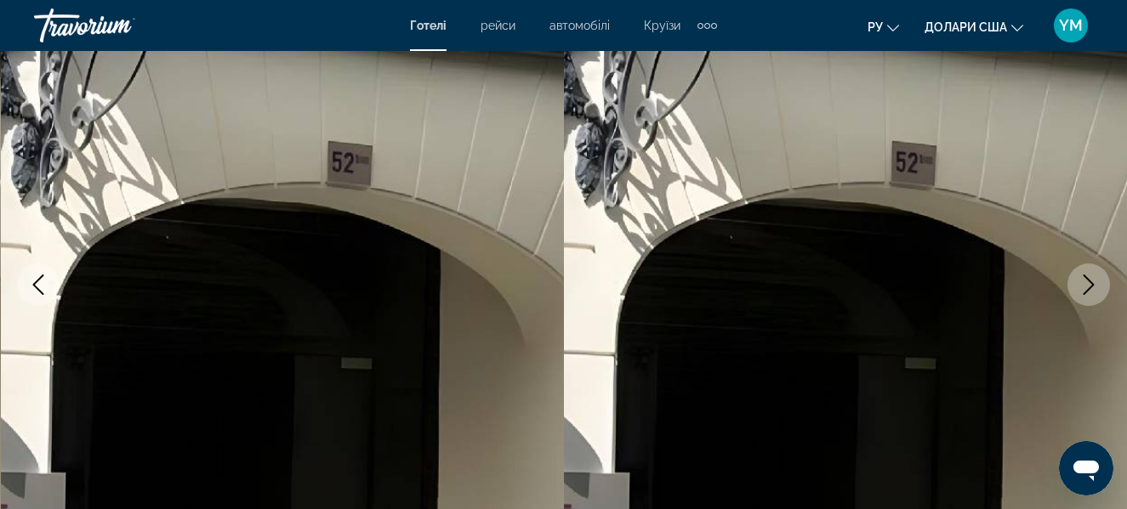
click at [1089, 279] on icon "Next image" at bounding box center [1088, 285] width 20 height 20
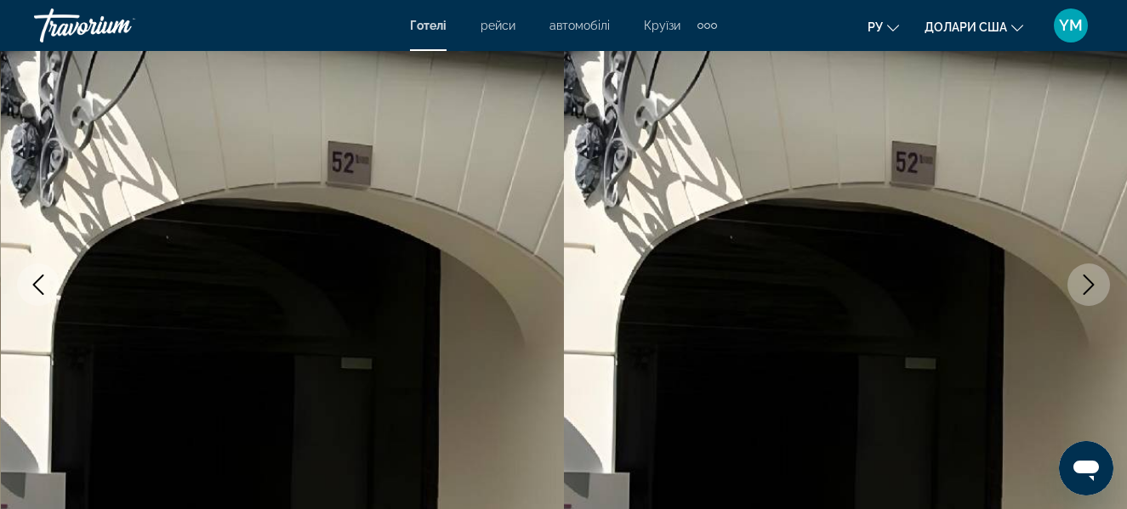
click at [1089, 279] on icon "Next image" at bounding box center [1088, 285] width 20 height 20
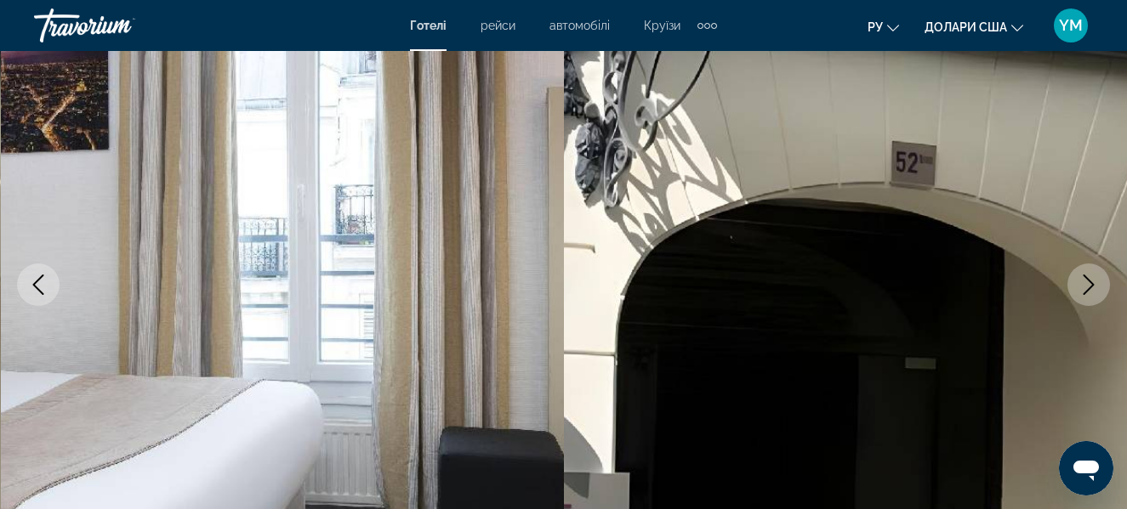
click at [1089, 279] on icon "Next image" at bounding box center [1088, 285] width 20 height 20
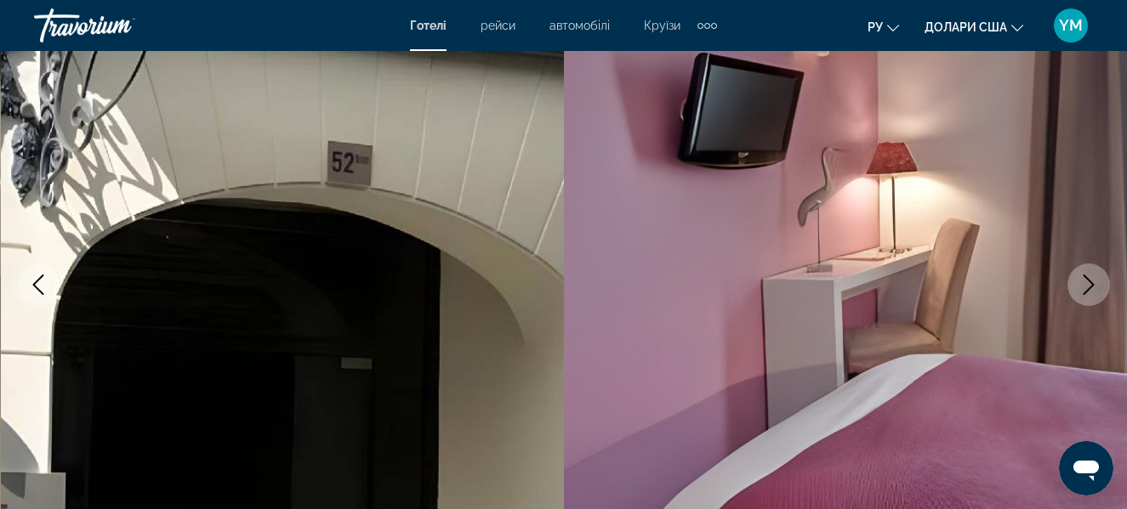
click at [1089, 279] on icon "Next image" at bounding box center [1088, 285] width 20 height 20
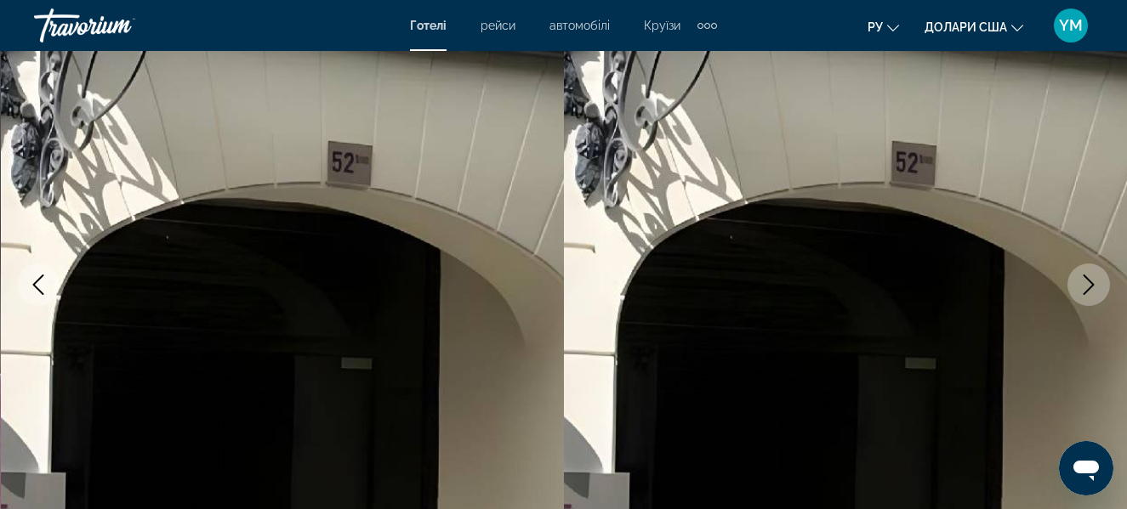
click at [40, 277] on icon "Previous image" at bounding box center [38, 285] width 20 height 20
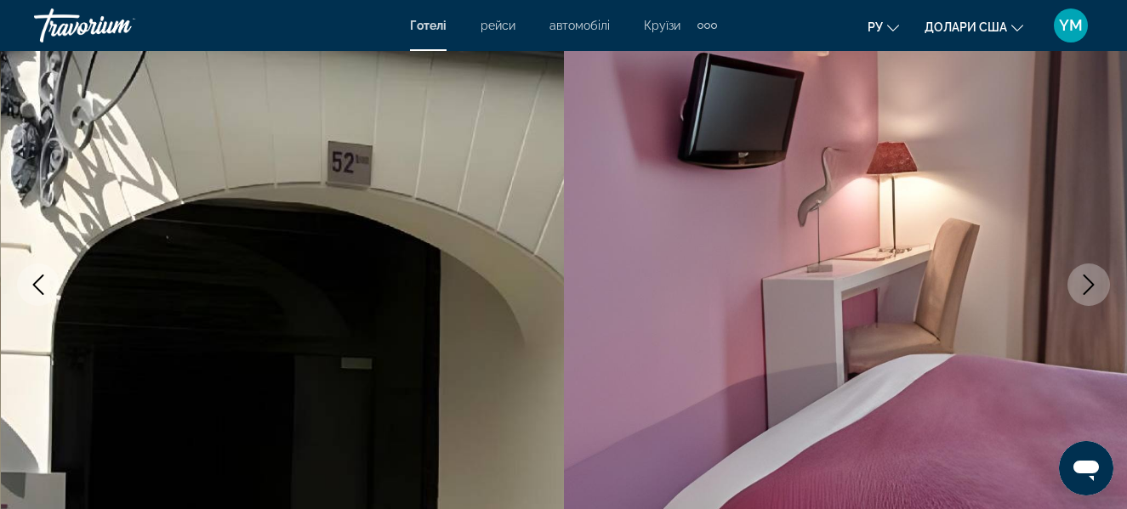
click at [1089, 277] on icon "Next image" at bounding box center [1088, 285] width 20 height 20
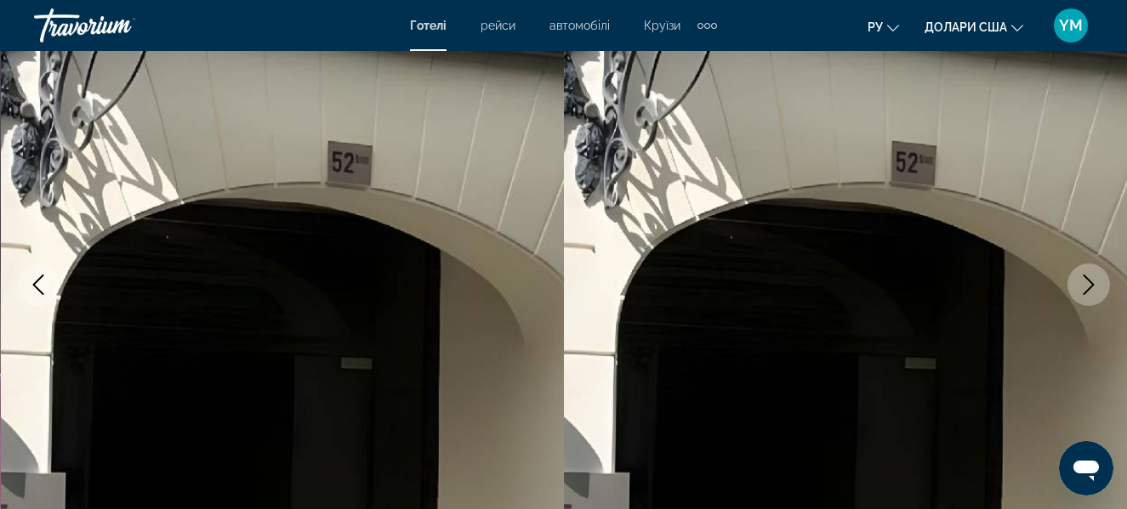
click at [1089, 277] on icon "Next image" at bounding box center [1088, 285] width 20 height 20
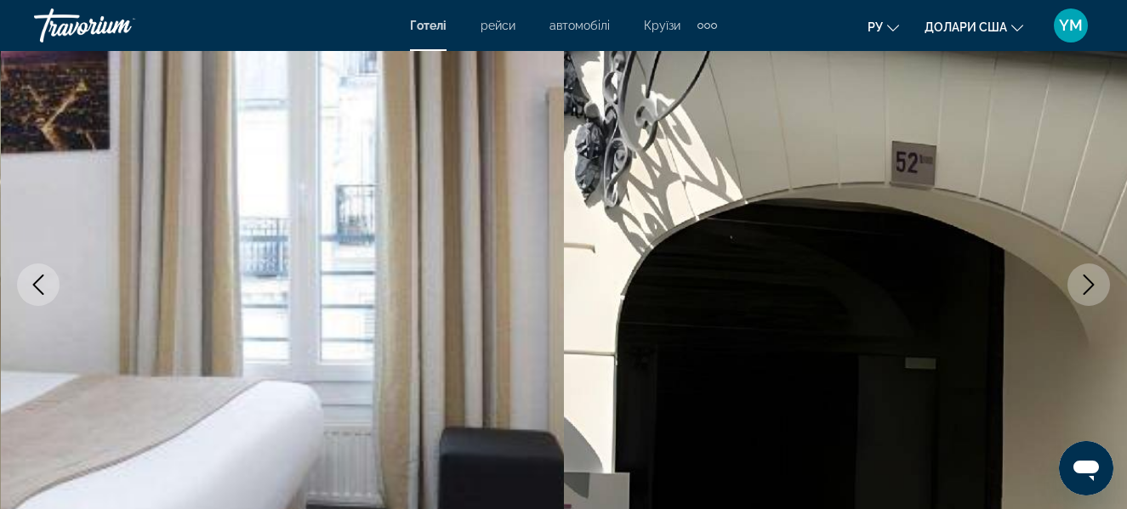
click at [1089, 277] on icon "Next image" at bounding box center [1088, 285] width 20 height 20
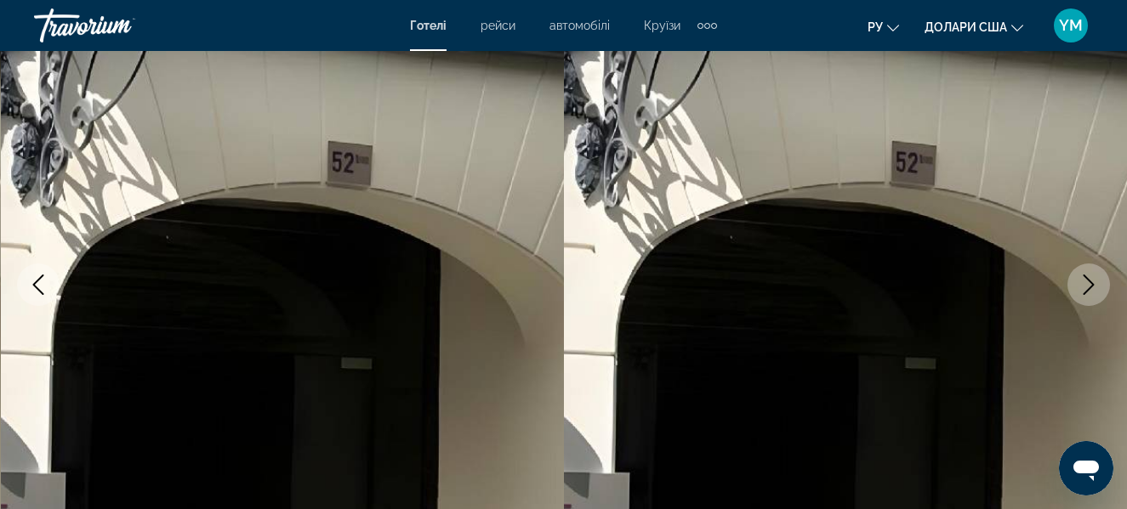
click at [1089, 277] on icon "Next image" at bounding box center [1088, 285] width 20 height 20
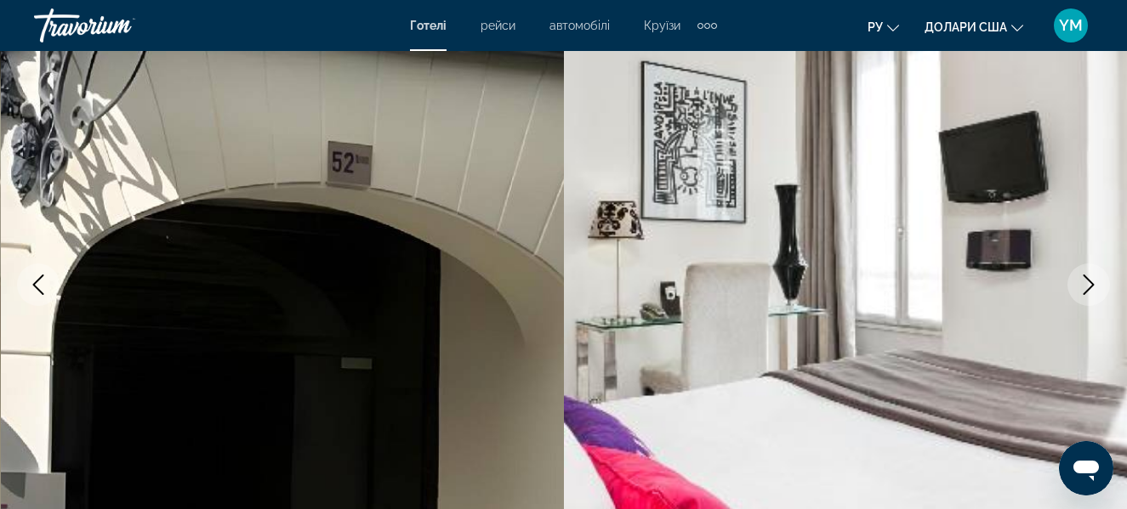
click at [1089, 277] on icon "Next image" at bounding box center [1088, 285] width 20 height 20
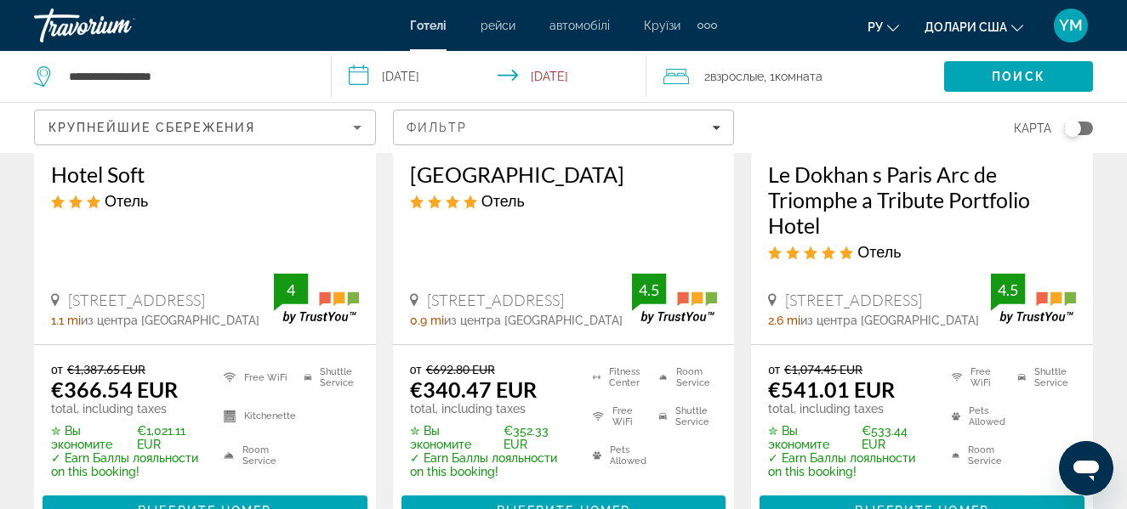
scroll to position [425, 0]
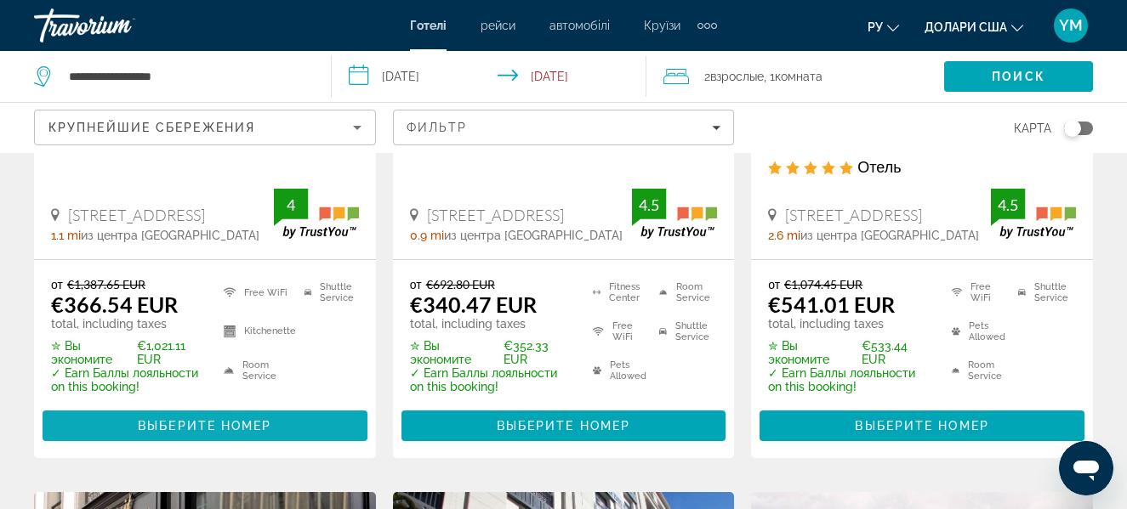
click at [216, 421] on span "Выберите номер" at bounding box center [205, 426] width 134 height 14
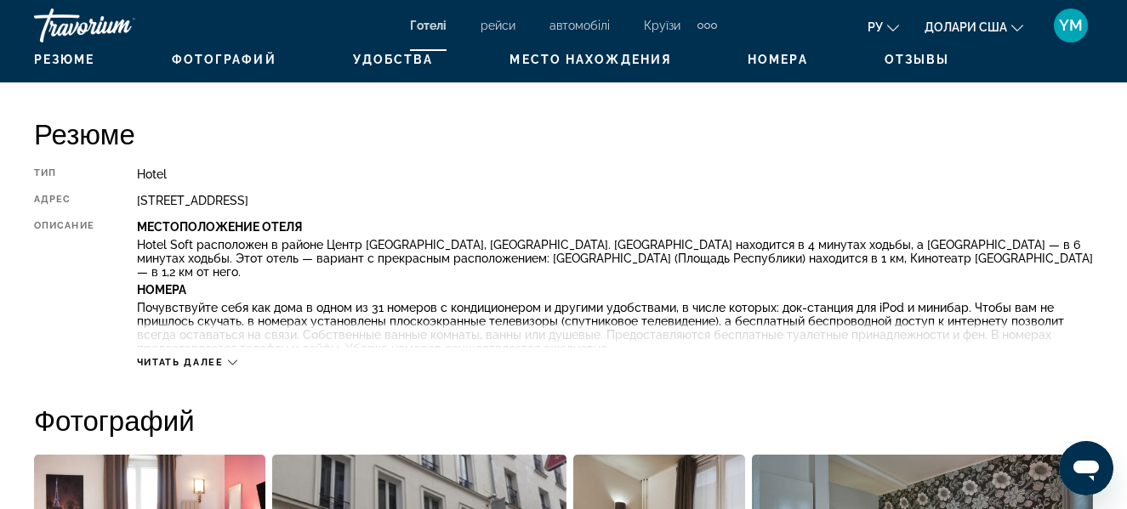
scroll to position [850, 0]
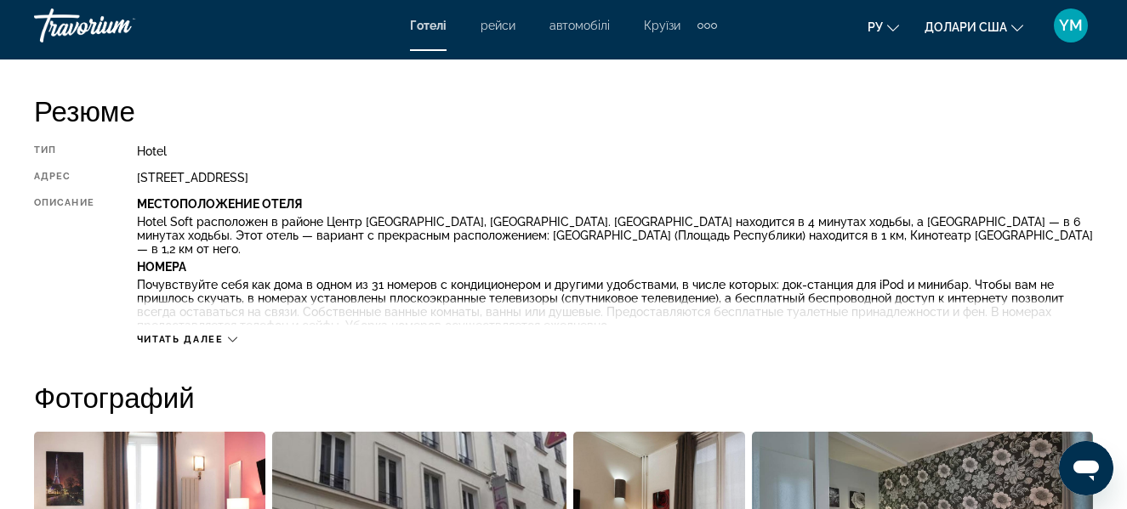
click at [233, 339] on icon "Основний зміст" at bounding box center [232, 339] width 9 height 9
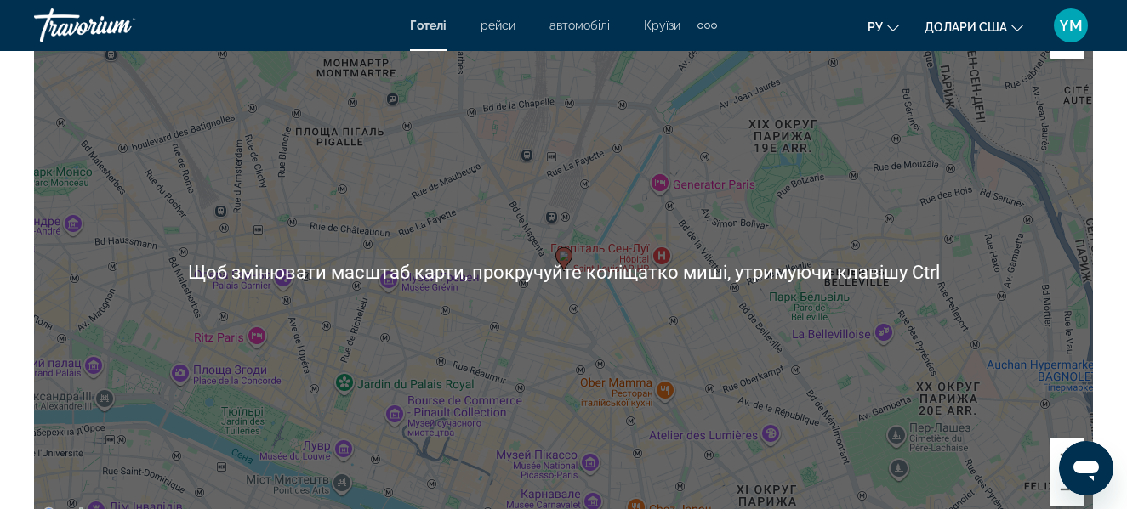
scroll to position [2126, 0]
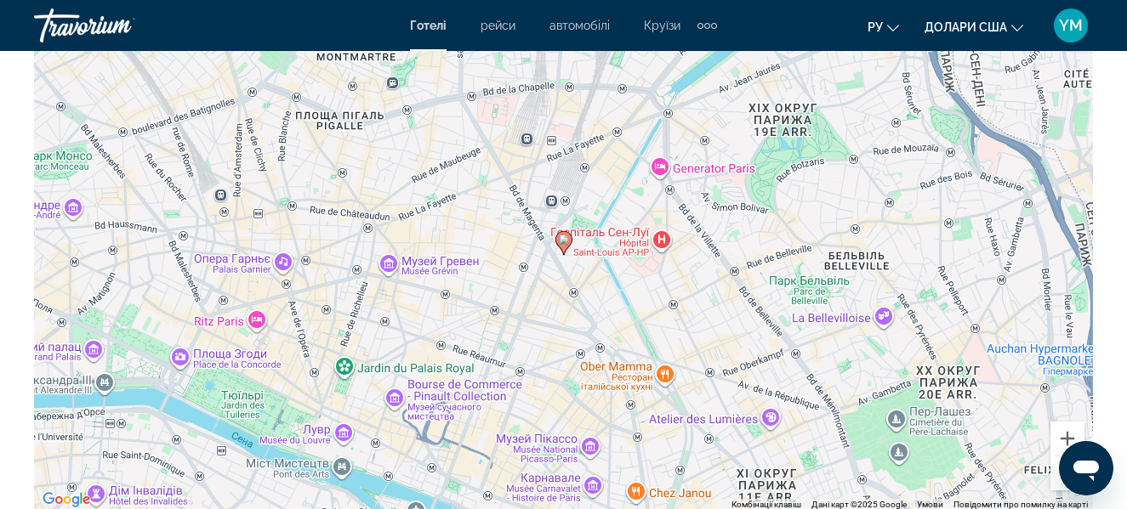
click at [1056, 459] on button "Зменшити" at bounding box center [1067, 474] width 34 height 34
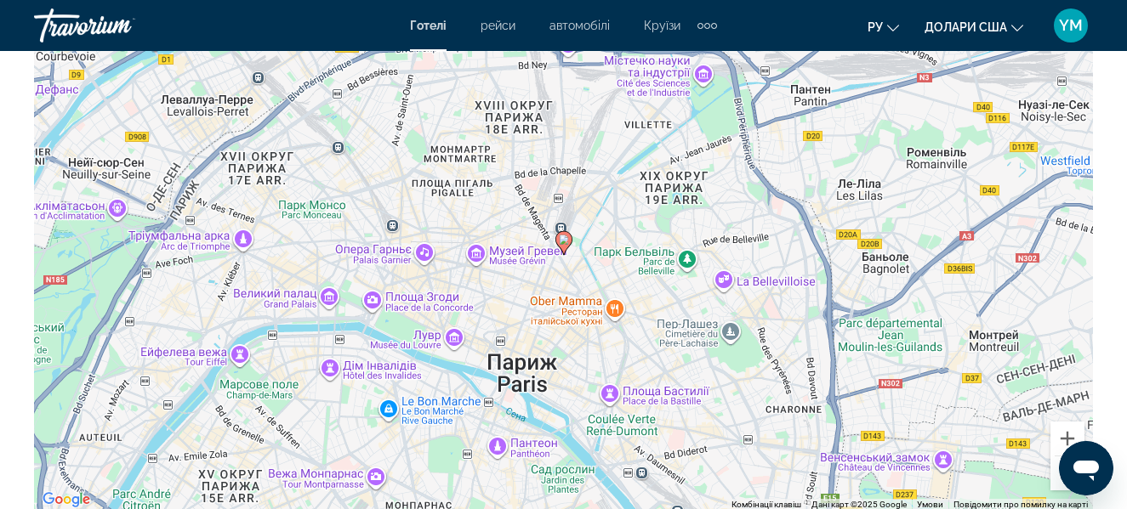
click at [1056, 459] on button "Зменшити" at bounding box center [1067, 474] width 34 height 34
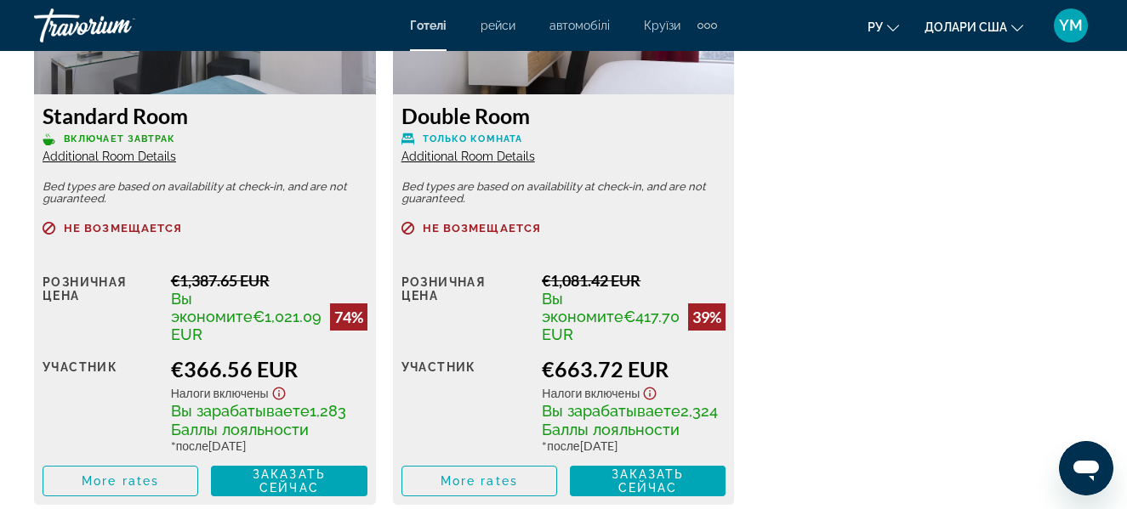
scroll to position [3018, 0]
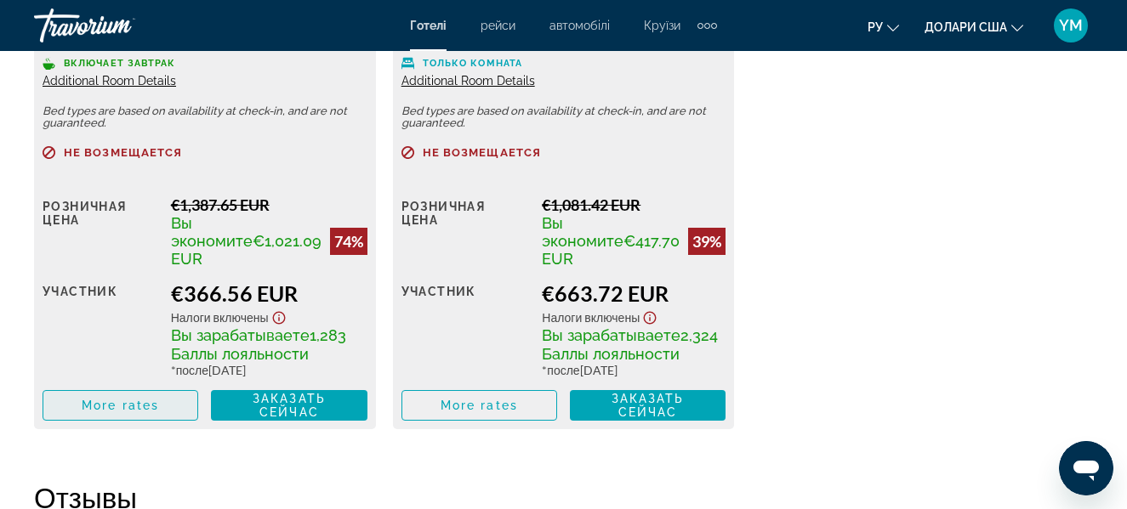
click at [142, 399] on span "More rates" at bounding box center [120, 406] width 77 height 14
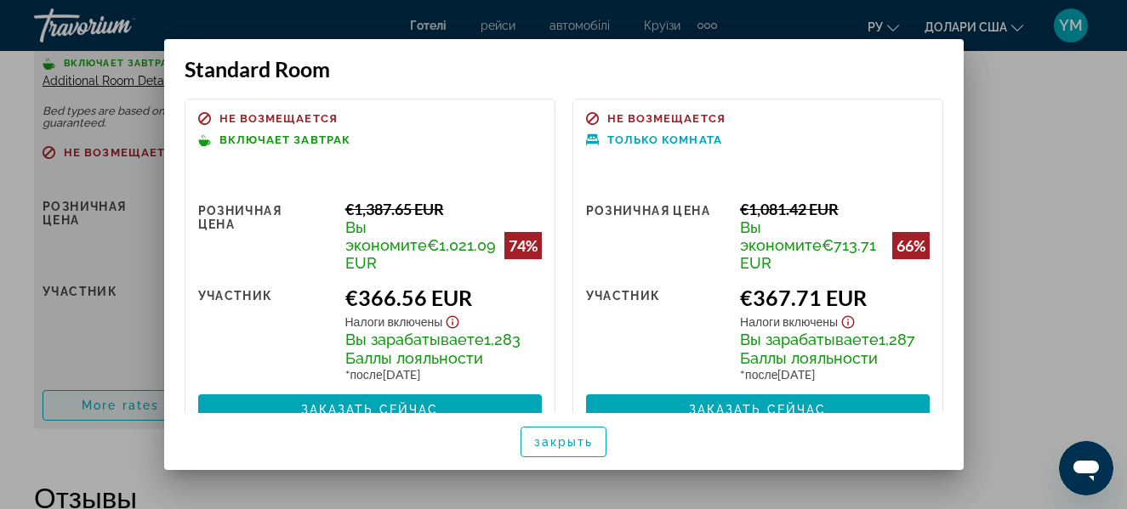
scroll to position [0, 0]
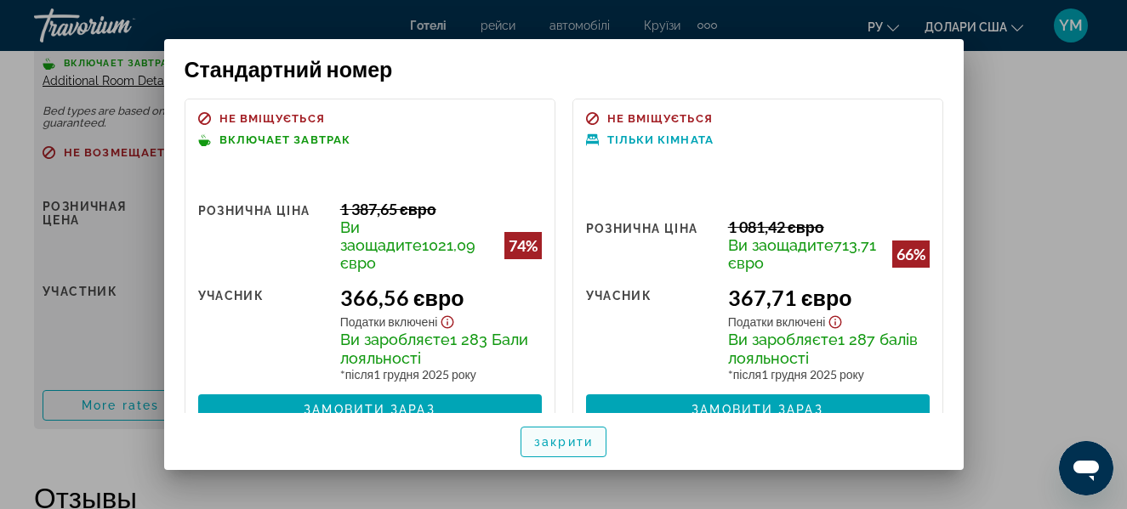
click at [566, 446] on font "закрити" at bounding box center [563, 442] width 59 height 14
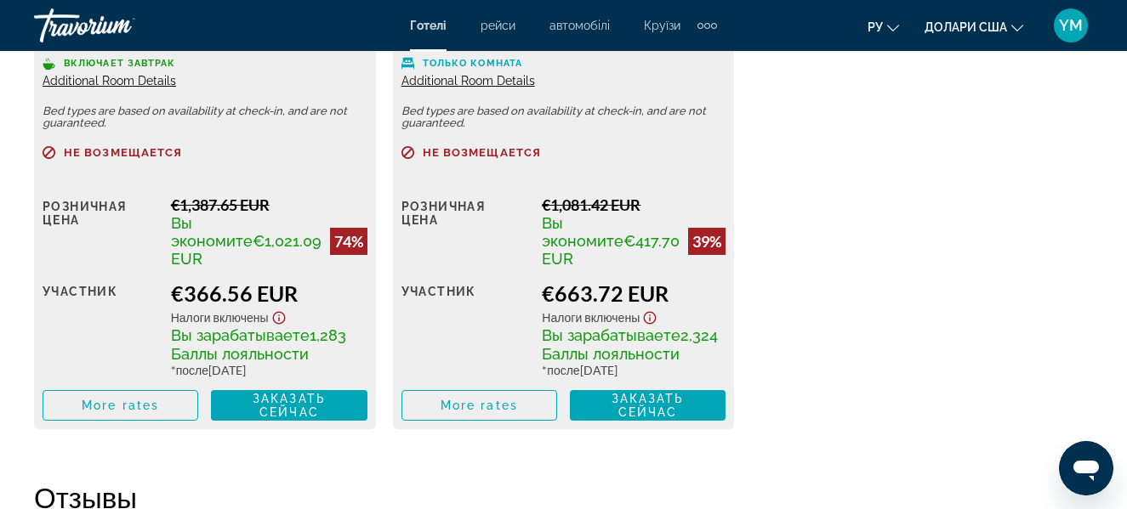
scroll to position [3018, 0]
click at [164, 389] on span "Основний зміст" at bounding box center [120, 405] width 154 height 41
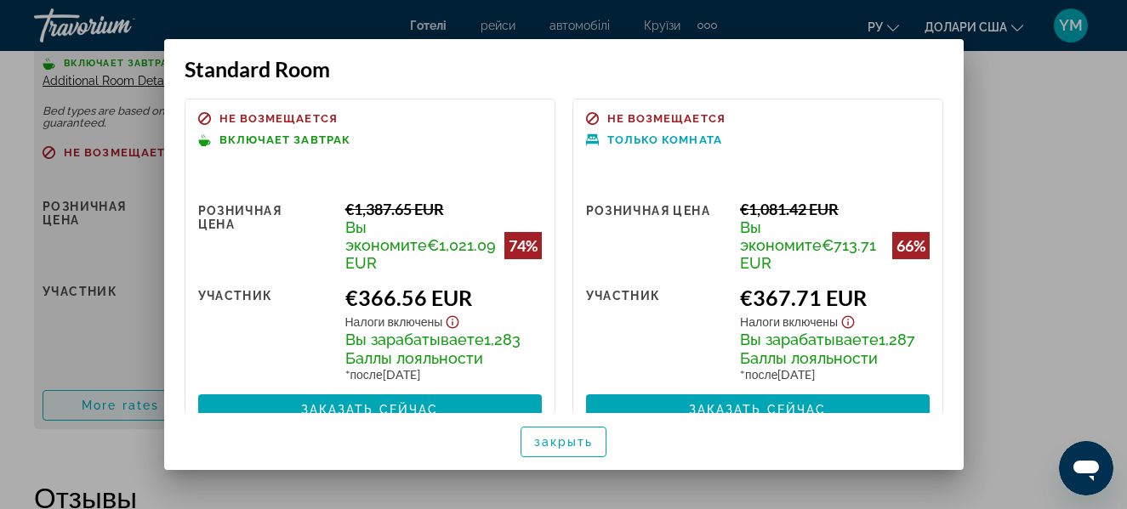
scroll to position [0, 0]
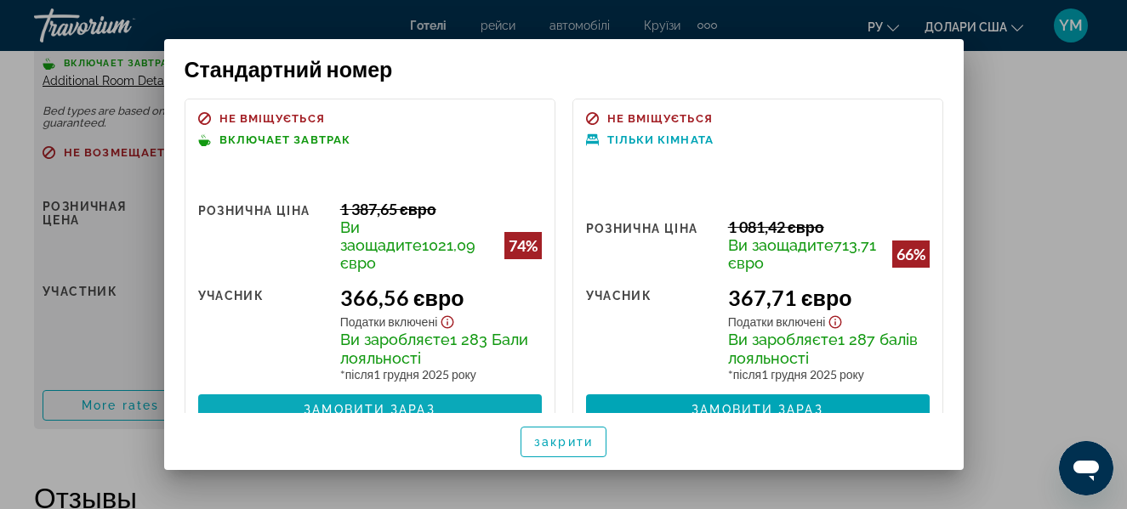
click at [326, 403] on font "Замовити зараз" at bounding box center [369, 410] width 131 height 14
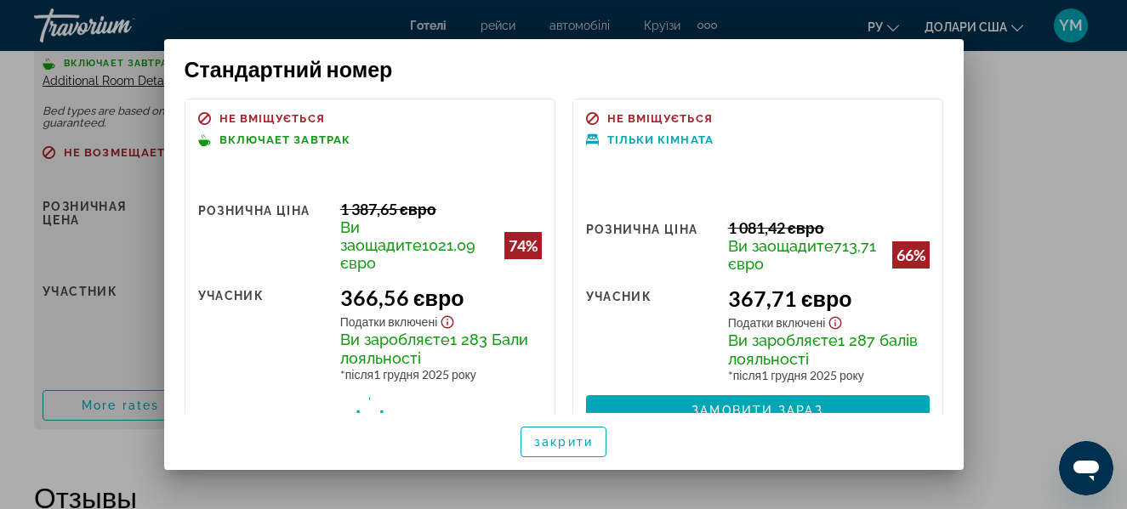
scroll to position [3018, 0]
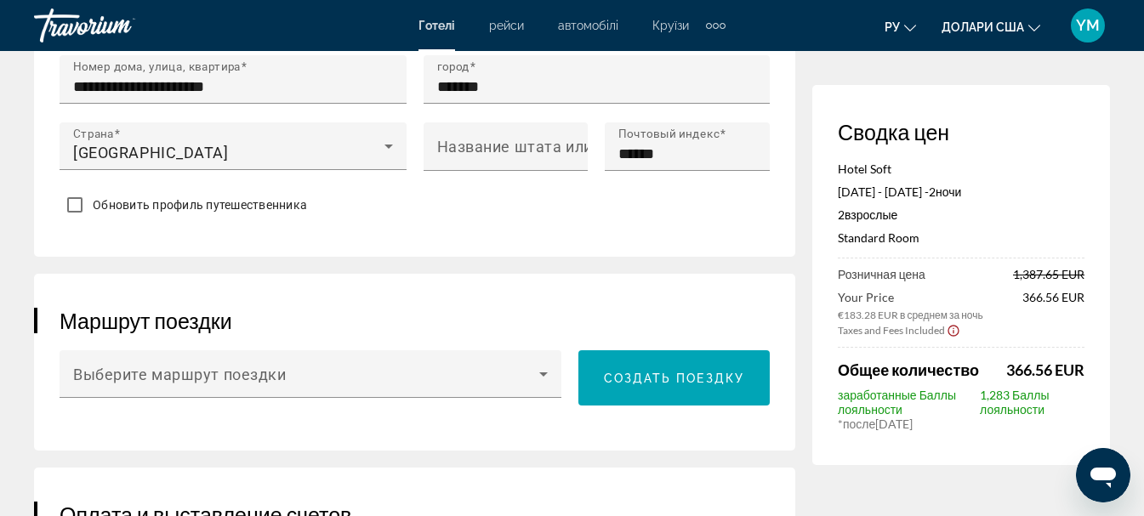
scroll to position [765, 0]
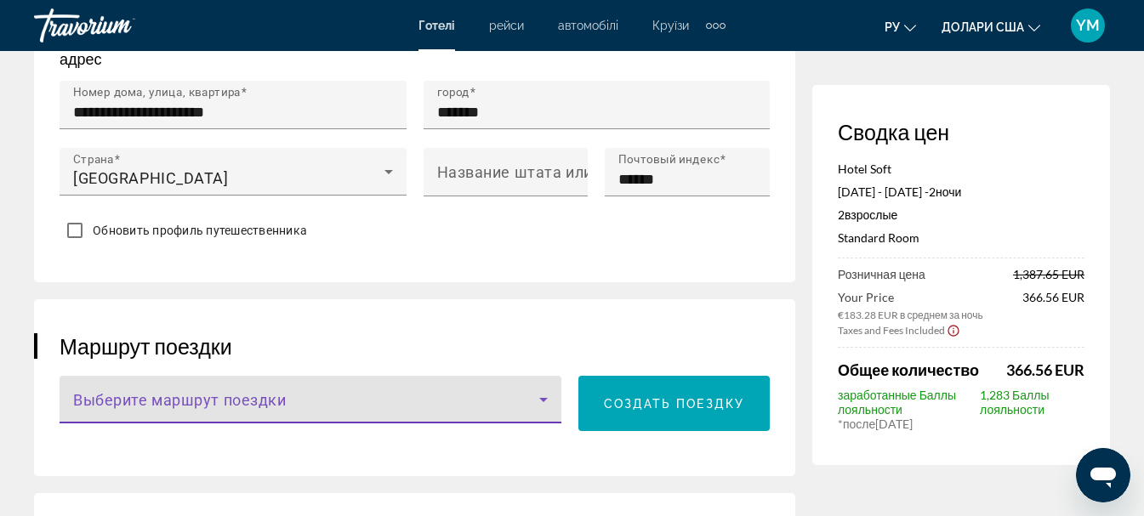
click at [548, 393] on icon "Основний зміст" at bounding box center [543, 399] width 20 height 20
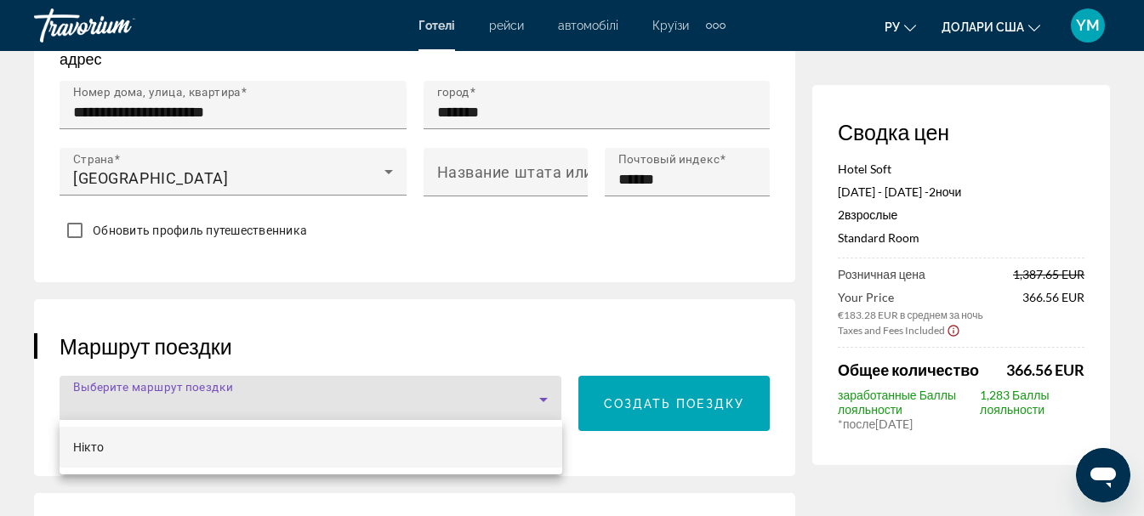
click at [548, 393] on div at bounding box center [572, 258] width 1144 height 516
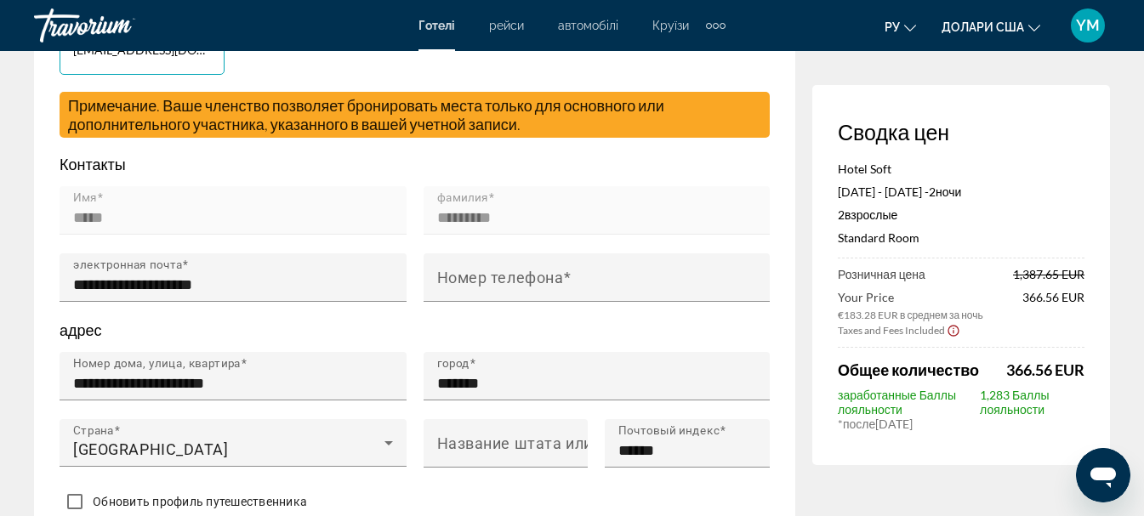
scroll to position [510, 0]
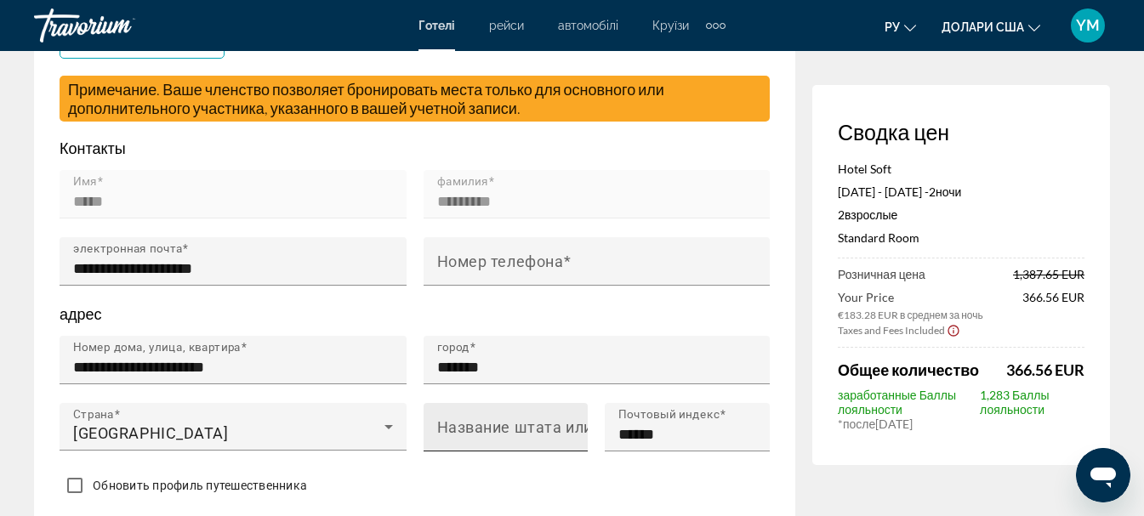
click at [505, 430] on mat-label "Название штата или провинции" at bounding box center [558, 427] width 242 height 18
click at [505, 430] on input "Название штата или провинции" at bounding box center [511, 434] width 148 height 20
click at [503, 490] on div "Обновить профиль путешественника" at bounding box center [415, 486] width 710 height 33
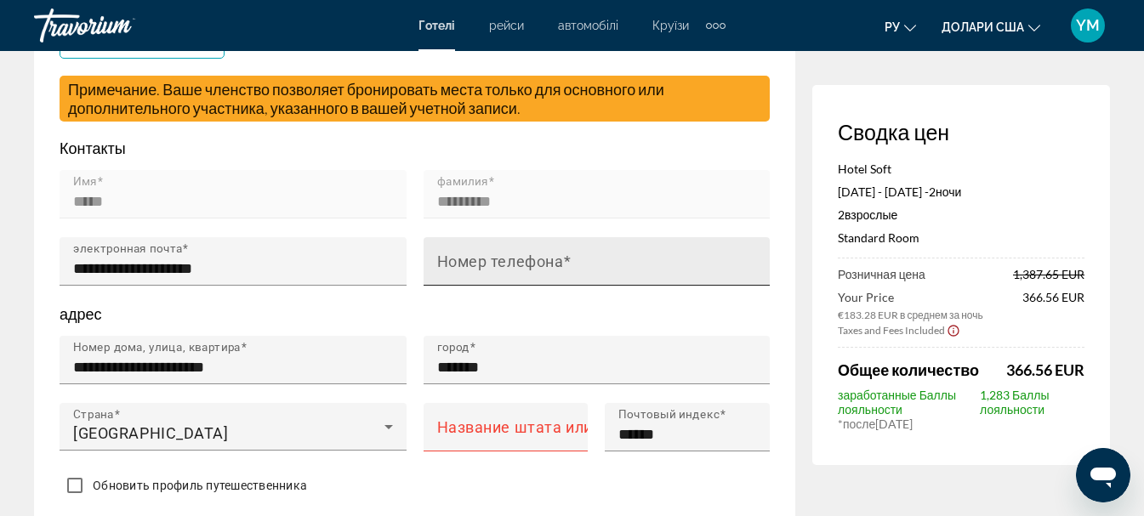
click at [503, 259] on mat-label "Номер телефона" at bounding box center [500, 262] width 127 height 18
click at [503, 259] on input "Номер телефона" at bounding box center [602, 269] width 330 height 20
click at [504, 259] on input "Номер телефона" at bounding box center [602, 269] width 330 height 20
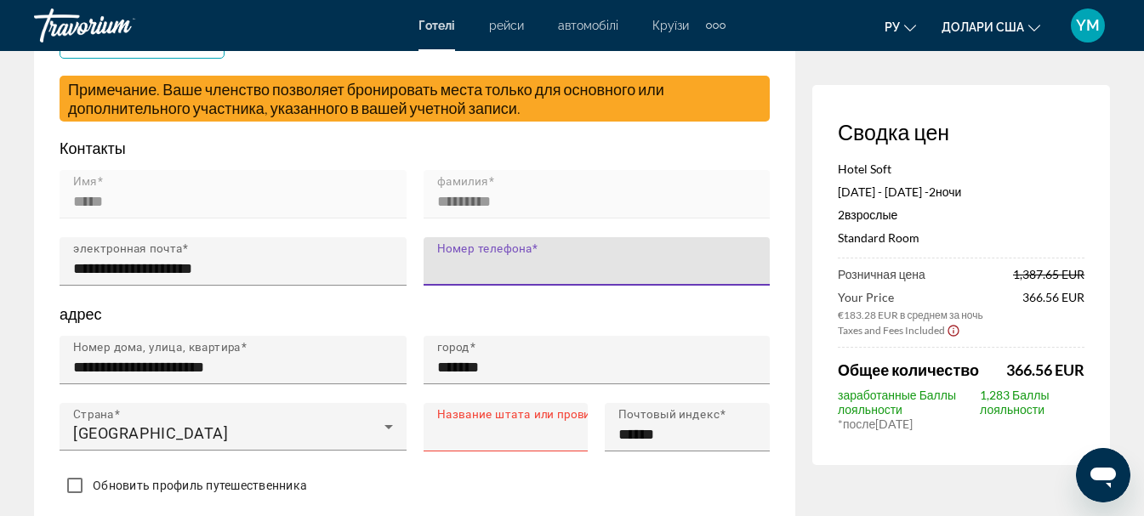
type input "*********"
type input "**********"
click at [438, 264] on input "*********" at bounding box center [602, 269] width 330 height 20
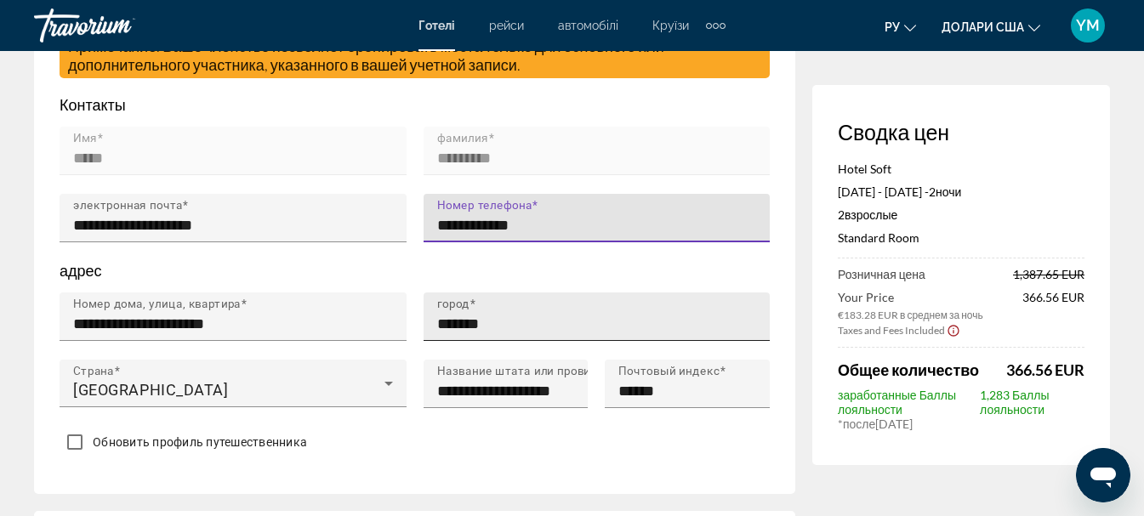
scroll to position [595, 0]
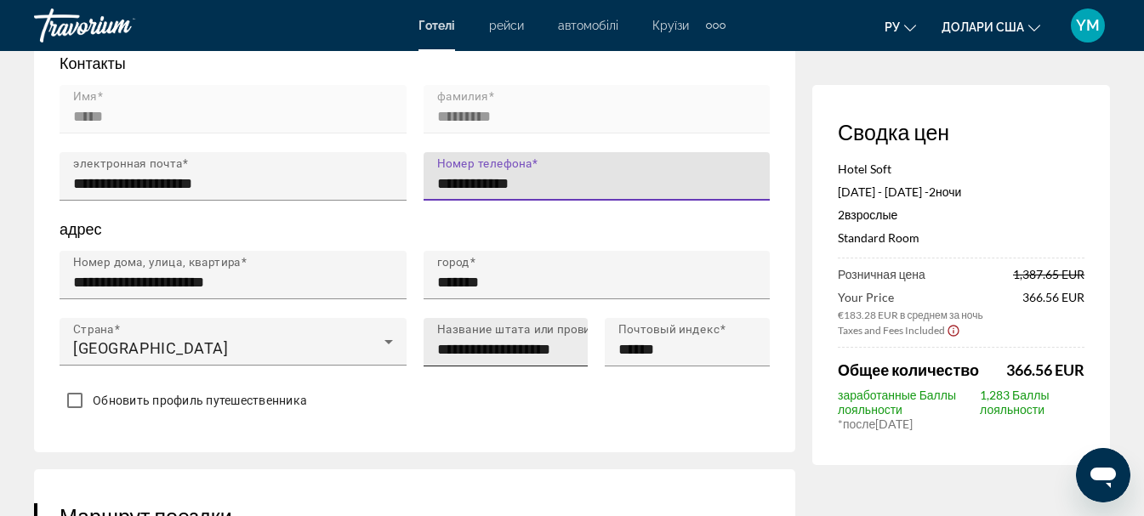
type input "**********"
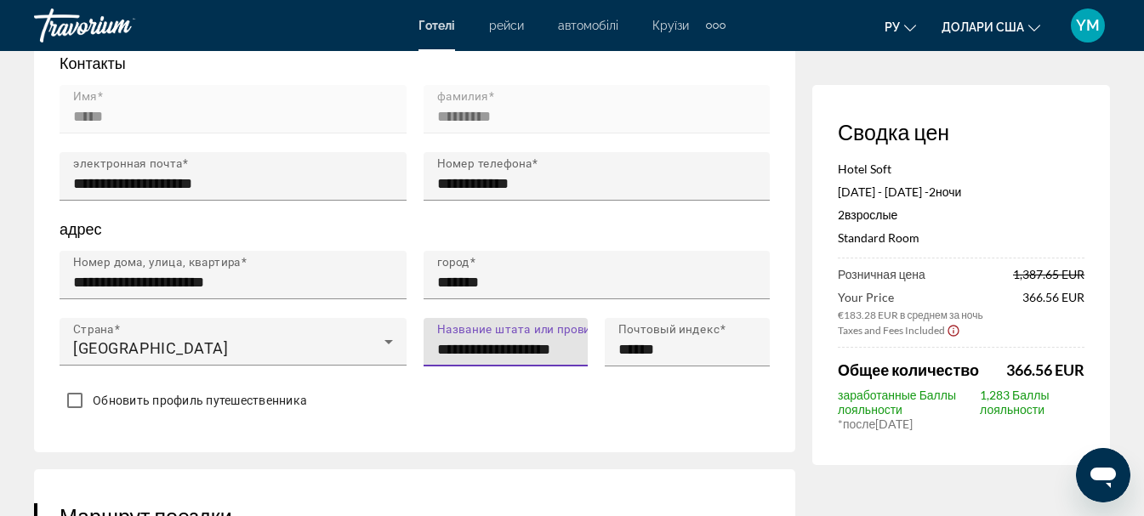
click at [466, 350] on input "**********" at bounding box center [511, 349] width 148 height 20
click at [588, 346] on div "**********" at bounding box center [512, 342] width 151 height 48
click at [577, 347] on input "**********" at bounding box center [511, 349] width 148 height 20
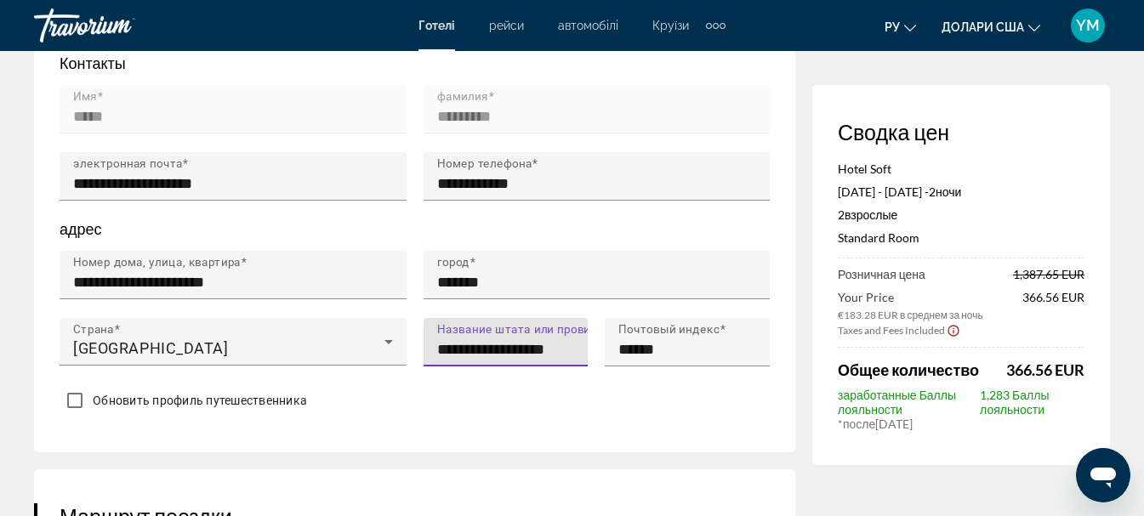
click at [581, 347] on input "**********" at bounding box center [511, 349] width 148 height 20
type input "**********"
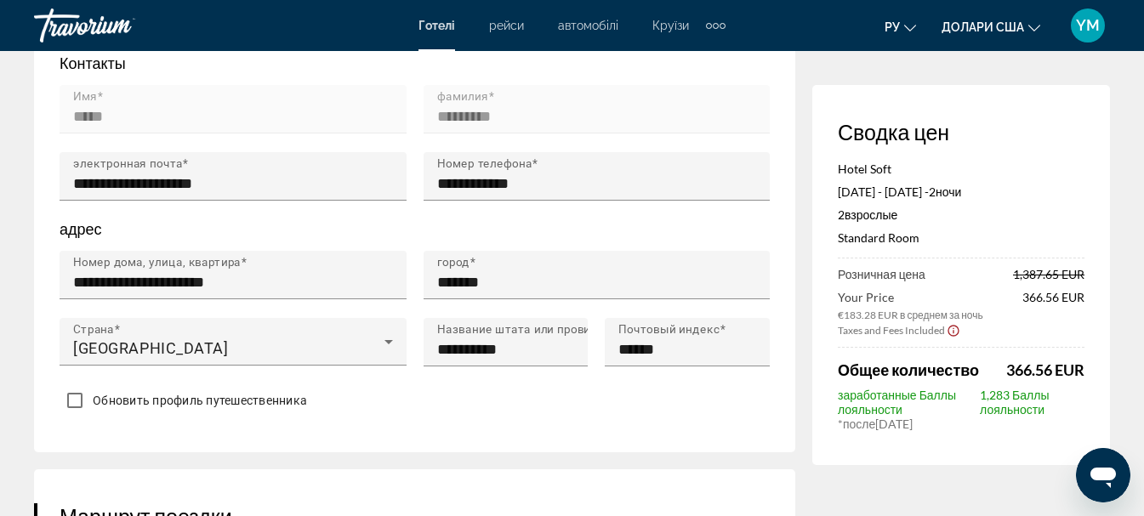
click at [472, 400] on div "Обновить профиль путешественника" at bounding box center [415, 401] width 710 height 33
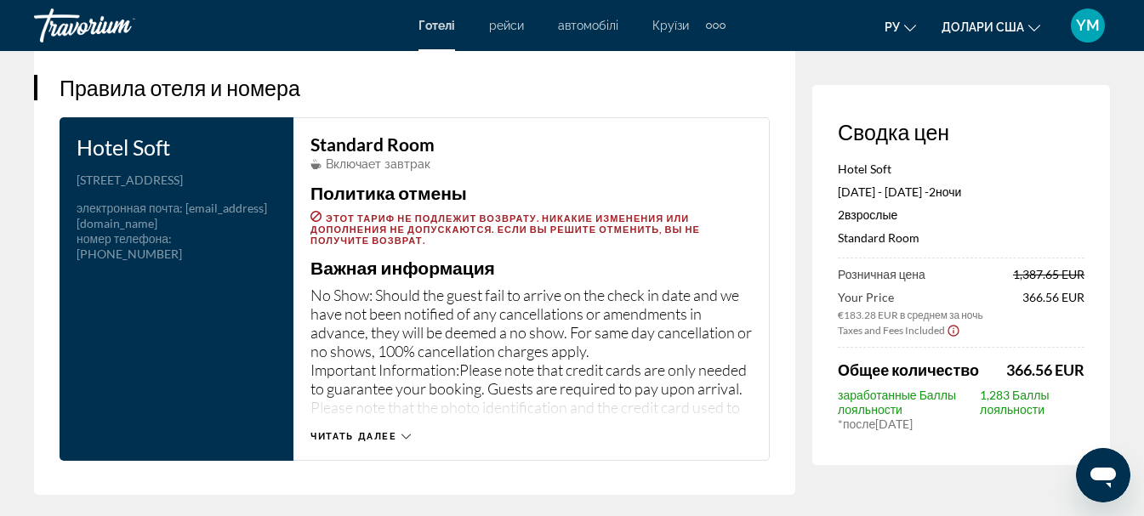
scroll to position [2211, 0]
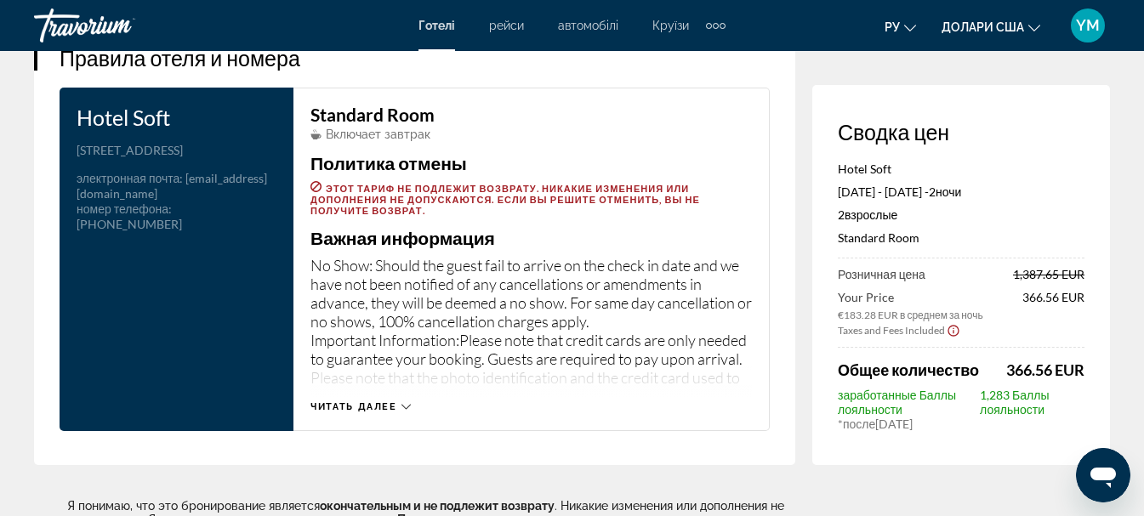
click at [407, 402] on icon "Основний зміст" at bounding box center [405, 406] width 9 height 9
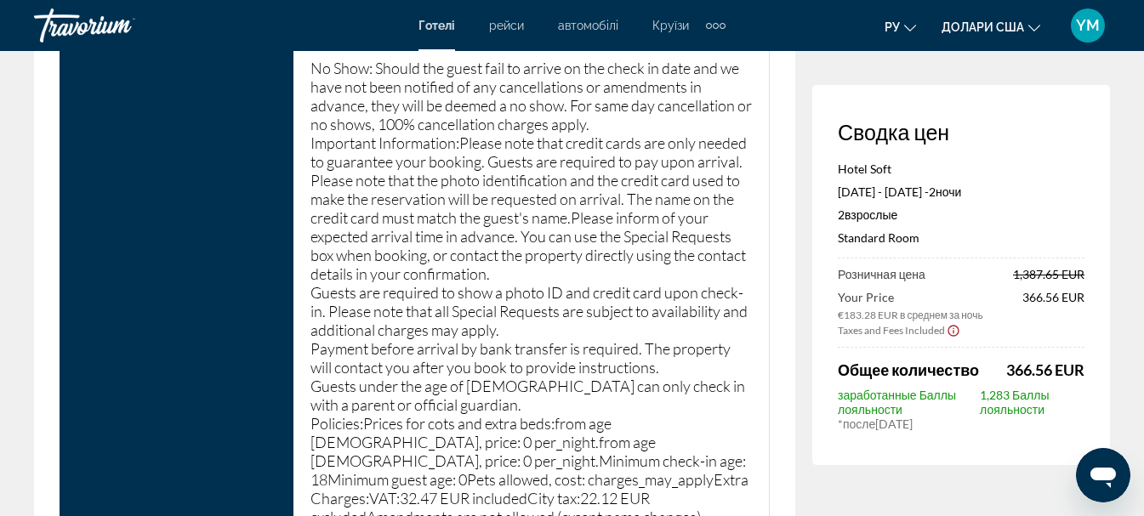
scroll to position [2381, 0]
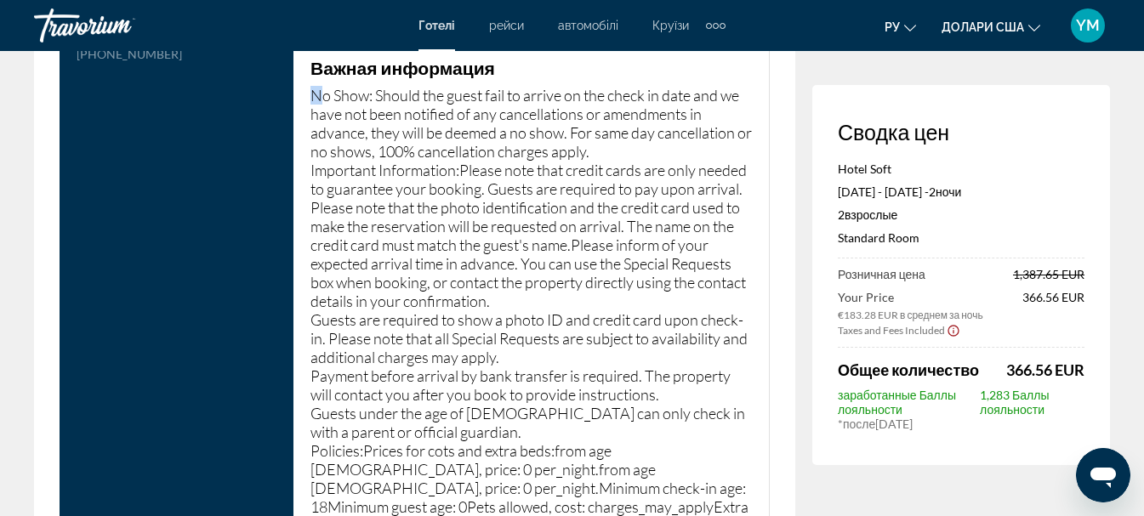
click at [318, 87] on p "No Show: Should the guest fail to arrive on the check in date and we have not b…" at bounding box center [530, 338] width 441 height 505
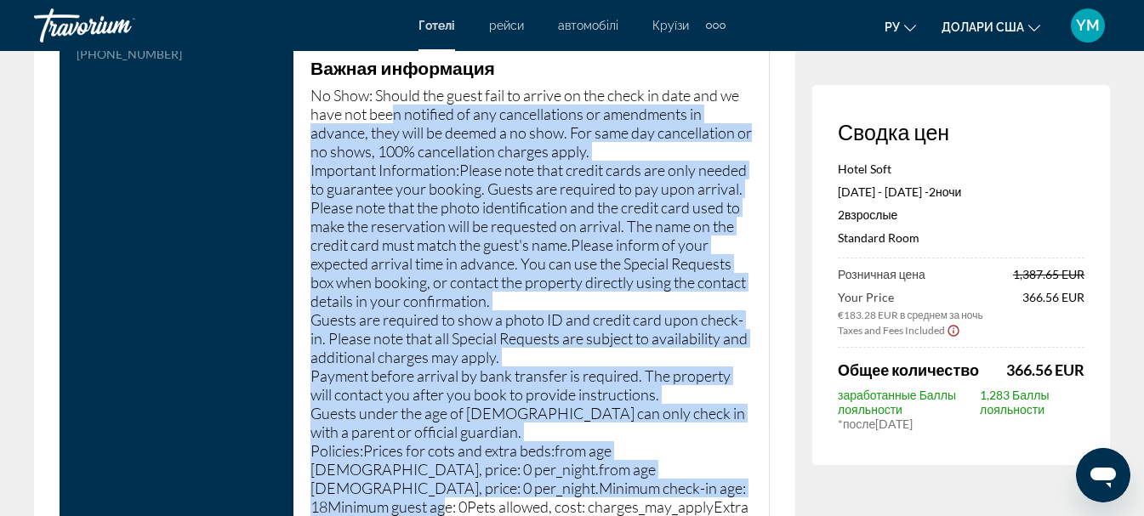
drag, startPoint x: 392, startPoint y: 107, endPoint x: 685, endPoint y: 488, distance: 480.9
click at [685, 488] on p "No Show: Should the guest fail to arrive on the check in date and we have not b…" at bounding box center [530, 338] width 441 height 505
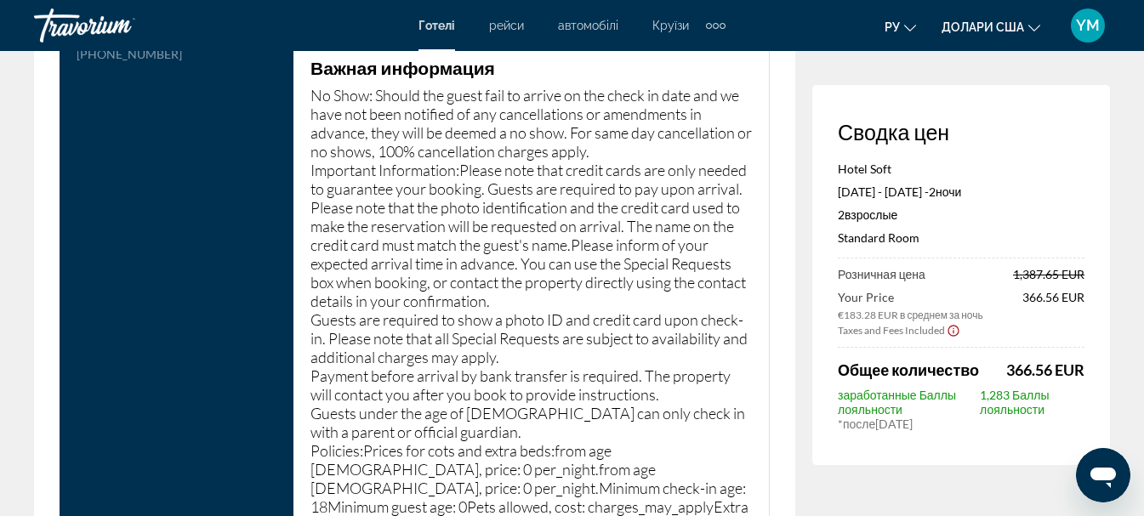
click at [344, 94] on p "No Show: Should the guest fail to arrive on the check in date and we have not b…" at bounding box center [530, 338] width 441 height 505
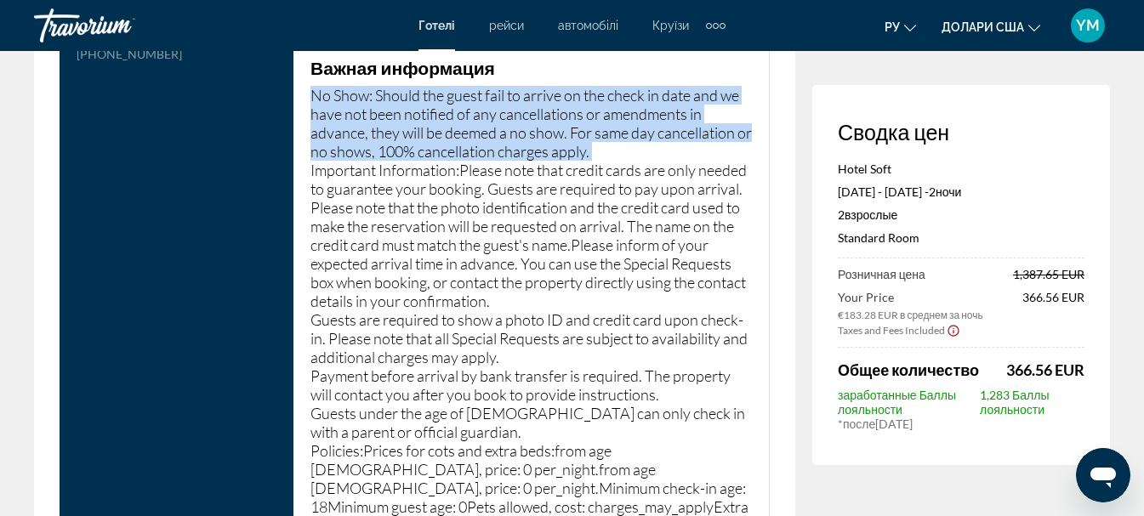
click at [344, 94] on p "No Show: Should the guest fail to arrive on the check in date and we have not b…" at bounding box center [530, 338] width 441 height 505
click at [345, 94] on p "No Show: Should the guest fail to arrive on the check in date and we have not b…" at bounding box center [530, 338] width 441 height 505
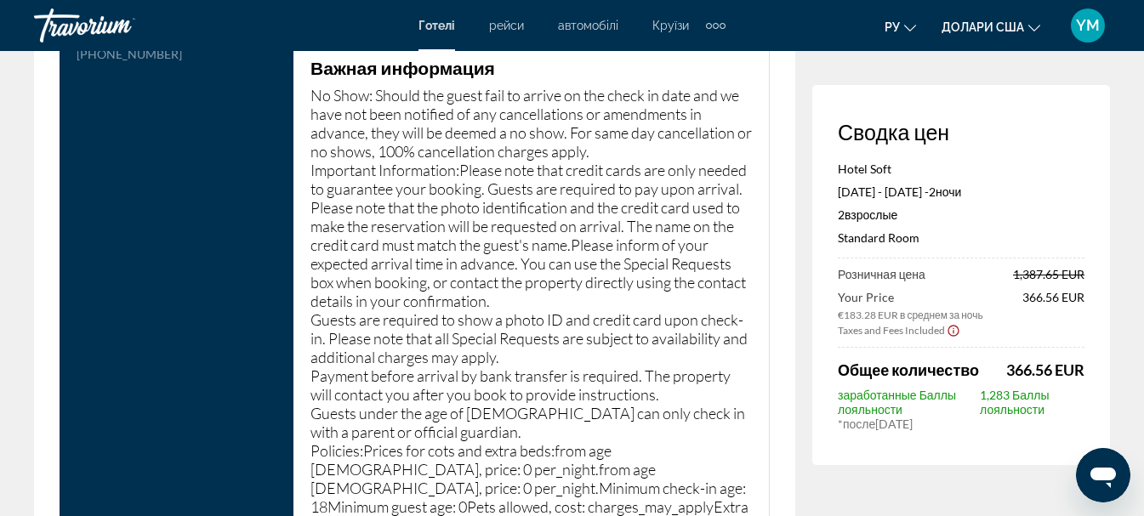
click at [345, 94] on p "No Show: Should the guest fail to arrive on the check in date and we have not b…" at bounding box center [530, 338] width 441 height 505
click at [345, 93] on p "No Show: Should the guest fail to arrive on the check in date and we have not b…" at bounding box center [530, 338] width 441 height 505
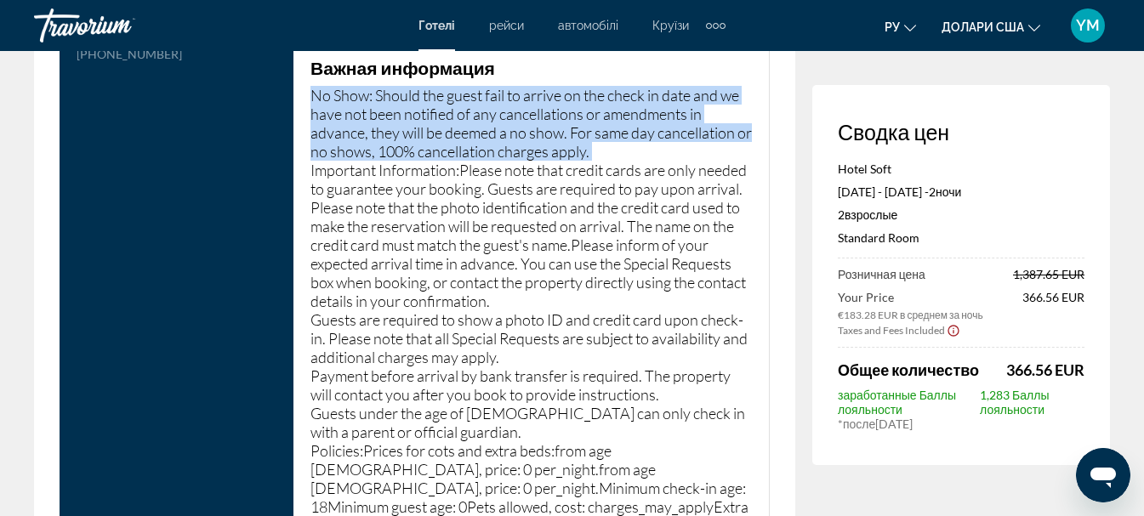
click at [345, 93] on p "No Show: Should the guest fail to arrive on the check in date and we have not b…" at bounding box center [530, 338] width 441 height 505
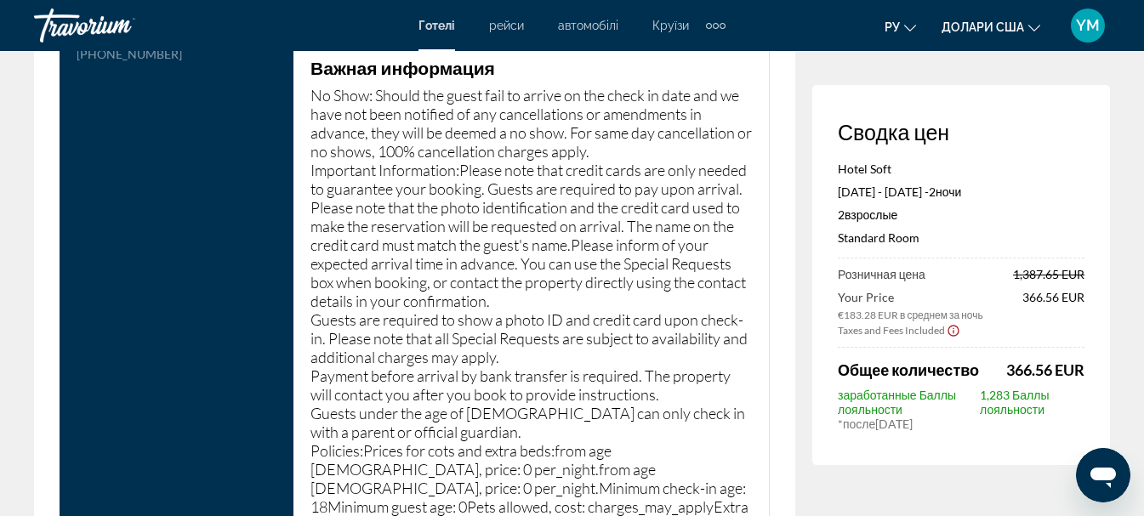
click at [326, 168] on p "No Show: Should the guest fail to arrive on the check in date and we have not b…" at bounding box center [530, 338] width 441 height 505
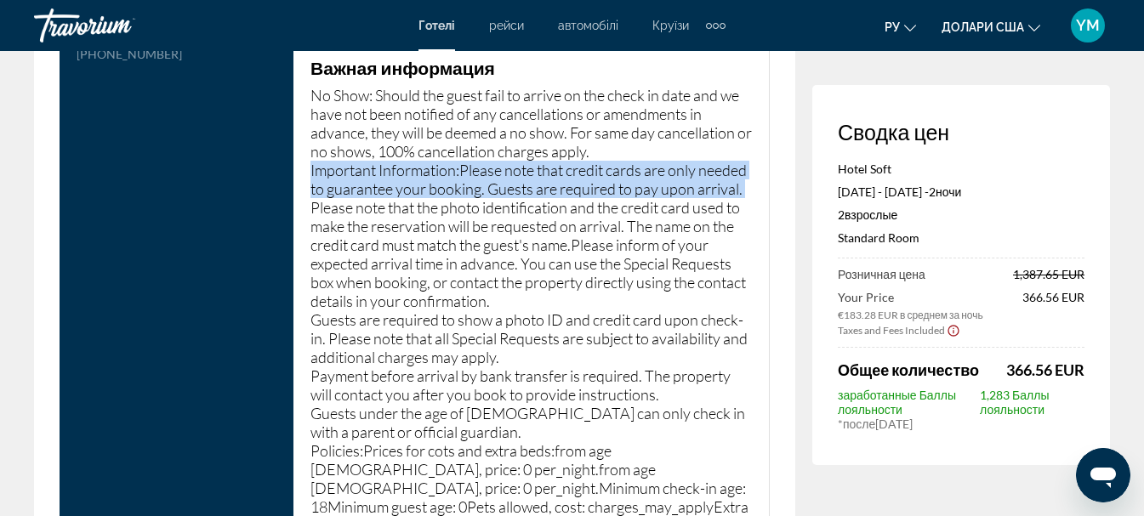
click at [326, 168] on p "No Show: Should the guest fail to arrive on the check in date and we have not b…" at bounding box center [530, 338] width 441 height 505
click at [311, 206] on p "No Show: Should the guest fail to arrive on the check in date and we have not b…" at bounding box center [530, 338] width 441 height 505
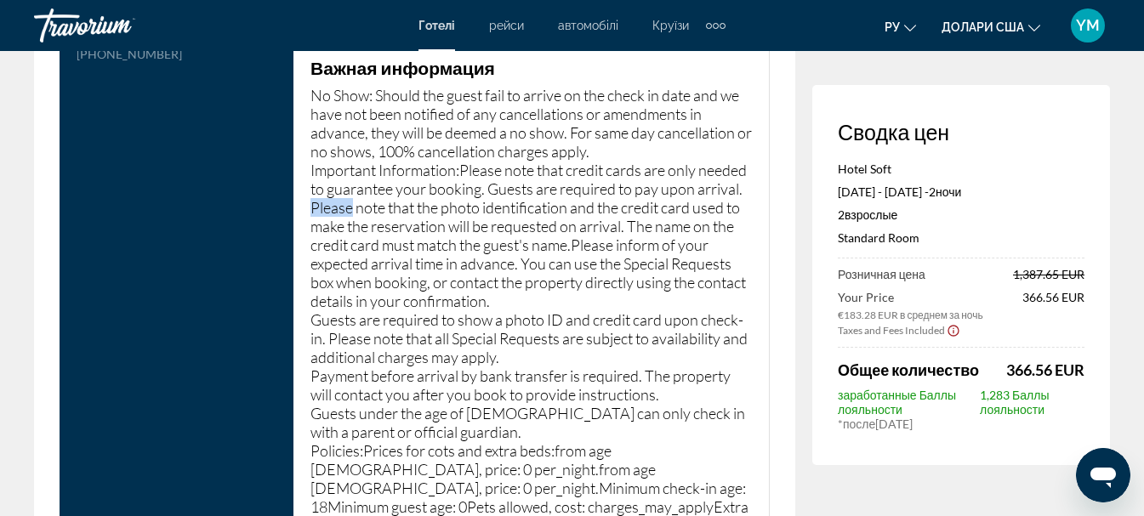
click at [311, 206] on p "No Show: Should the guest fail to arrive on the check in date and we have not b…" at bounding box center [530, 338] width 441 height 505
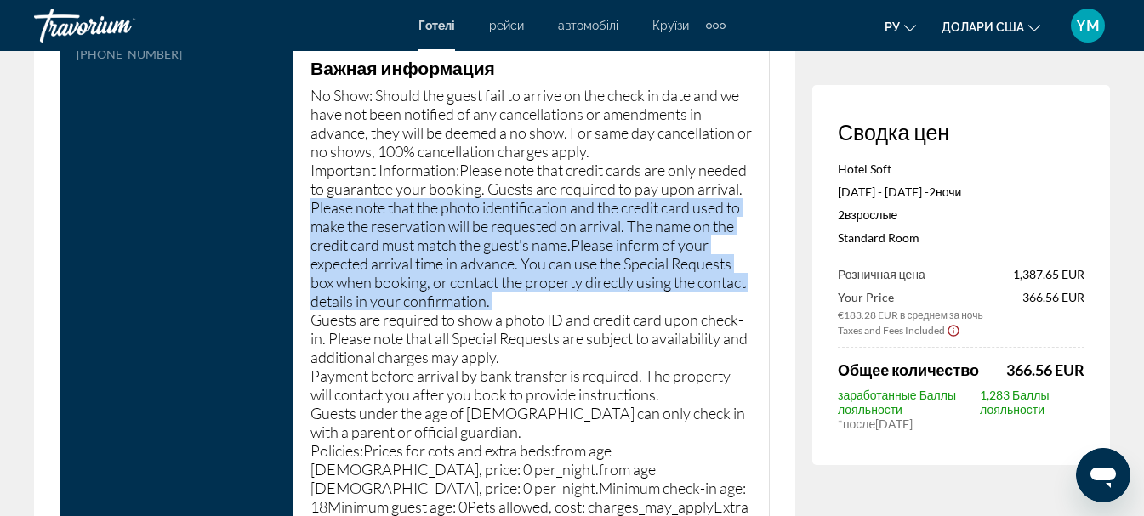
click at [311, 206] on p "No Show: Should the guest fail to arrive on the check in date and we have not b…" at bounding box center [530, 338] width 441 height 505
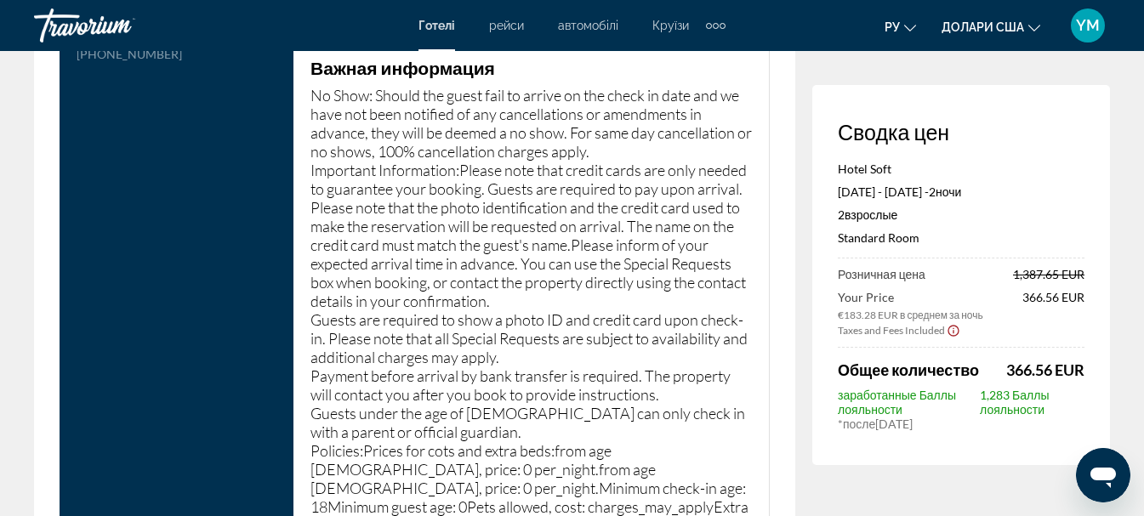
click at [328, 317] on p "No Show: Should the guest fail to arrive on the check in date and we have not b…" at bounding box center [530, 338] width 441 height 505
click at [329, 316] on p "No Show: Should the guest fail to arrive on the check in date and we have not b…" at bounding box center [530, 338] width 441 height 505
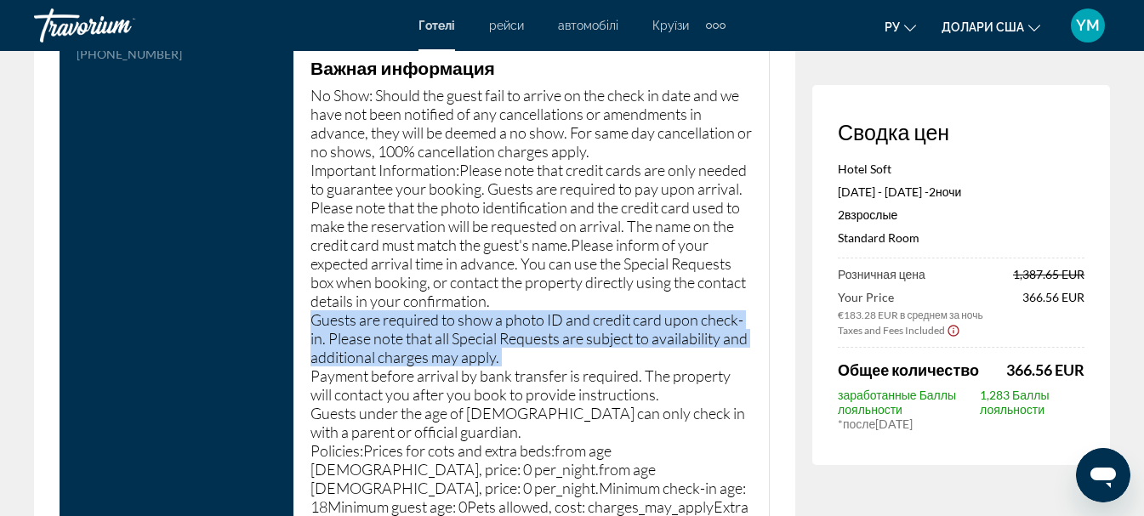
click at [329, 315] on p "No Show: Should the guest fail to arrive on the check in date and we have not b…" at bounding box center [530, 338] width 441 height 505
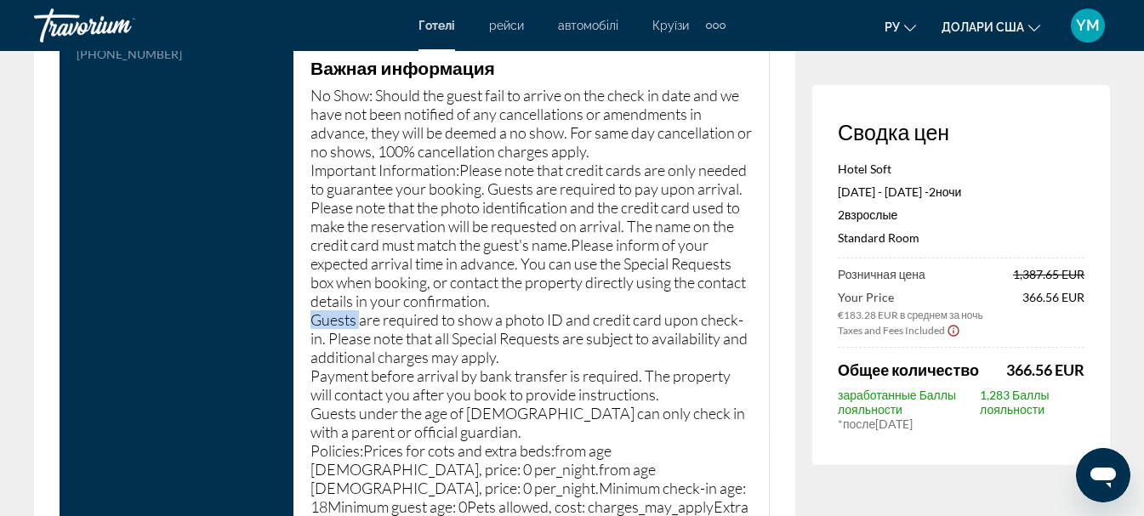
click at [329, 315] on p "No Show: Should the guest fail to arrive on the check in date and we have not b…" at bounding box center [530, 338] width 441 height 505
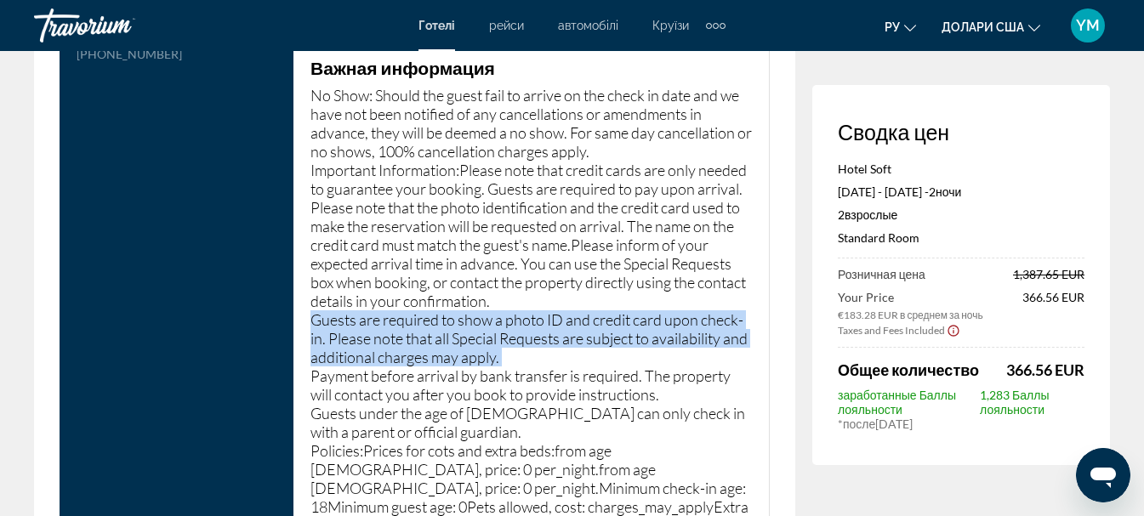
click at [329, 315] on p "No Show: Should the guest fail to arrive on the check in date and we have not b…" at bounding box center [530, 338] width 441 height 505
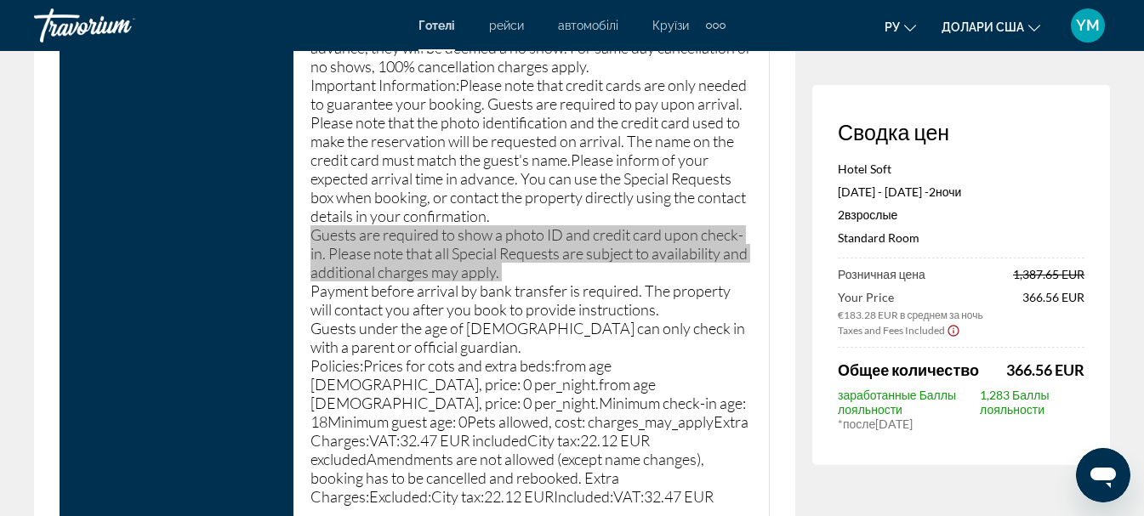
scroll to position [2551, 0]
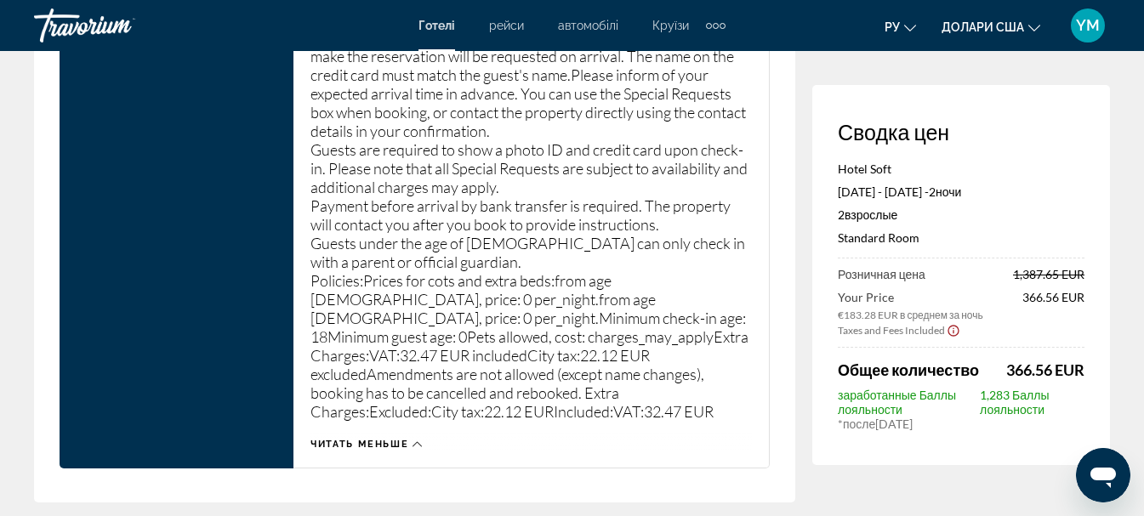
click at [327, 202] on p "No Show: Should the guest fail to arrive on the check in date and we have not b…" at bounding box center [530, 168] width 441 height 505
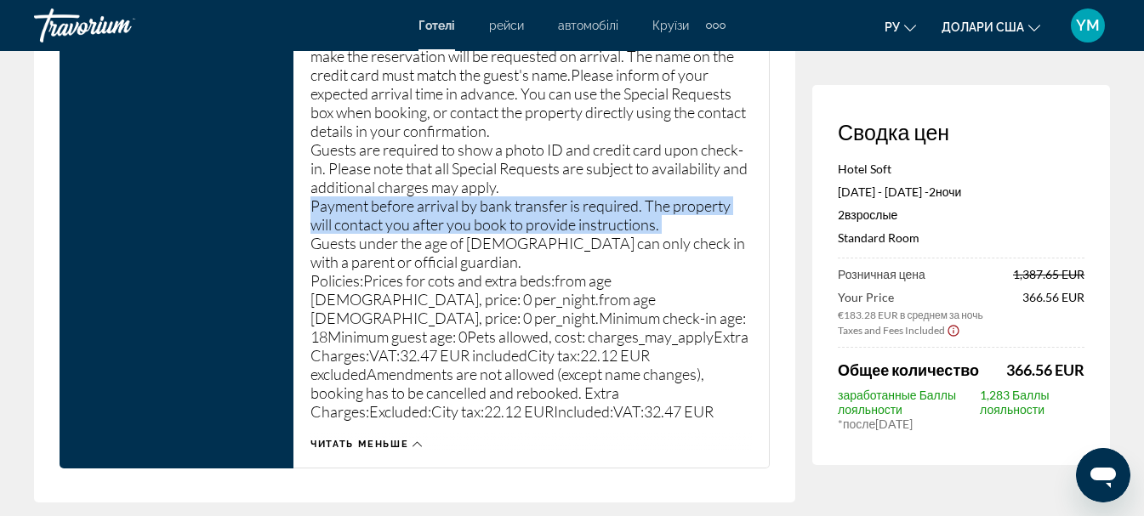
click at [327, 202] on p "No Show: Should the guest fail to arrive on the check in date and we have not b…" at bounding box center [530, 168] width 441 height 505
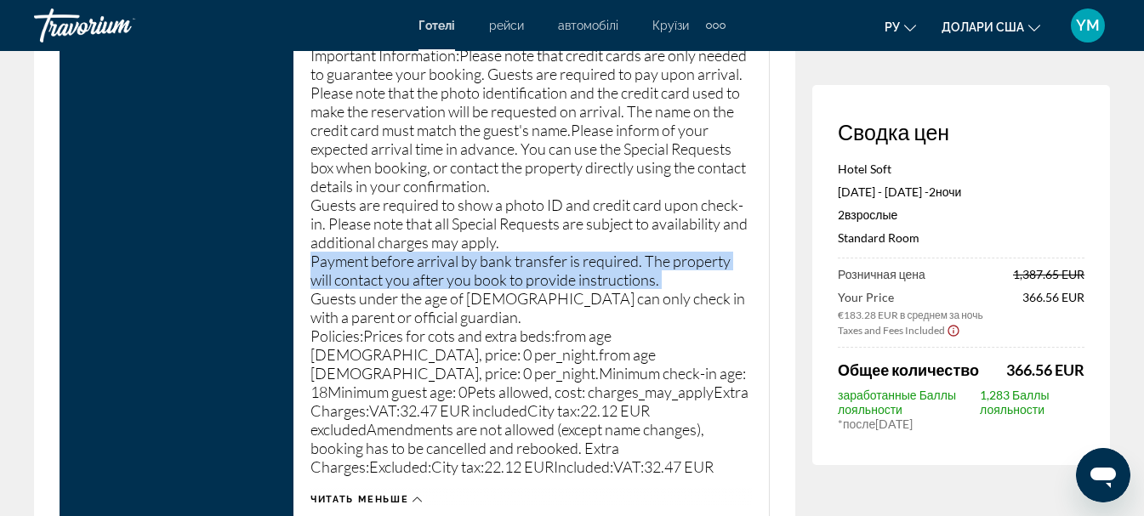
scroll to position [2466, 0]
